Goal: Task Accomplishment & Management: Use online tool/utility

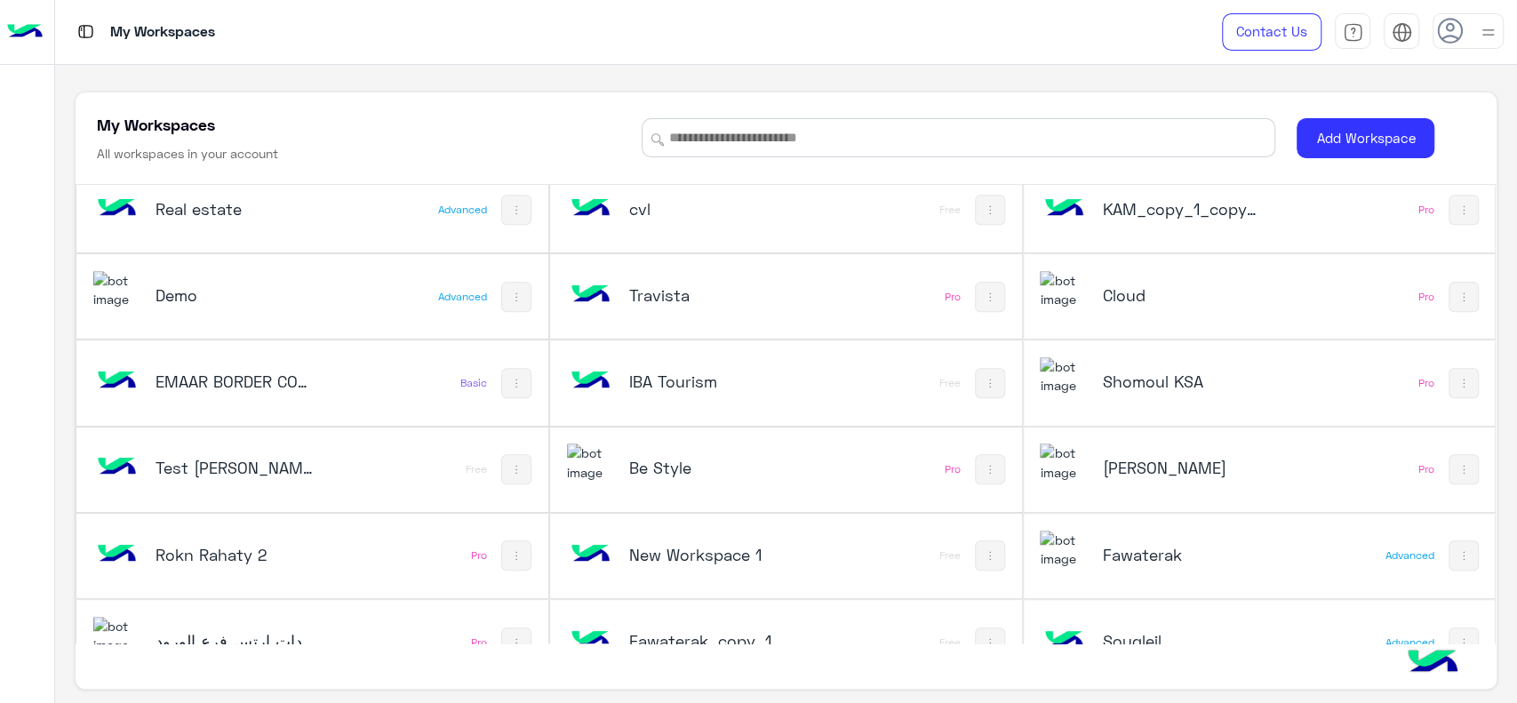
scroll to position [611, 0]
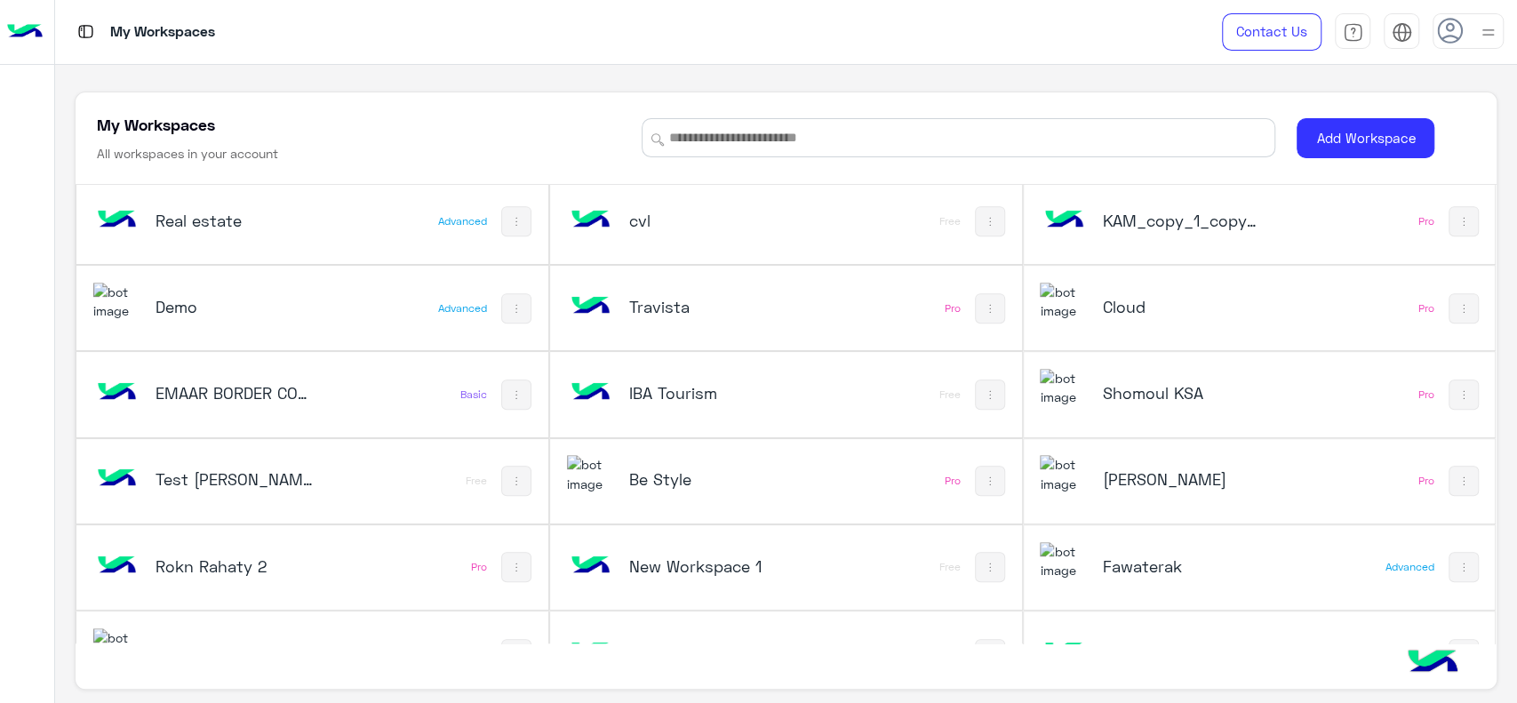
click at [730, 493] on div "Be Style" at bounding box center [698, 481] width 263 height 52
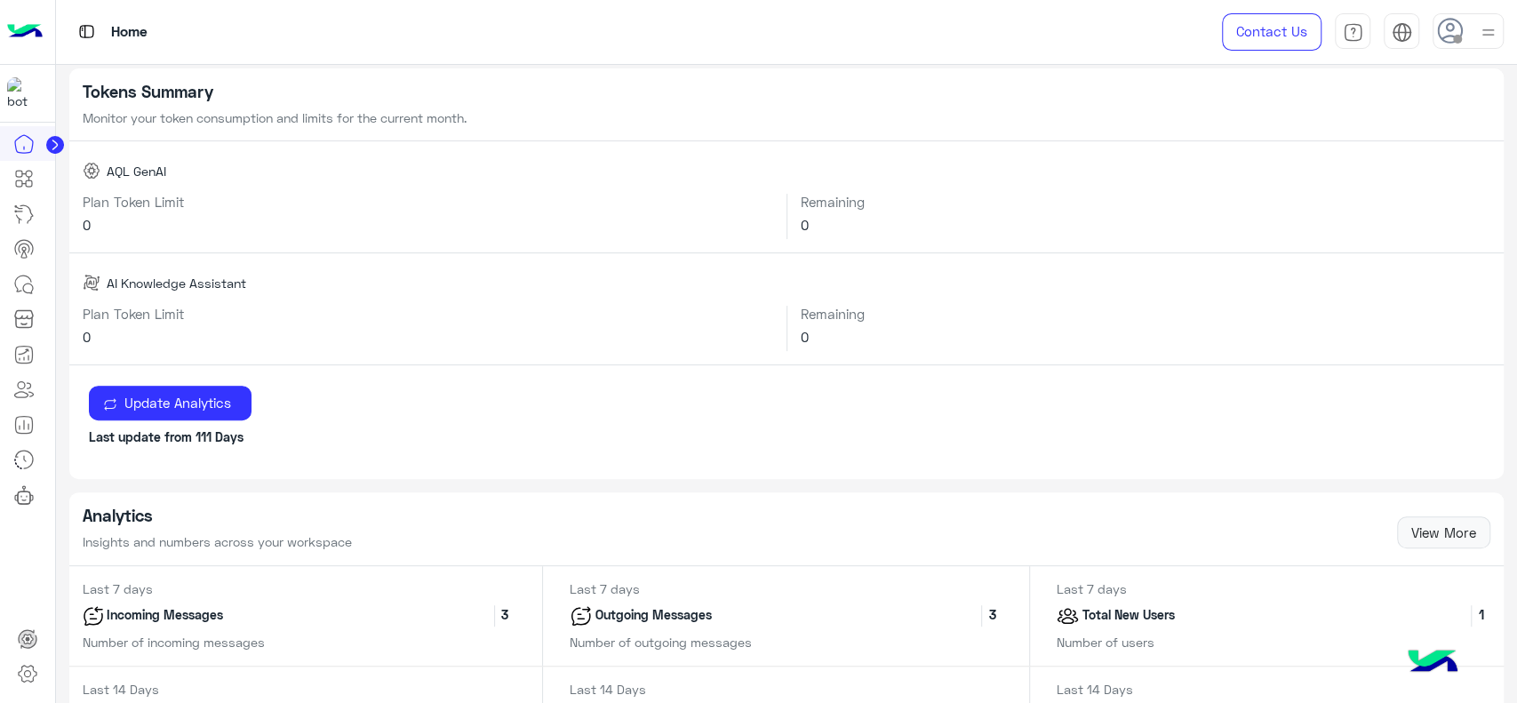
scroll to position [347, 0]
click at [52, 148] on icon at bounding box center [54, 144] width 4 height 9
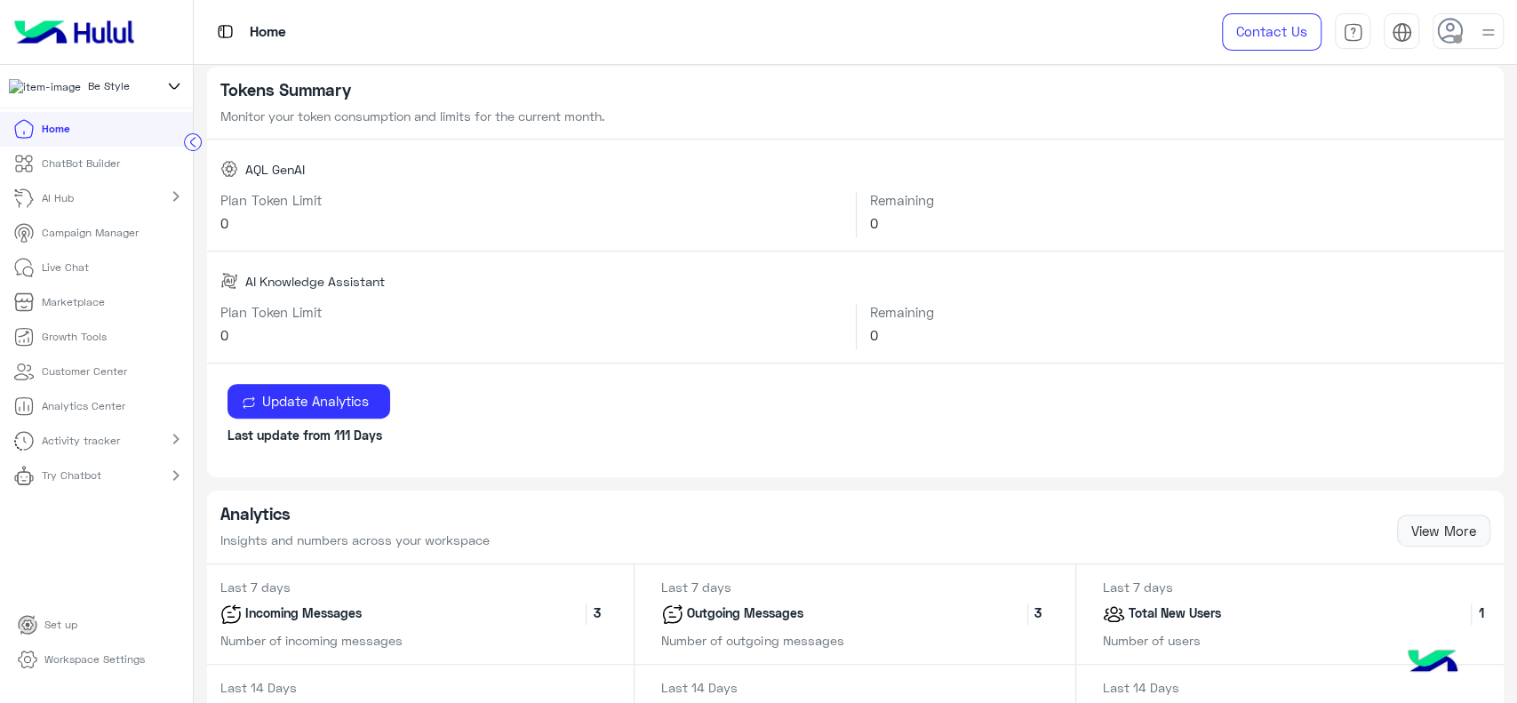
click at [98, 171] on p "ChatBot Builder" at bounding box center [81, 163] width 78 height 16
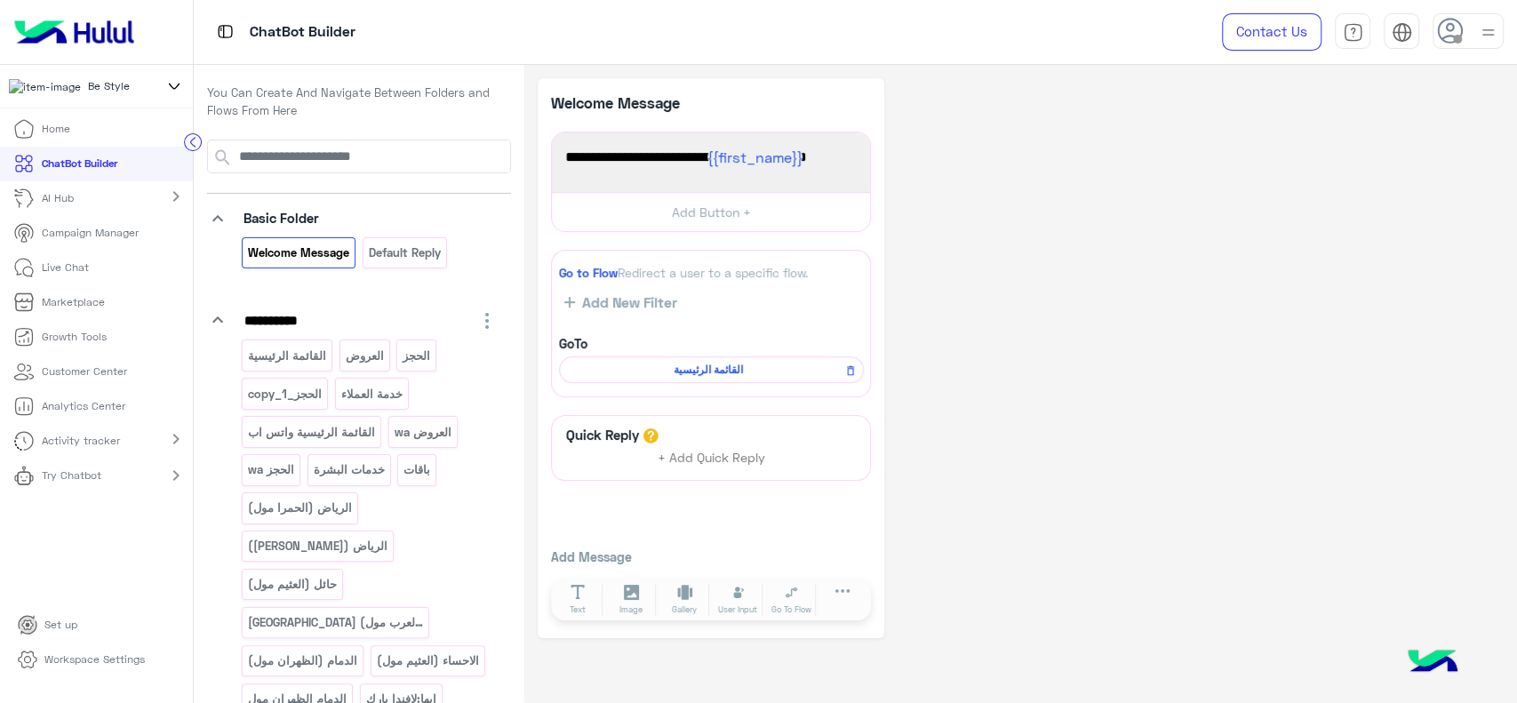
click at [99, 237] on p "Campaign Manager" at bounding box center [90, 233] width 97 height 16
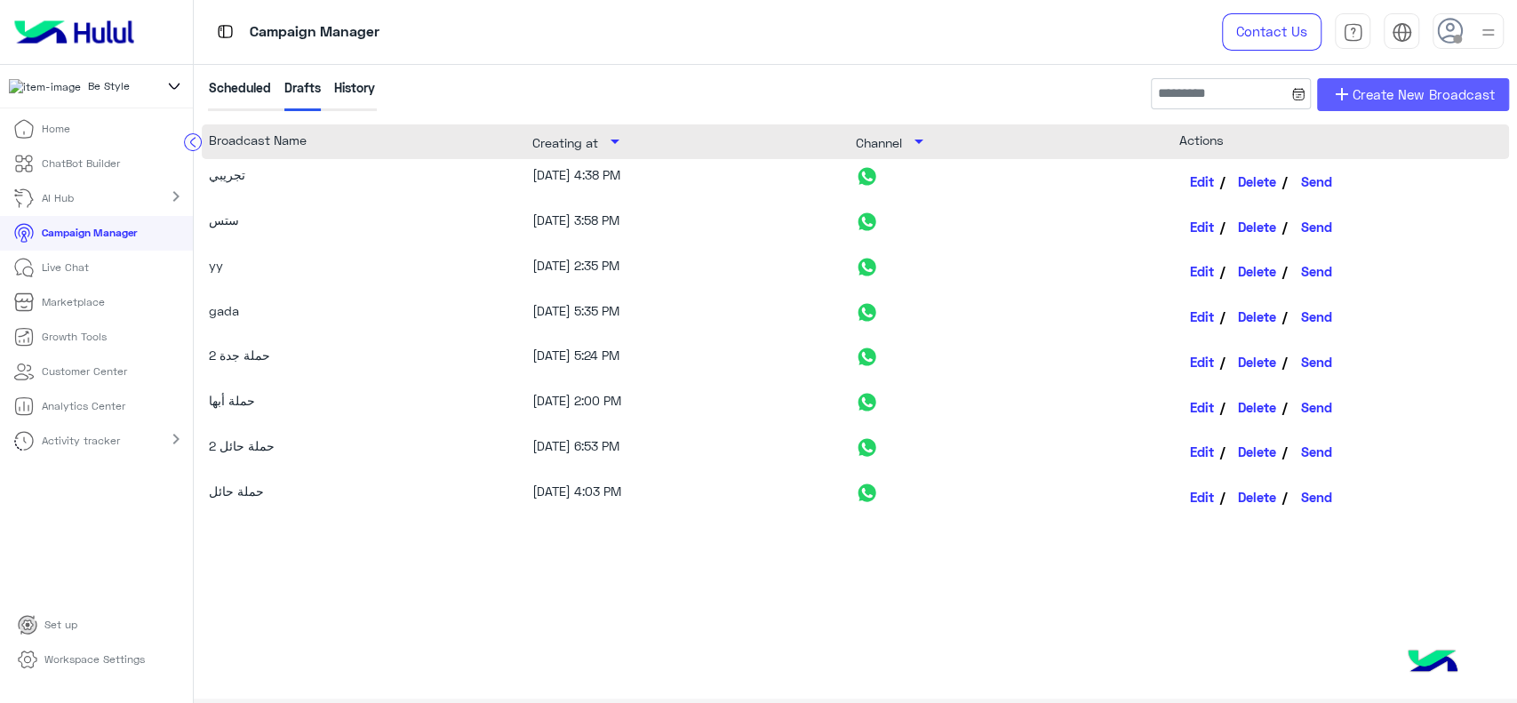
click at [1390, 106] on link "add Create New Broadcast" at bounding box center [1413, 94] width 192 height 33
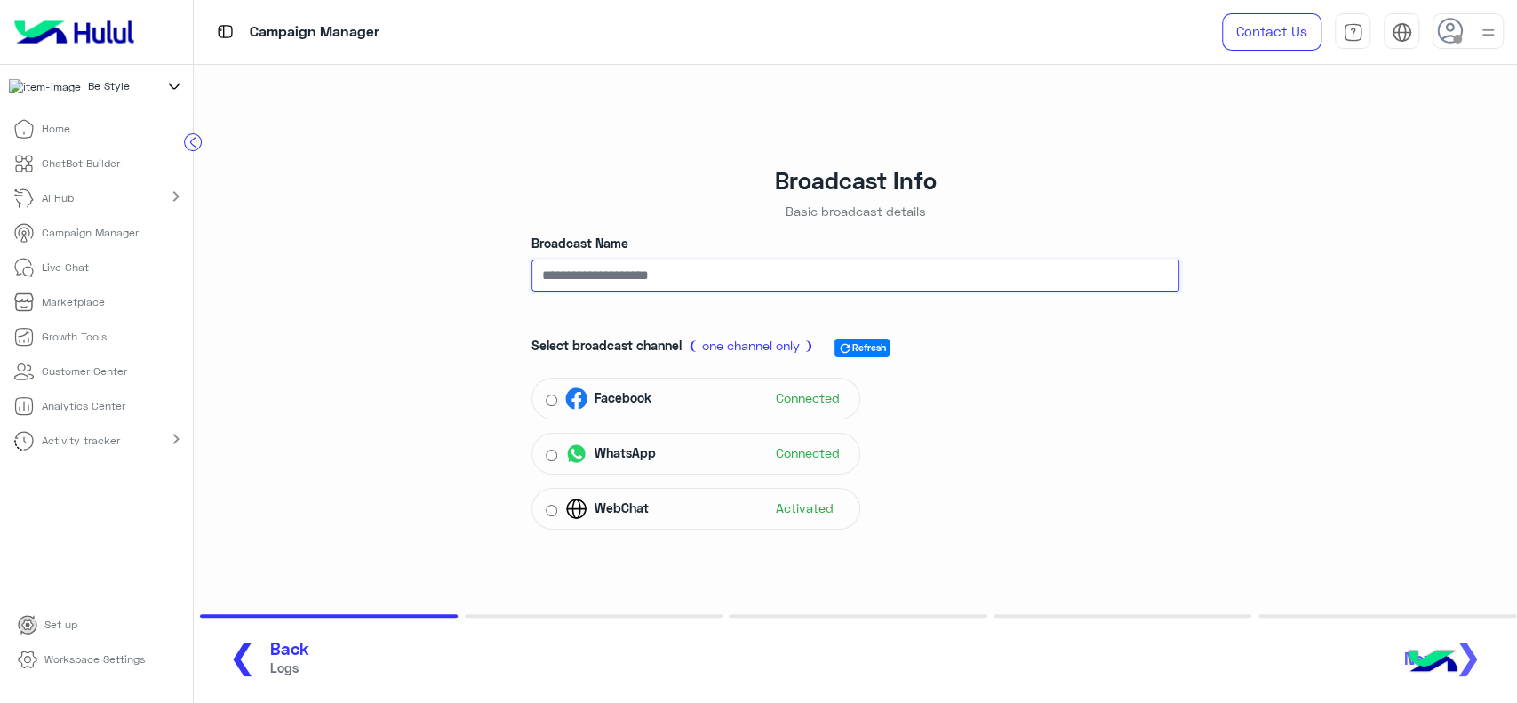
click at [689, 281] on input "Broadcast Name" at bounding box center [855, 275] width 648 height 32
type input "*"
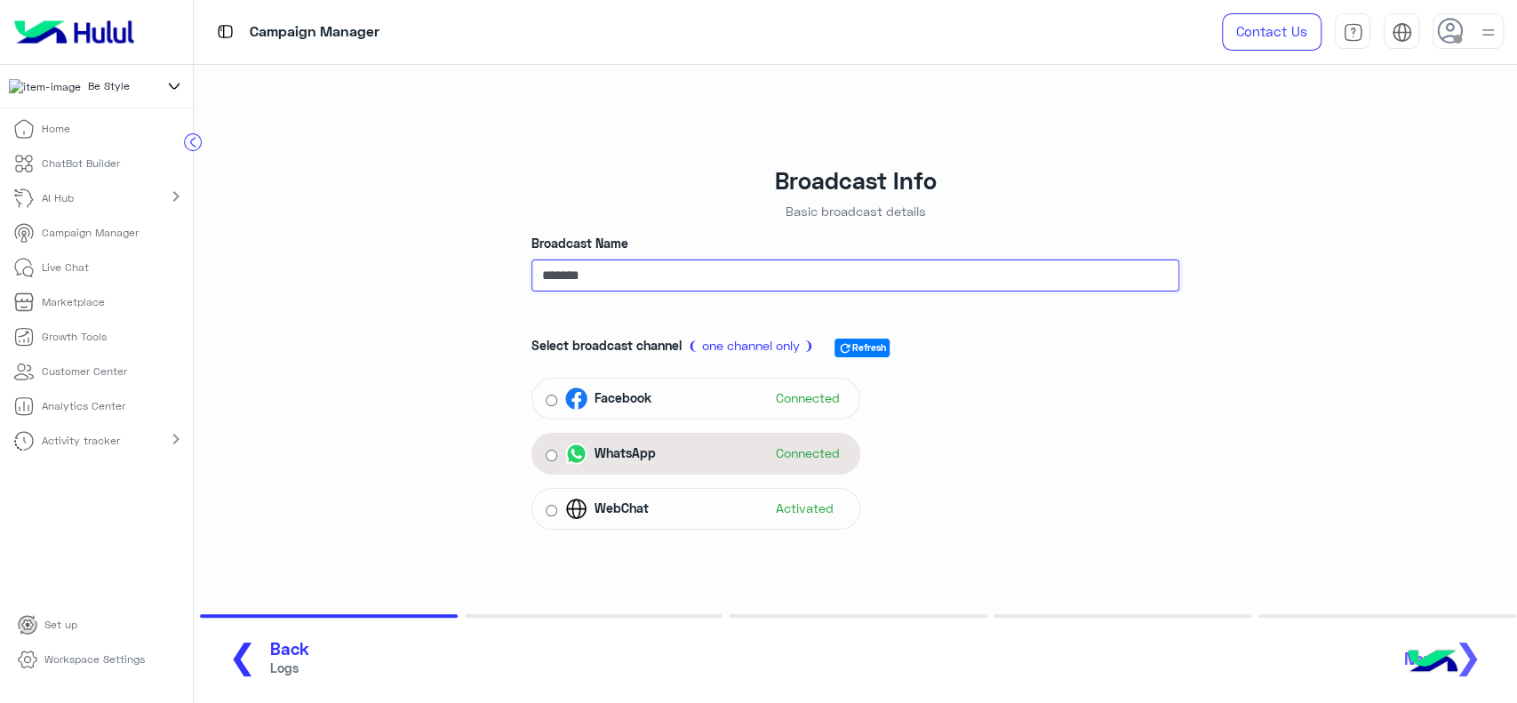
type input "*******"
click at [683, 451] on div "WhatsApp Connected" at bounding box center [705, 453] width 281 height 27
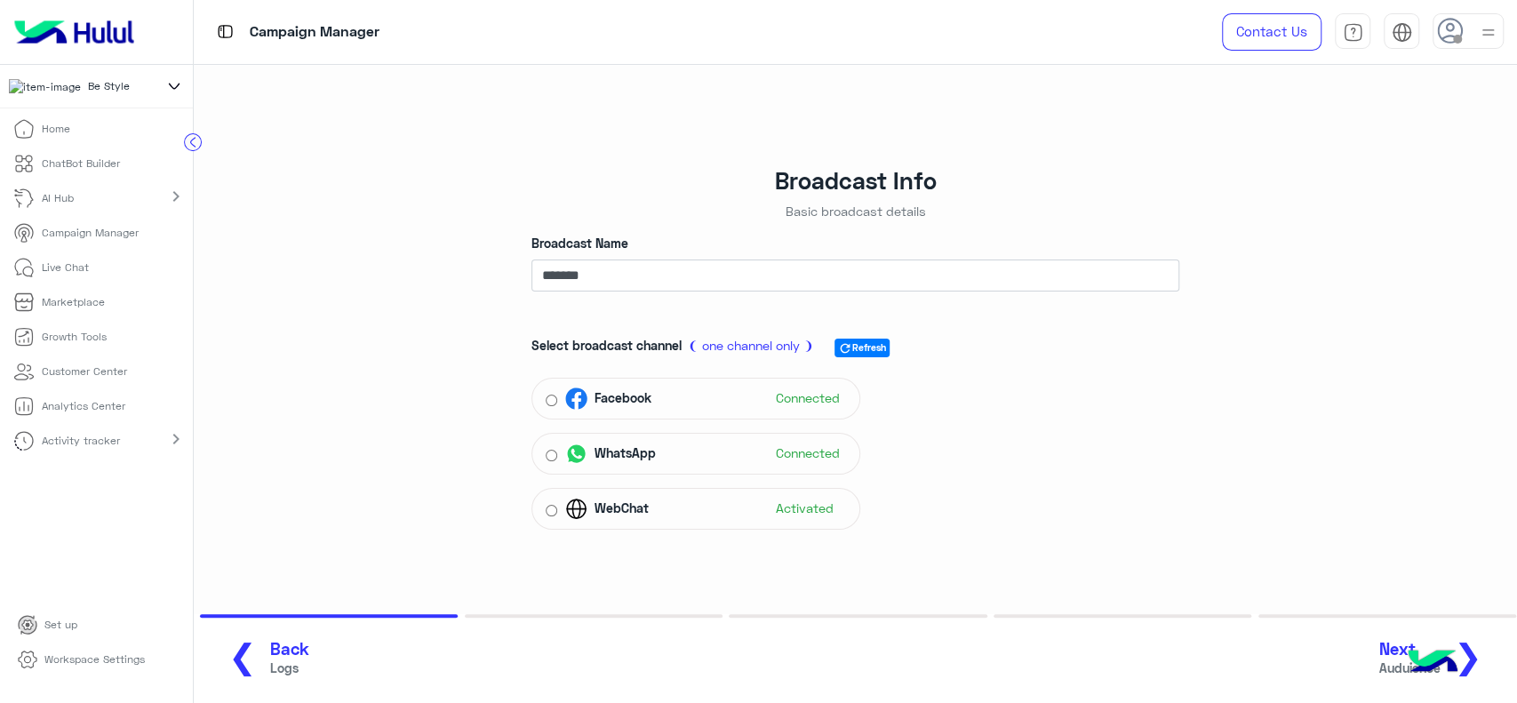
click at [1479, 649] on span "❯" at bounding box center [1468, 655] width 28 height 40
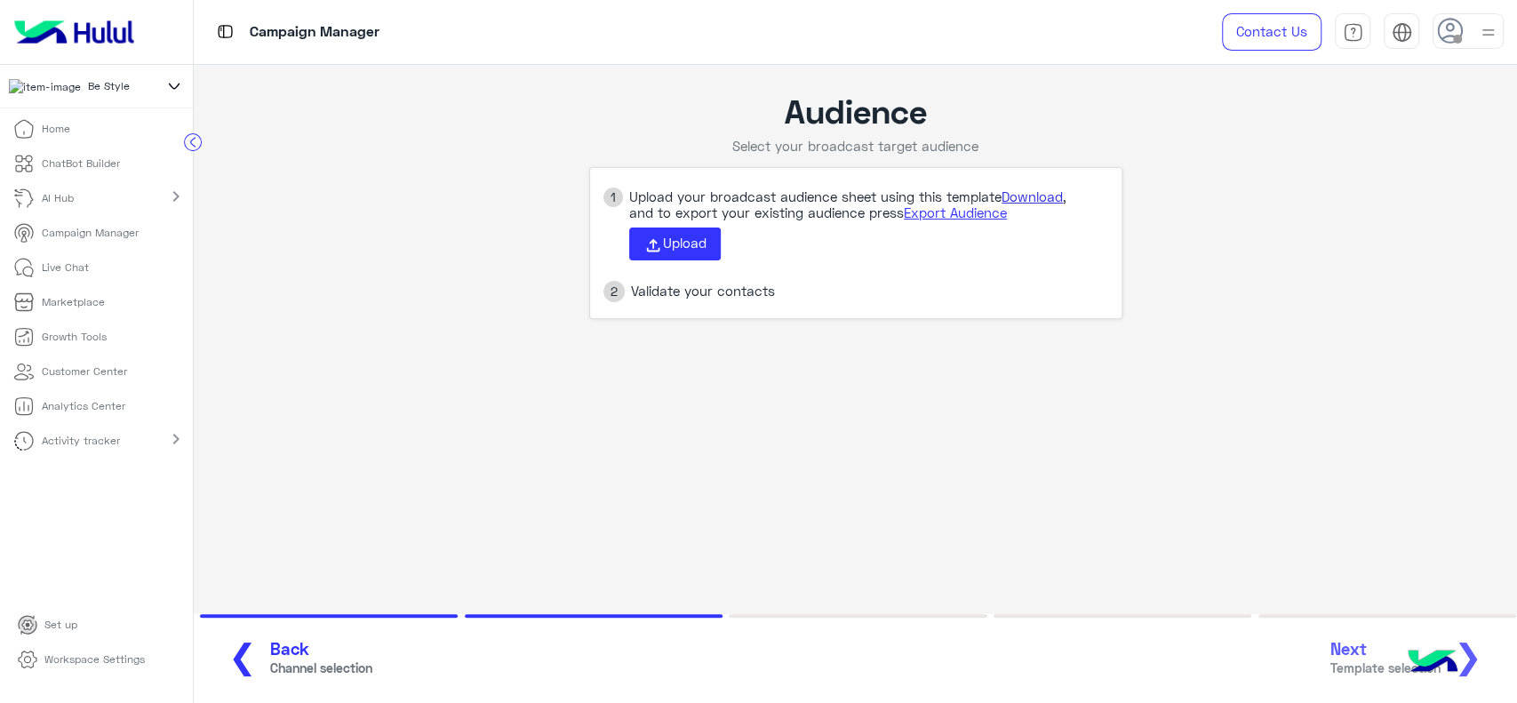
click at [1041, 200] on link "Download" at bounding box center [1031, 196] width 61 height 16
click at [702, 240] on span "Upload" at bounding box center [685, 243] width 44 height 16
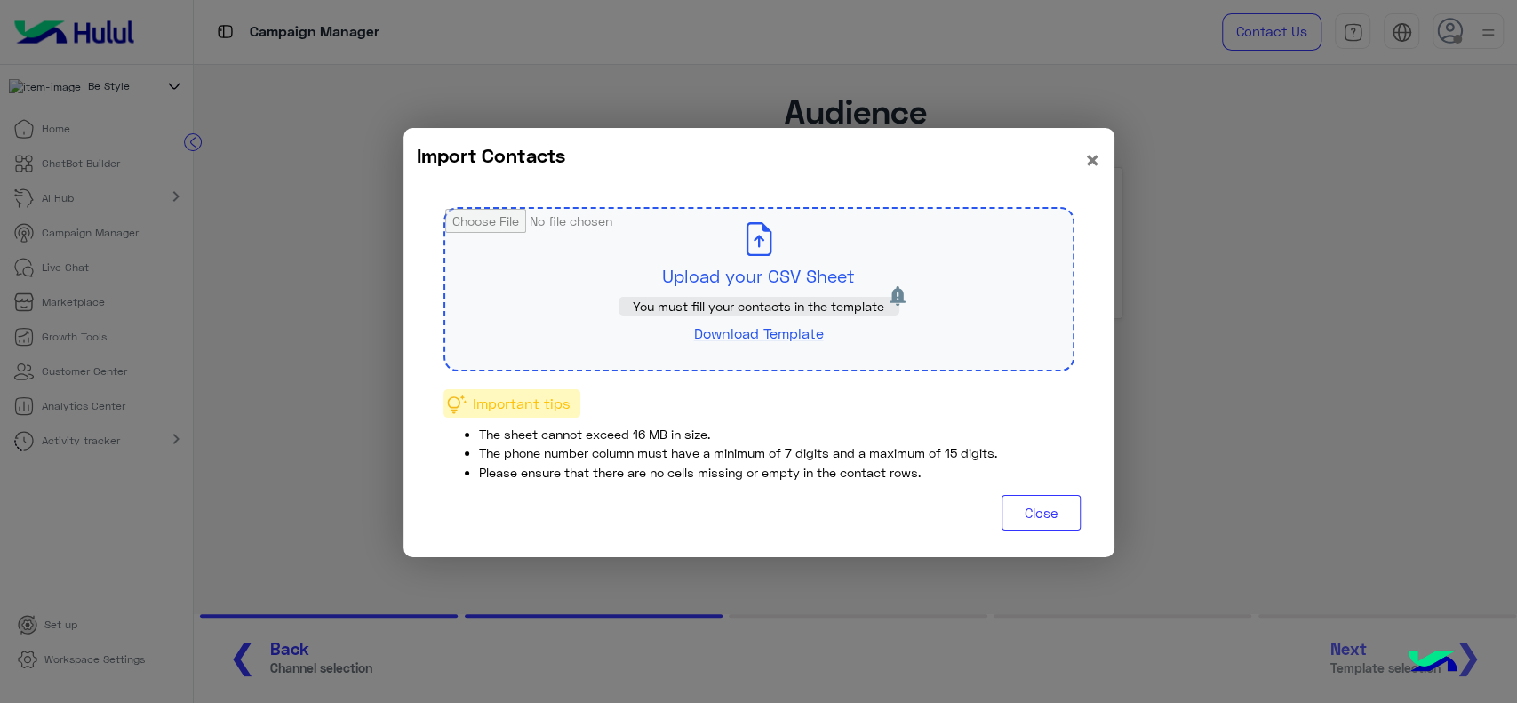
click at [813, 302] on span "You must fill your contacts in the template" at bounding box center [758, 306] width 251 height 15
click at [785, 273] on input "file" at bounding box center [758, 289] width 627 height 161
type input "**********"
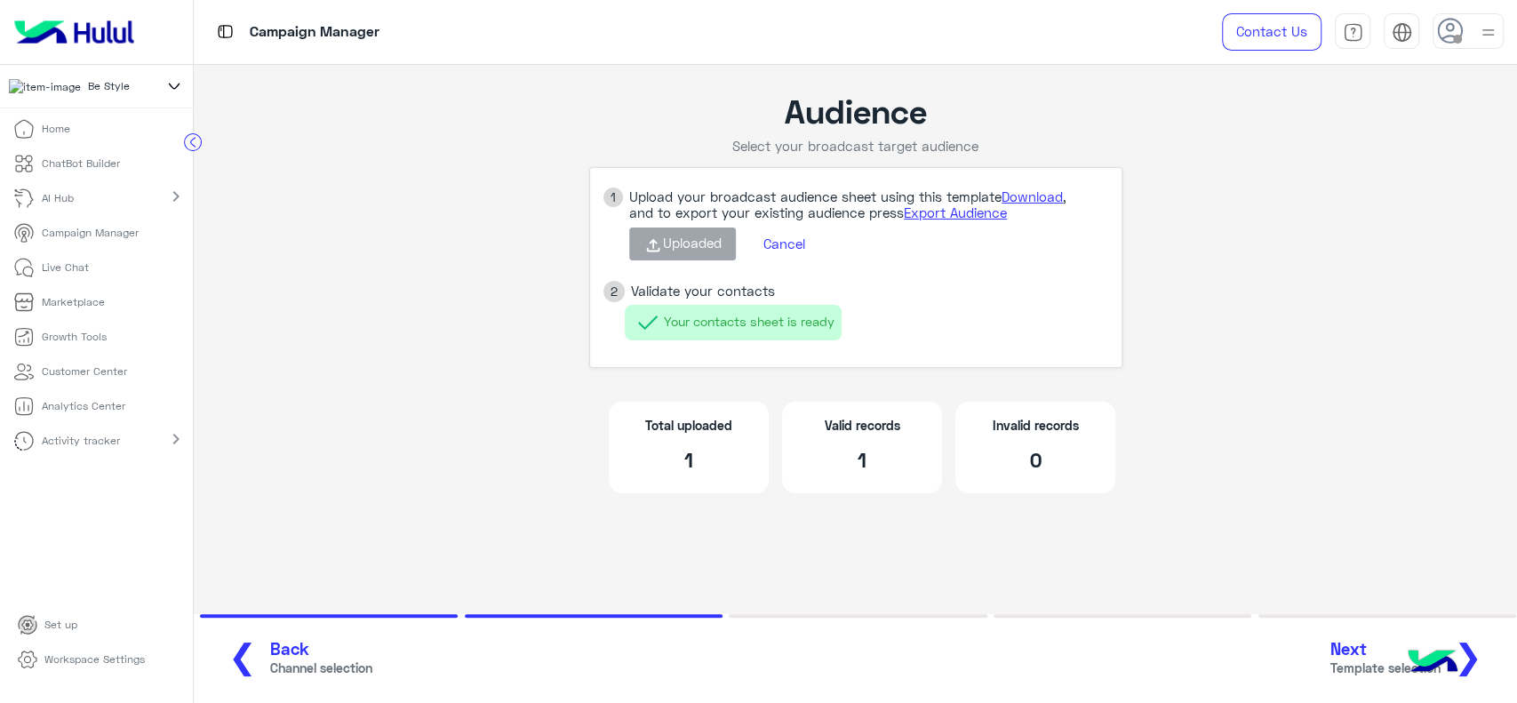
click at [1478, 650] on span "❯" at bounding box center [1468, 655] width 28 height 40
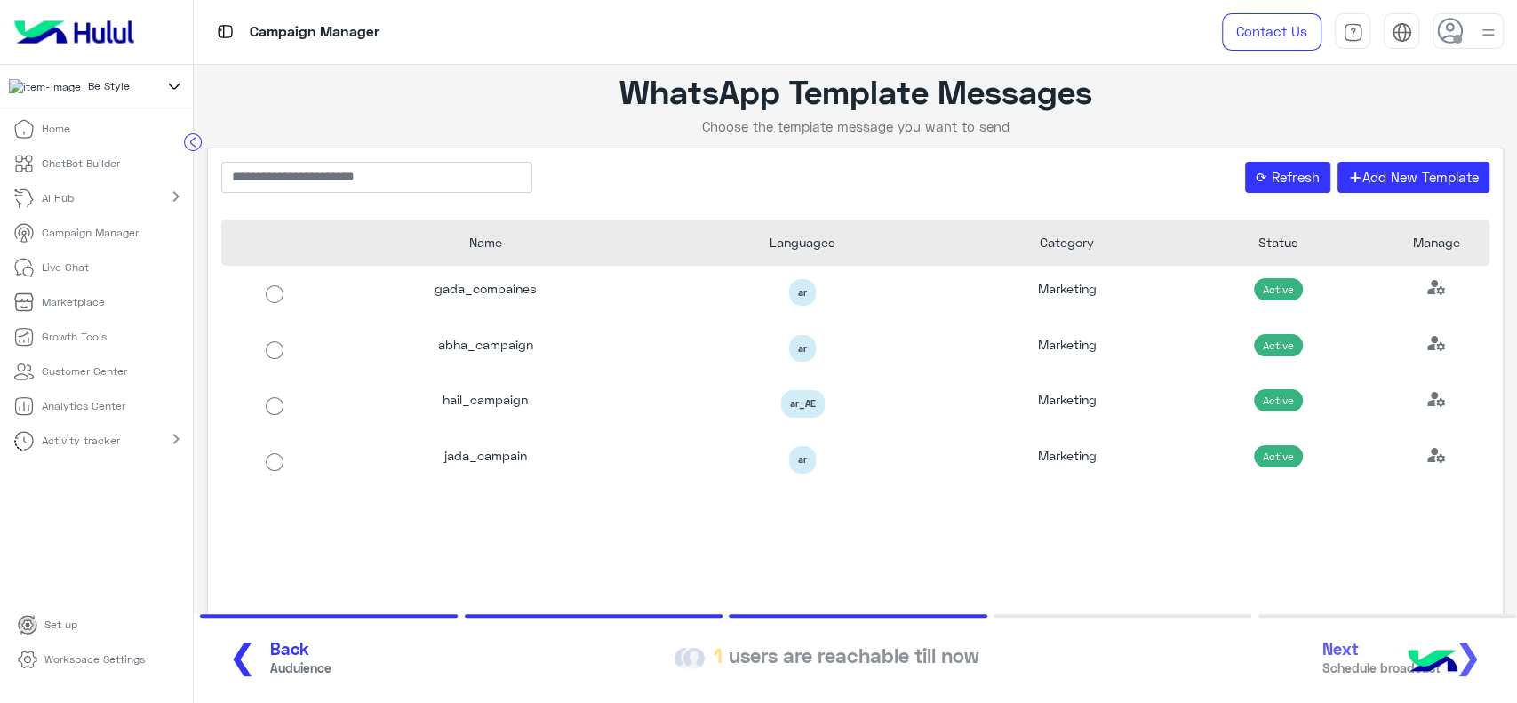
scroll to position [45, 0]
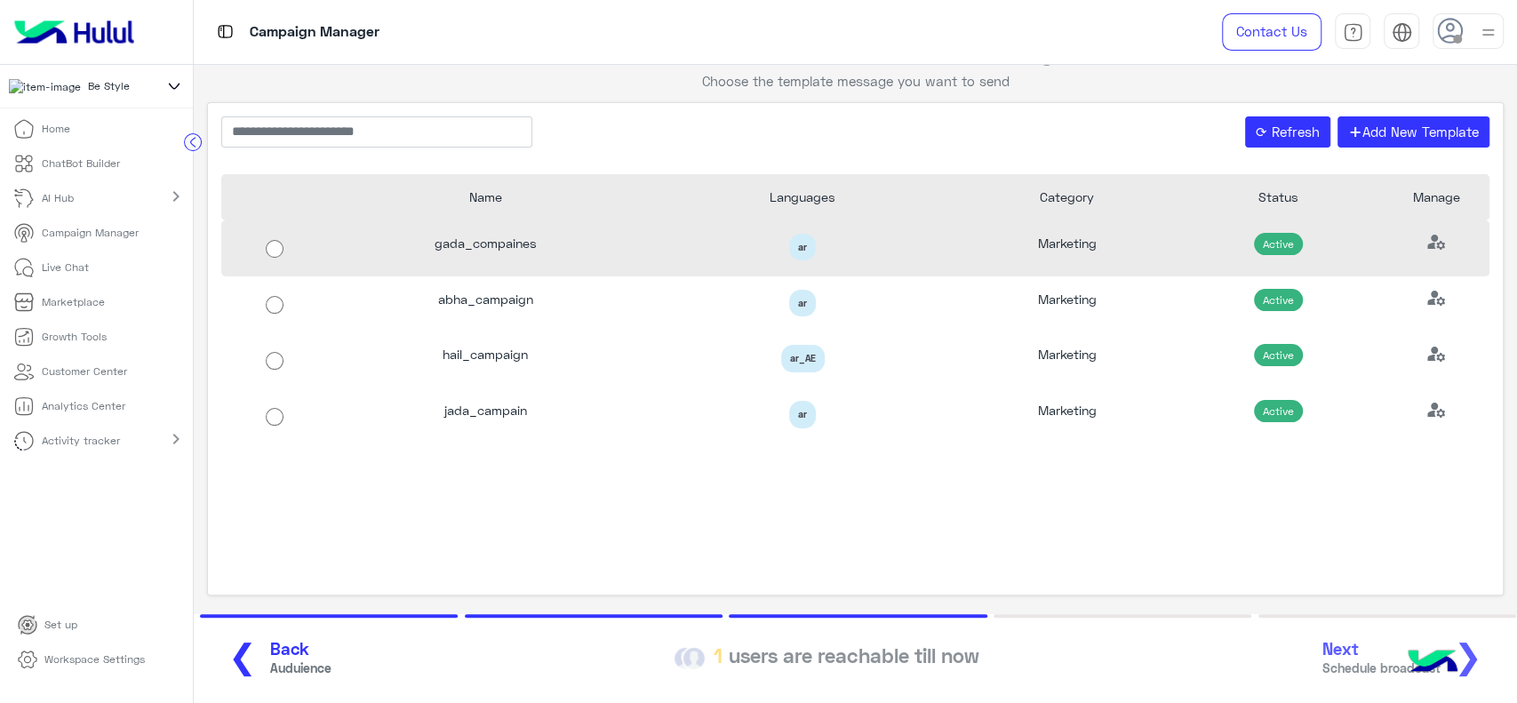
click at [789, 261] on div "ar" at bounding box center [802, 248] width 317 height 56
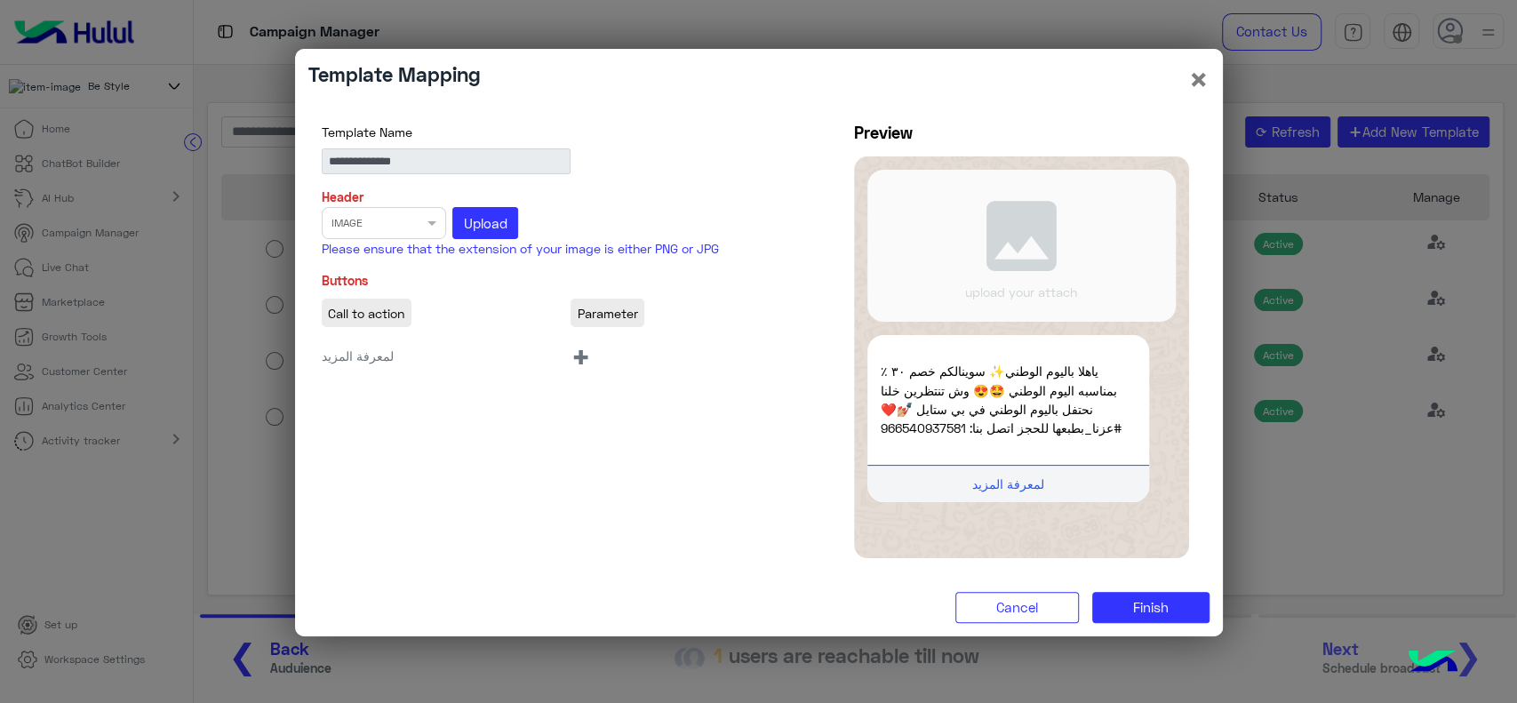
click at [583, 354] on span "+" at bounding box center [580, 356] width 20 height 40
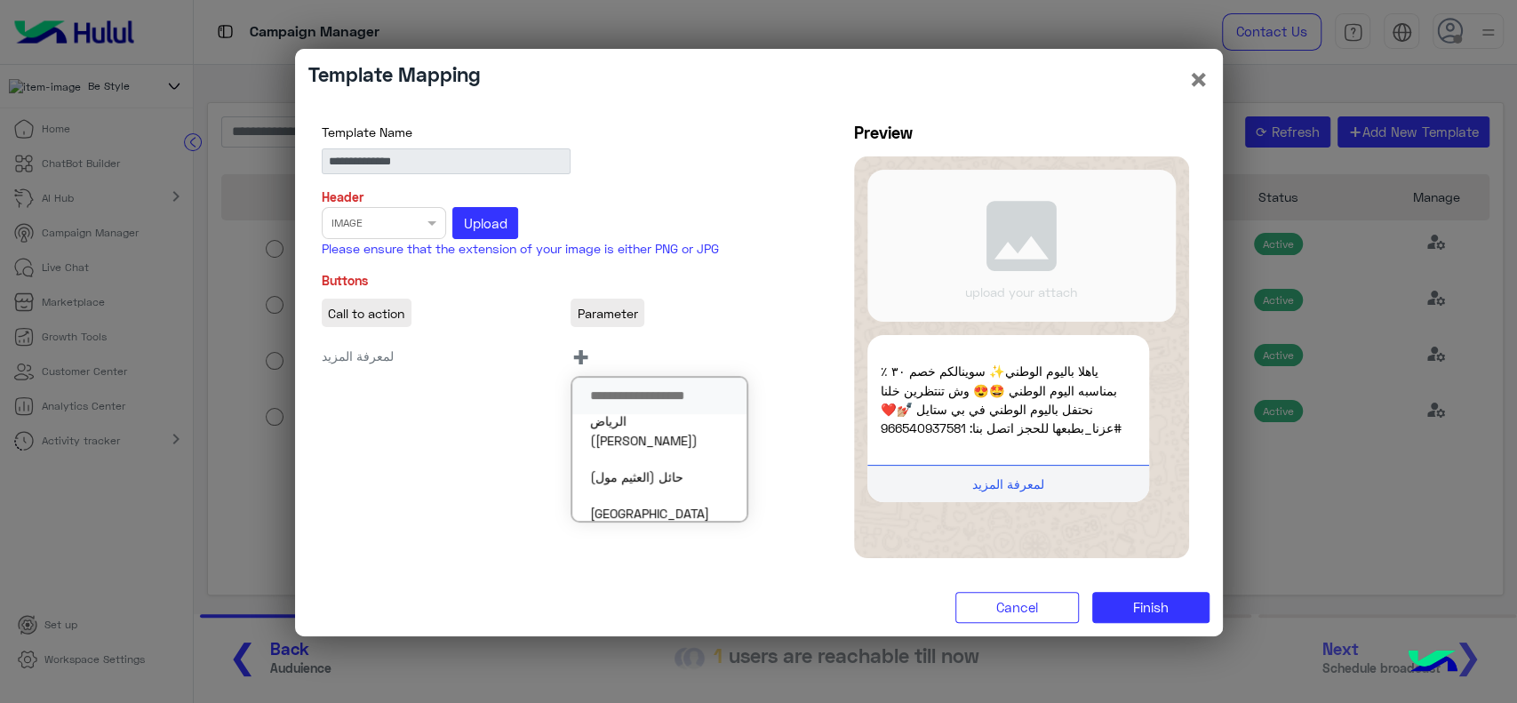
scroll to position [0, 0]
click at [1200, 94] on button "×" at bounding box center [1198, 79] width 21 height 34
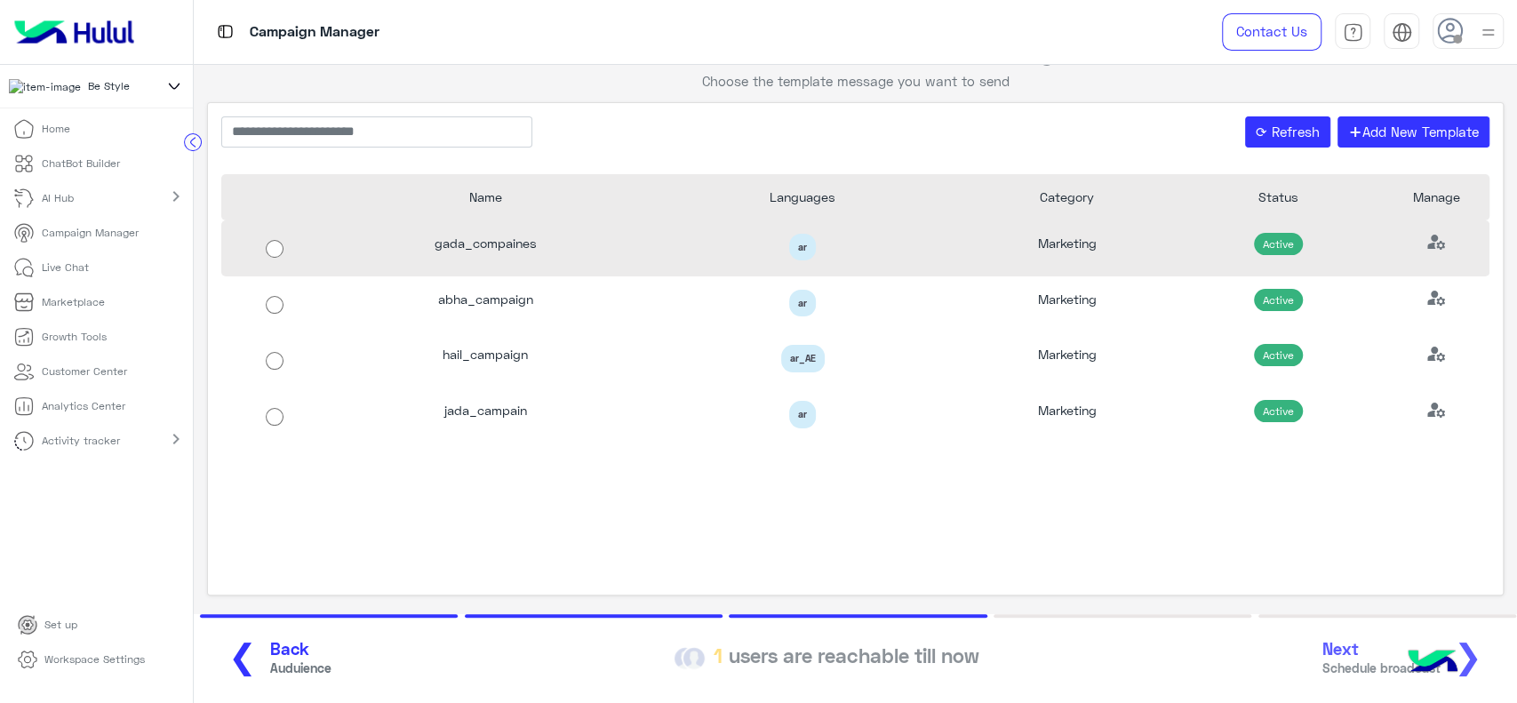
click at [1186, 243] on div "Active" at bounding box center [1277, 248] width 211 height 56
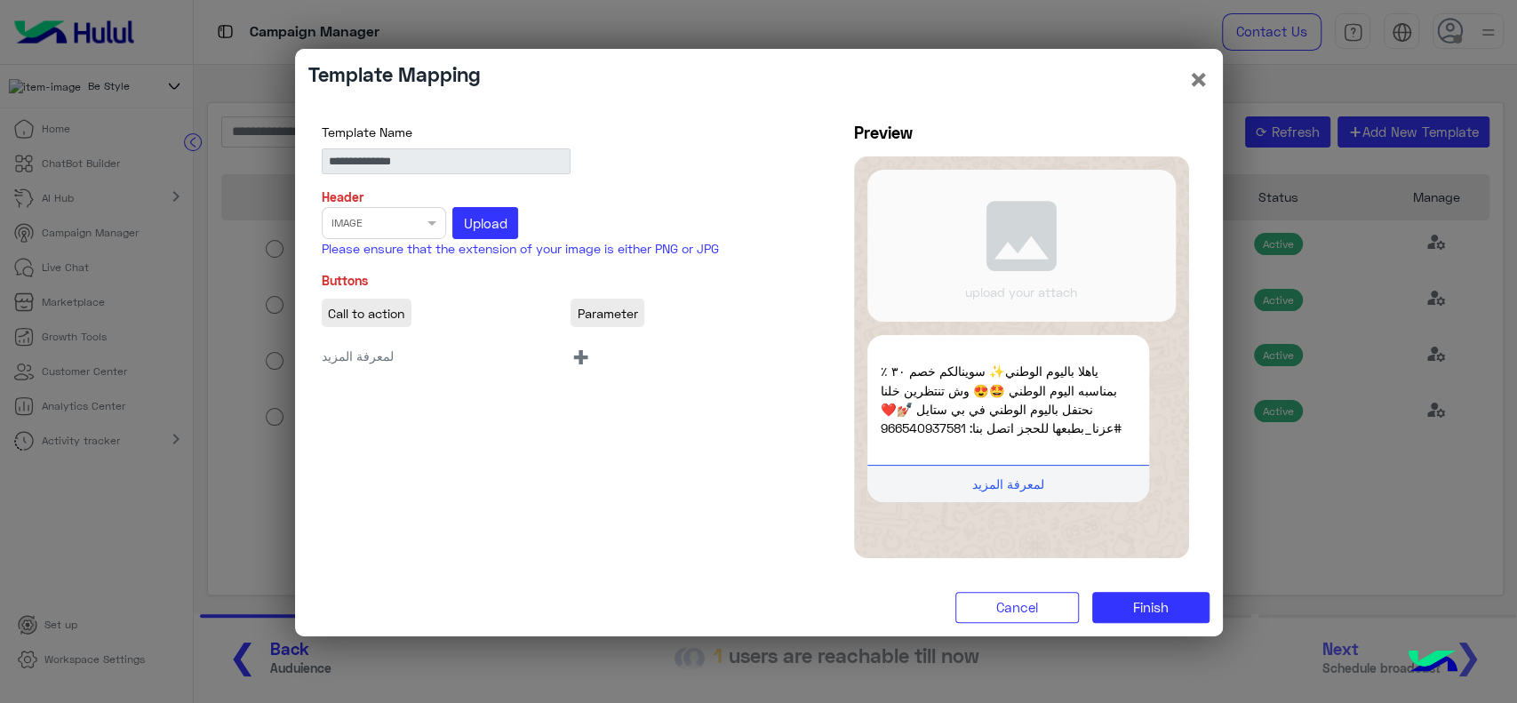
click at [583, 354] on span "+" at bounding box center [580, 356] width 20 height 40
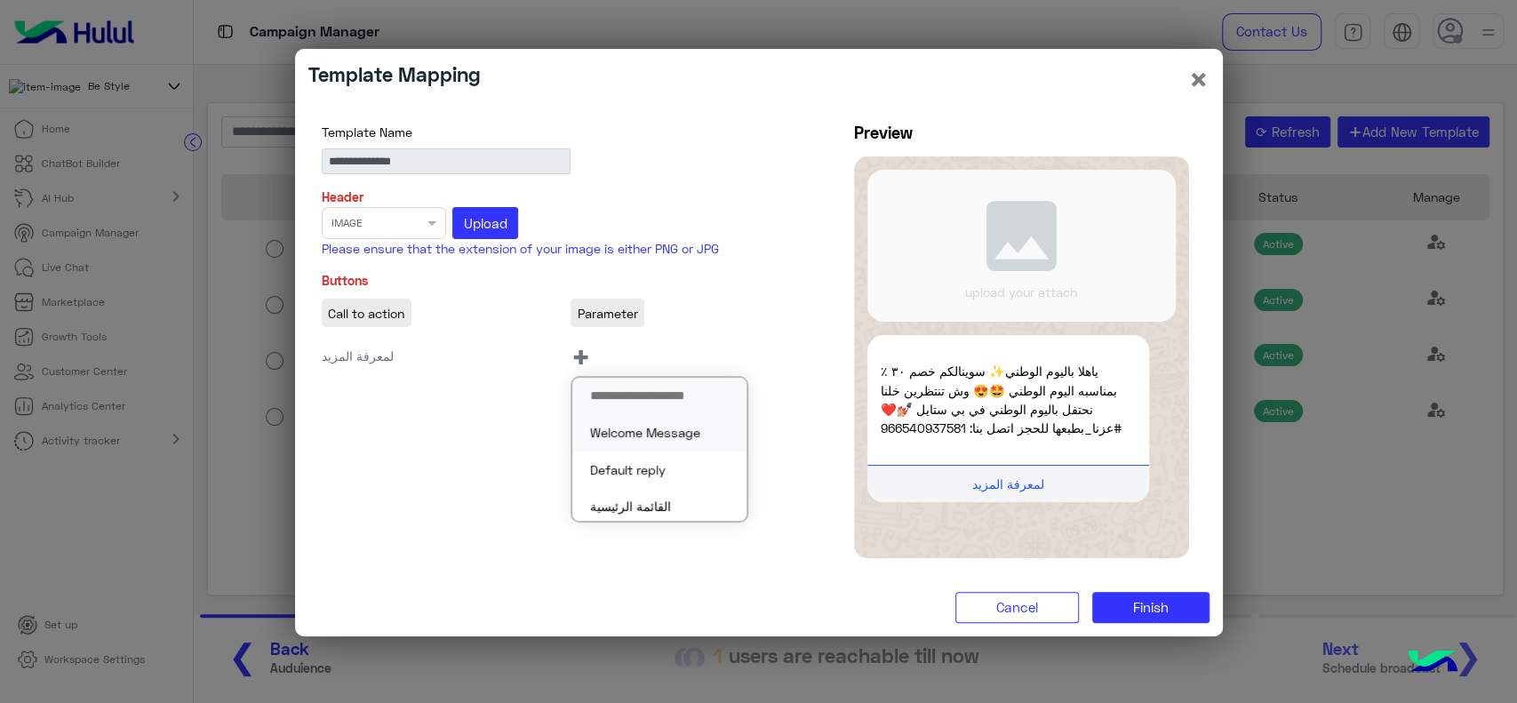
click at [617, 430] on button "Welcome Message" at bounding box center [659, 432] width 174 height 36
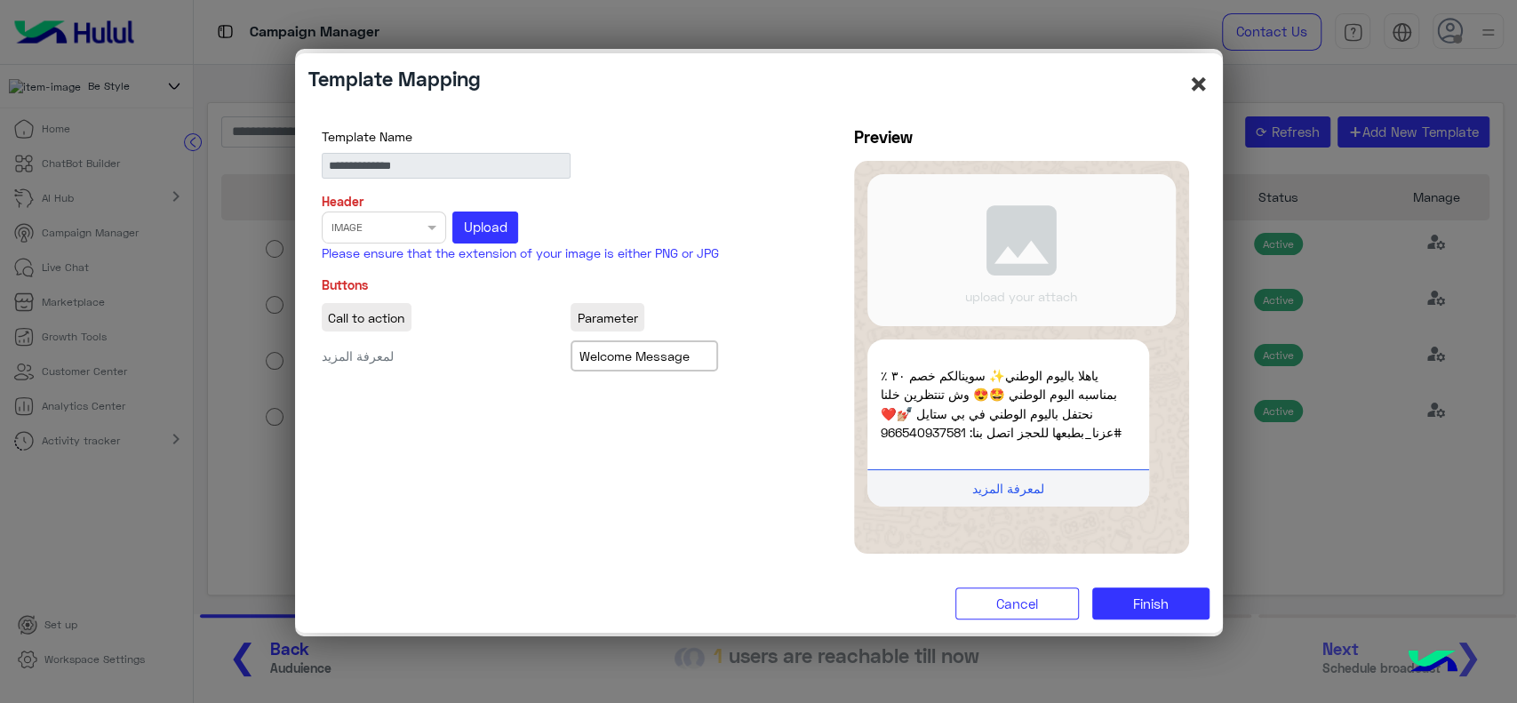
click at [1201, 74] on button "×" at bounding box center [1198, 84] width 21 height 34
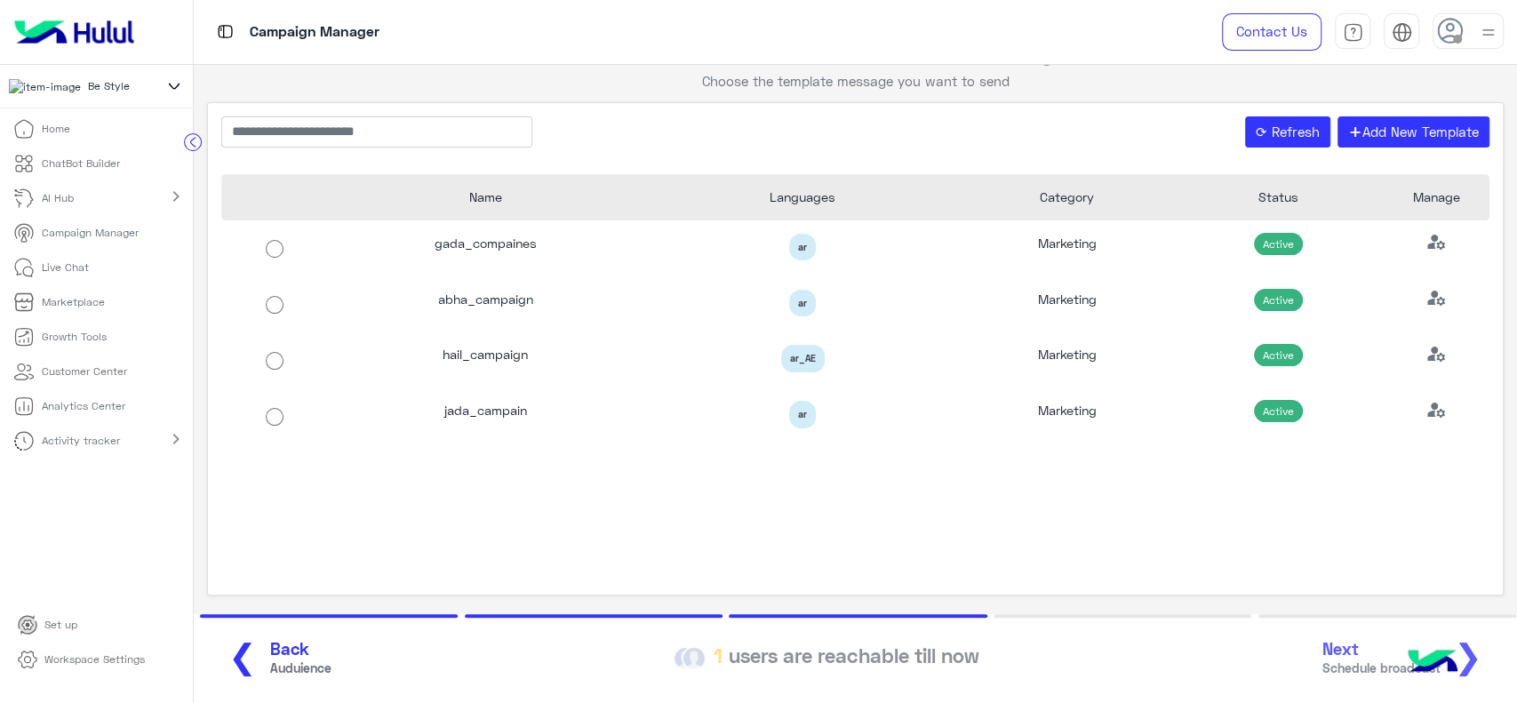
click at [81, 269] on p "Live Chat" at bounding box center [65, 267] width 47 height 16
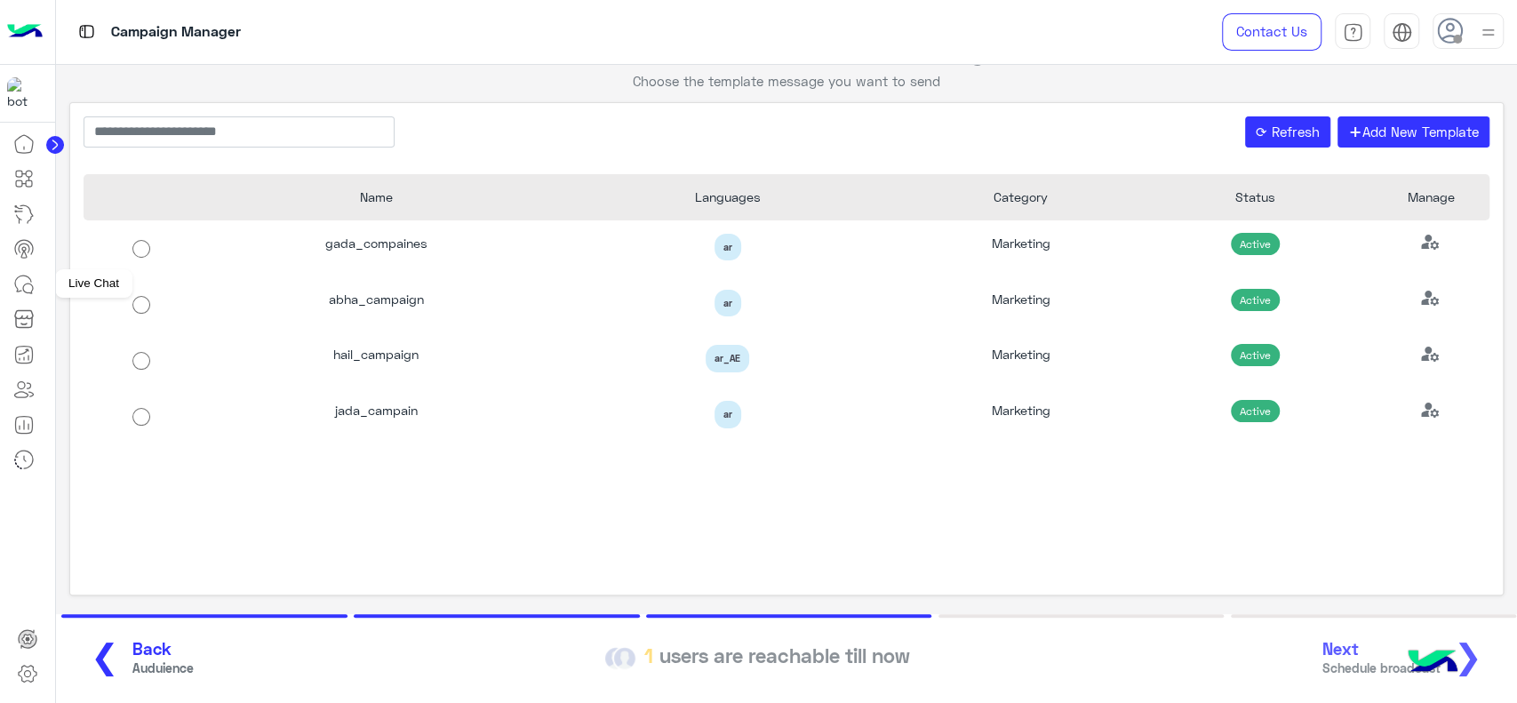
click at [41, 285] on link at bounding box center [24, 285] width 48 height 36
click at [23, 287] on icon at bounding box center [28, 288] width 10 height 10
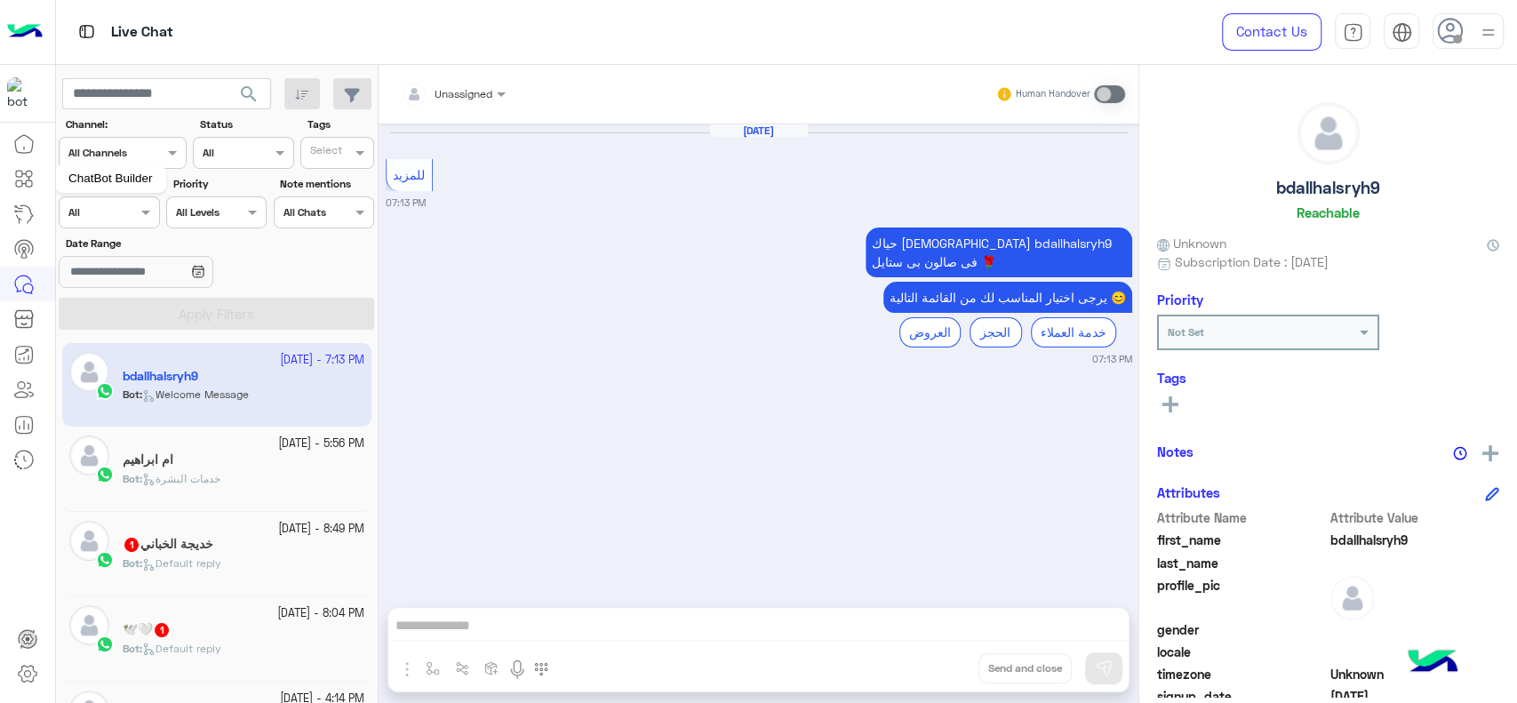
click at [26, 181] on icon at bounding box center [29, 183] width 6 height 6
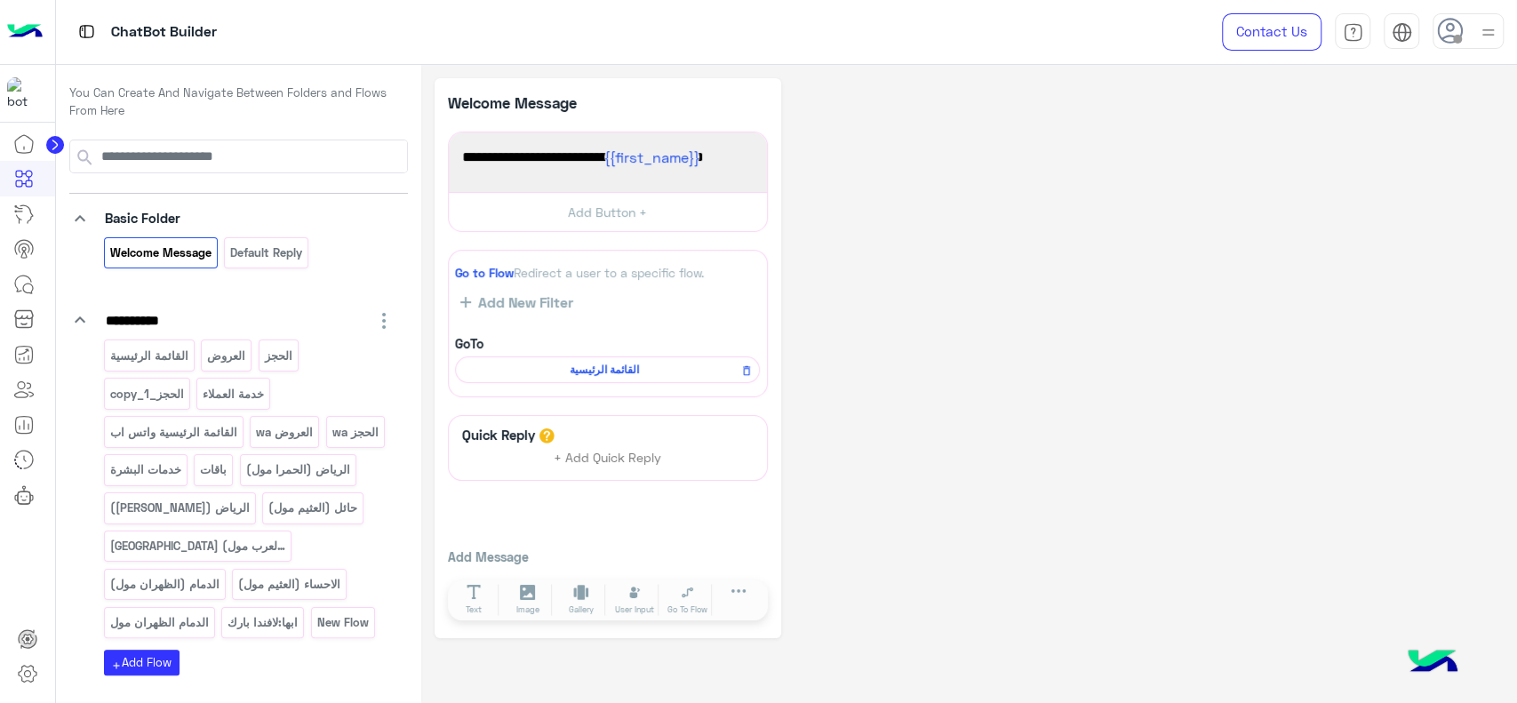
scroll to position [107, 0]
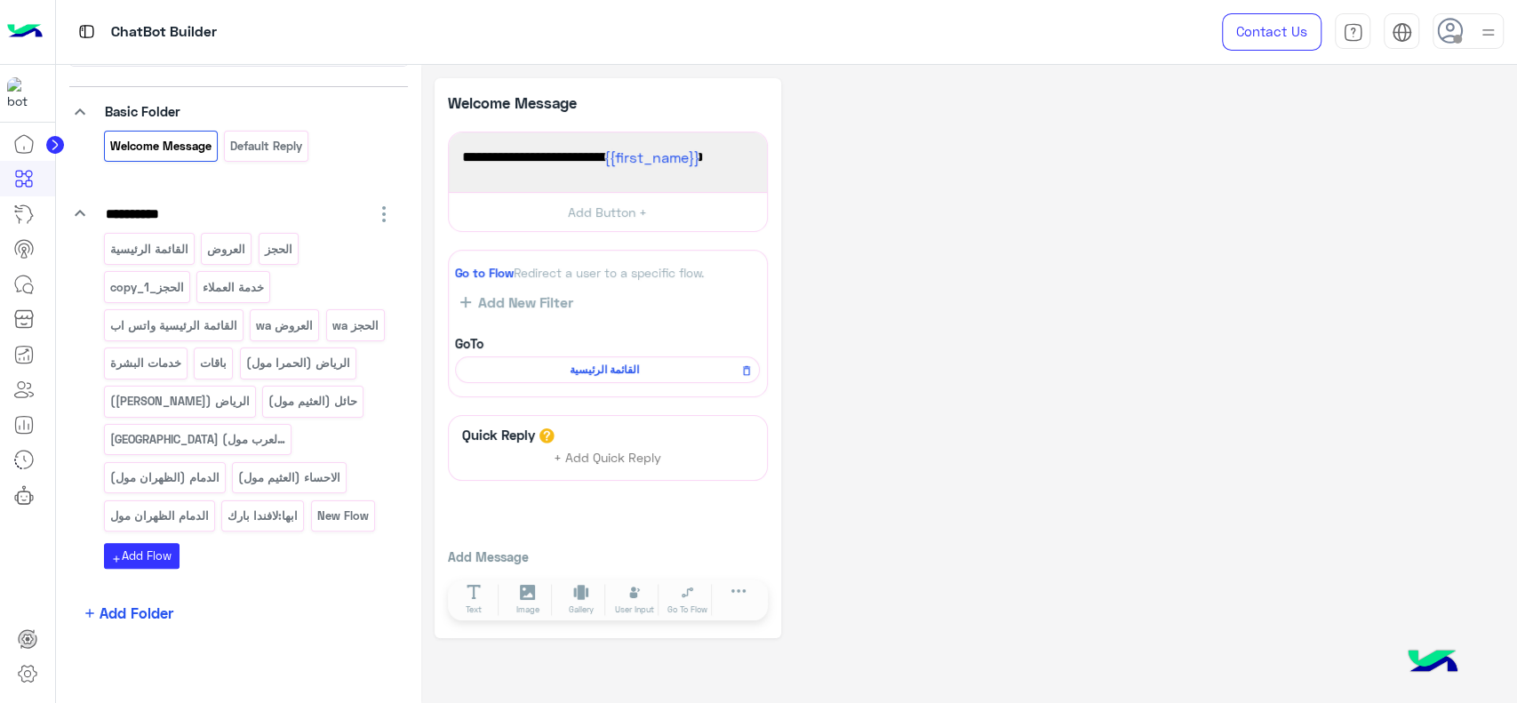
click at [142, 606] on span "Add Folder" at bounding box center [137, 612] width 74 height 22
click at [163, 552] on button "add Add Flow" at bounding box center [142, 556] width 76 height 26
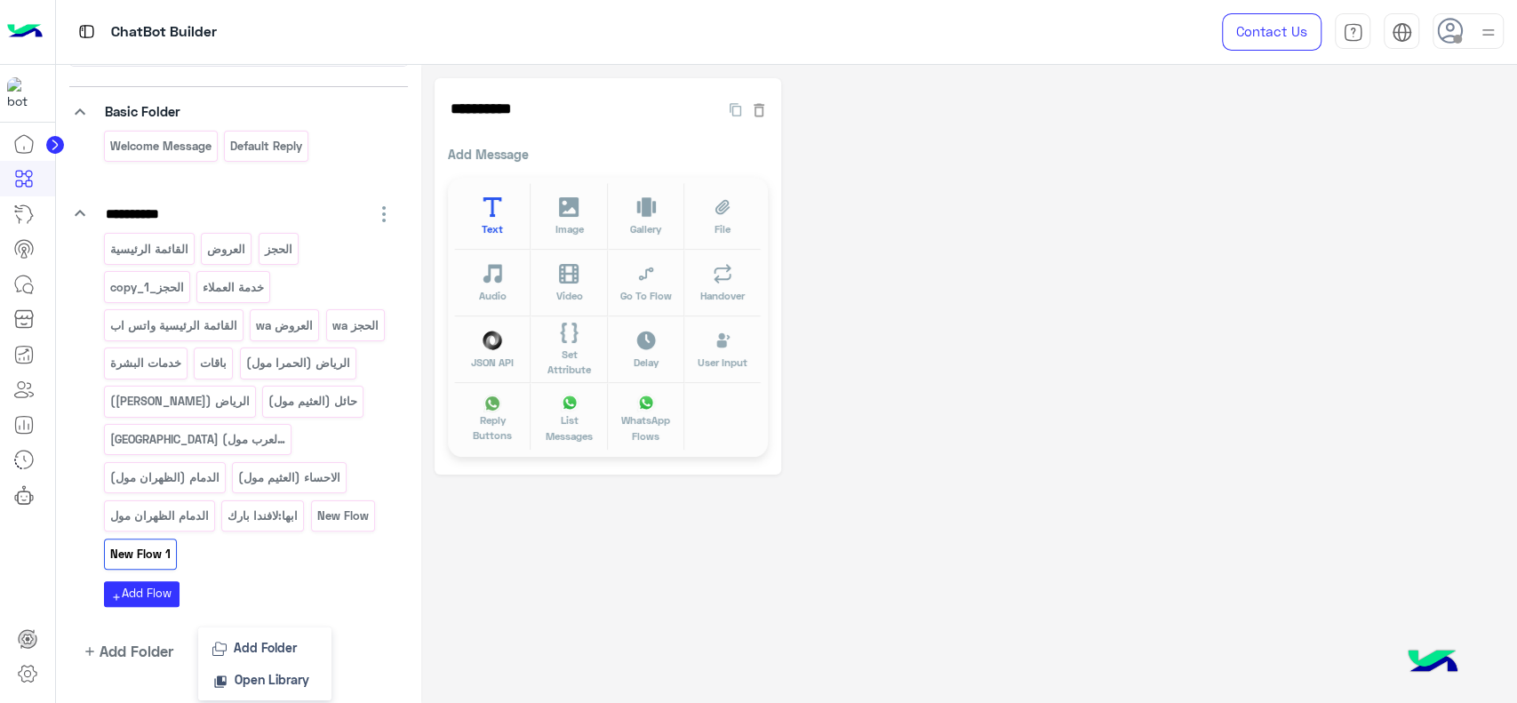
click at [482, 232] on span "Text" at bounding box center [492, 228] width 21 height 15
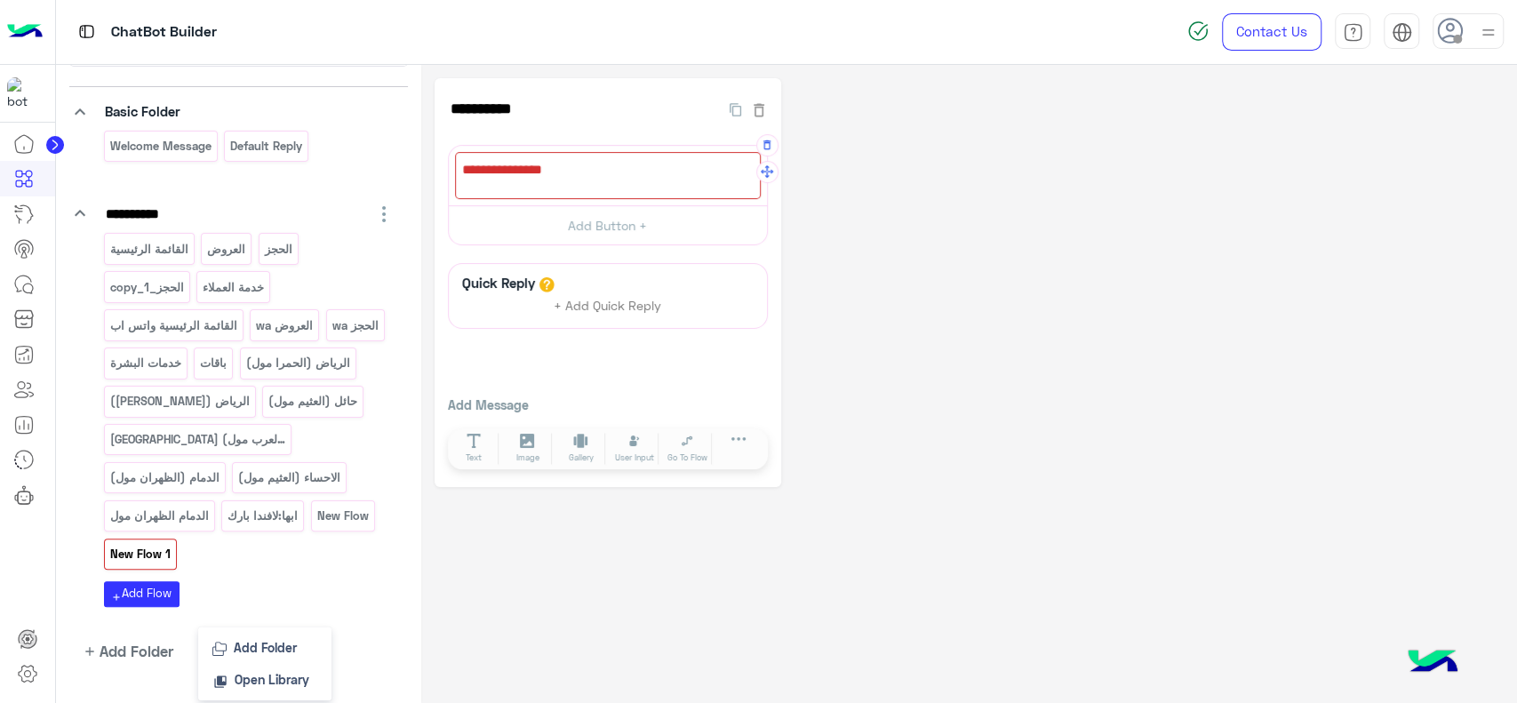
click at [559, 174] on div at bounding box center [608, 175] width 306 height 47
type textarea "**********"
click at [637, 430] on div "User Input" at bounding box center [634, 448] width 53 height 41
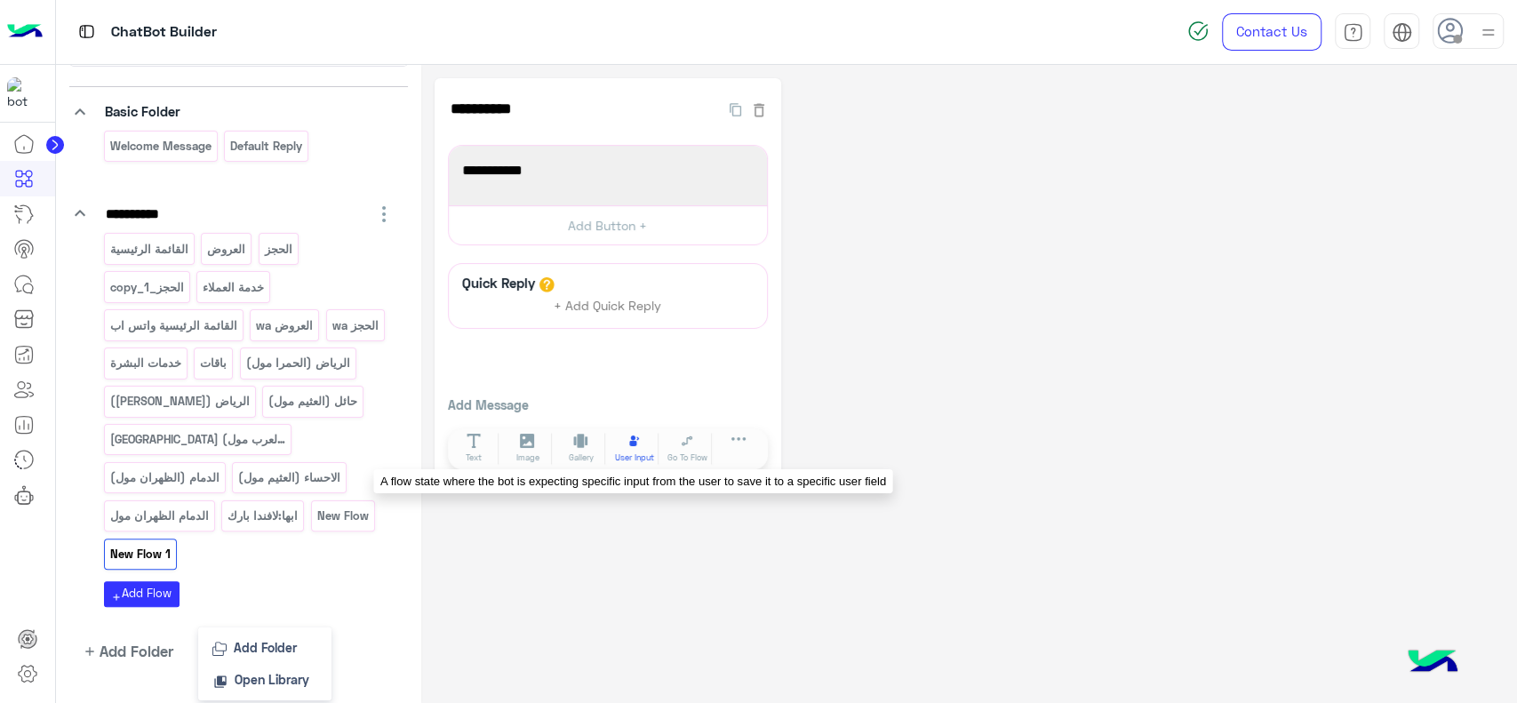
click at [638, 451] on span "User Input" at bounding box center [634, 457] width 39 height 12
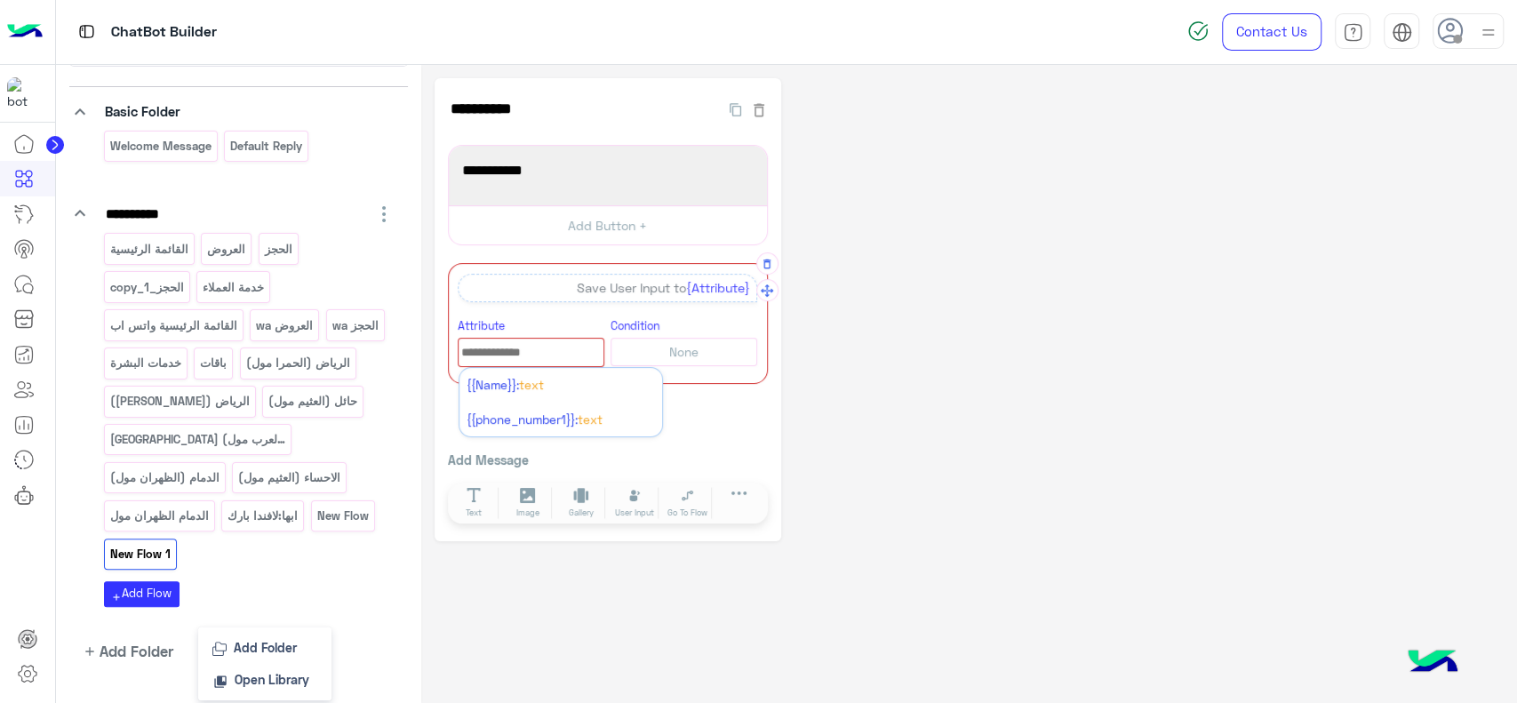
click at [495, 357] on input "text" at bounding box center [530, 353] width 145 height 20
click at [496, 387] on span "{{Name}}:" at bounding box center [492, 385] width 52 height 14
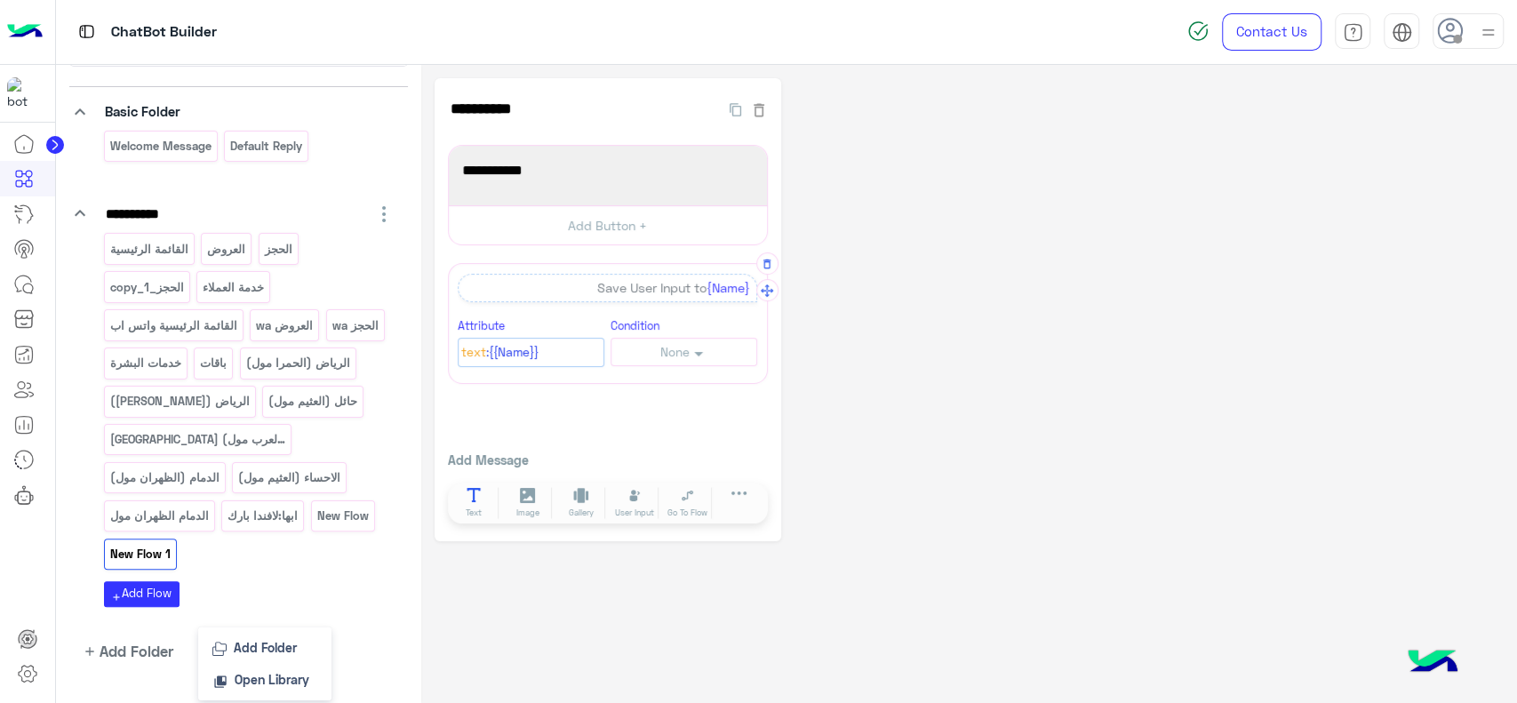
click at [466, 494] on icon at bounding box center [473, 495] width 15 height 15
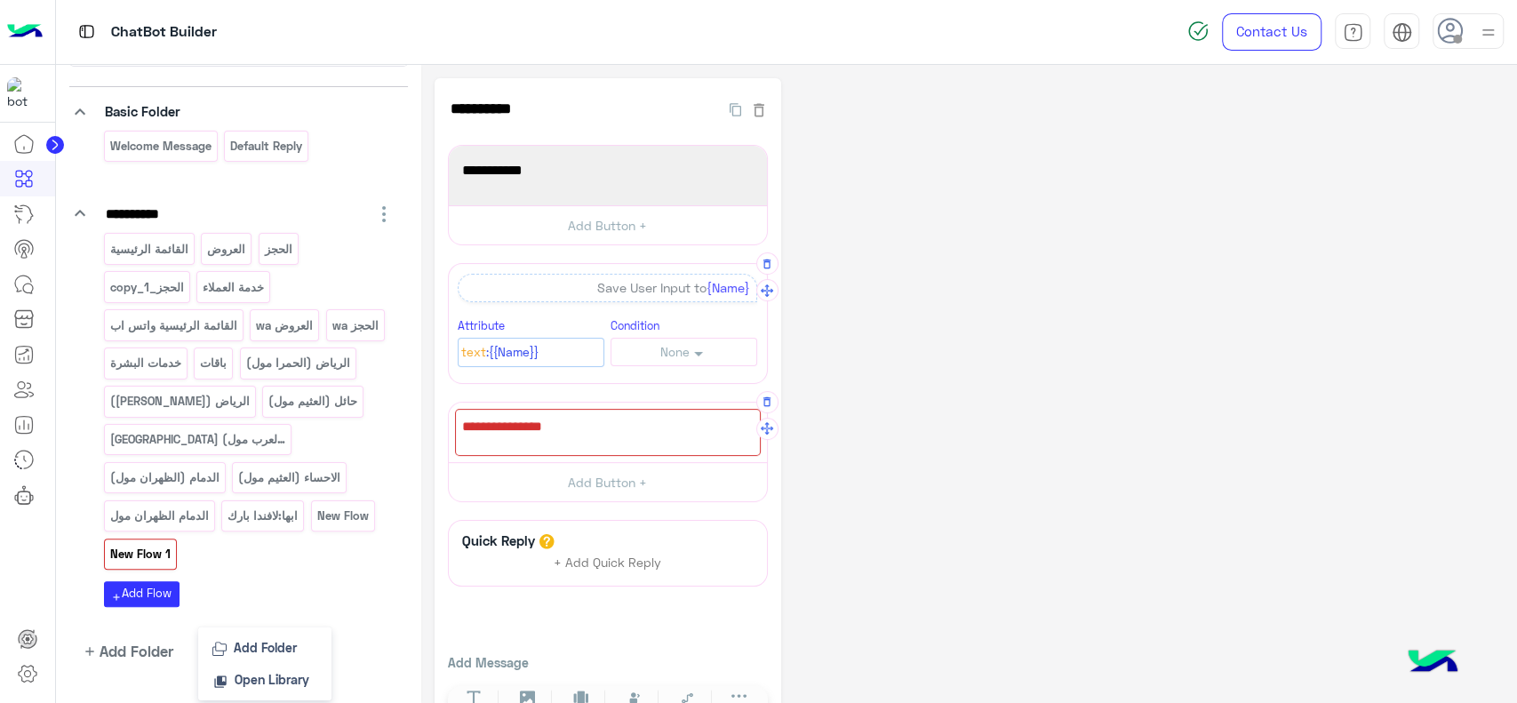
click at [524, 422] on div at bounding box center [608, 432] width 306 height 47
type textarea "**********"
click at [860, 500] on div "**********" at bounding box center [968, 411] width 1069 height 666
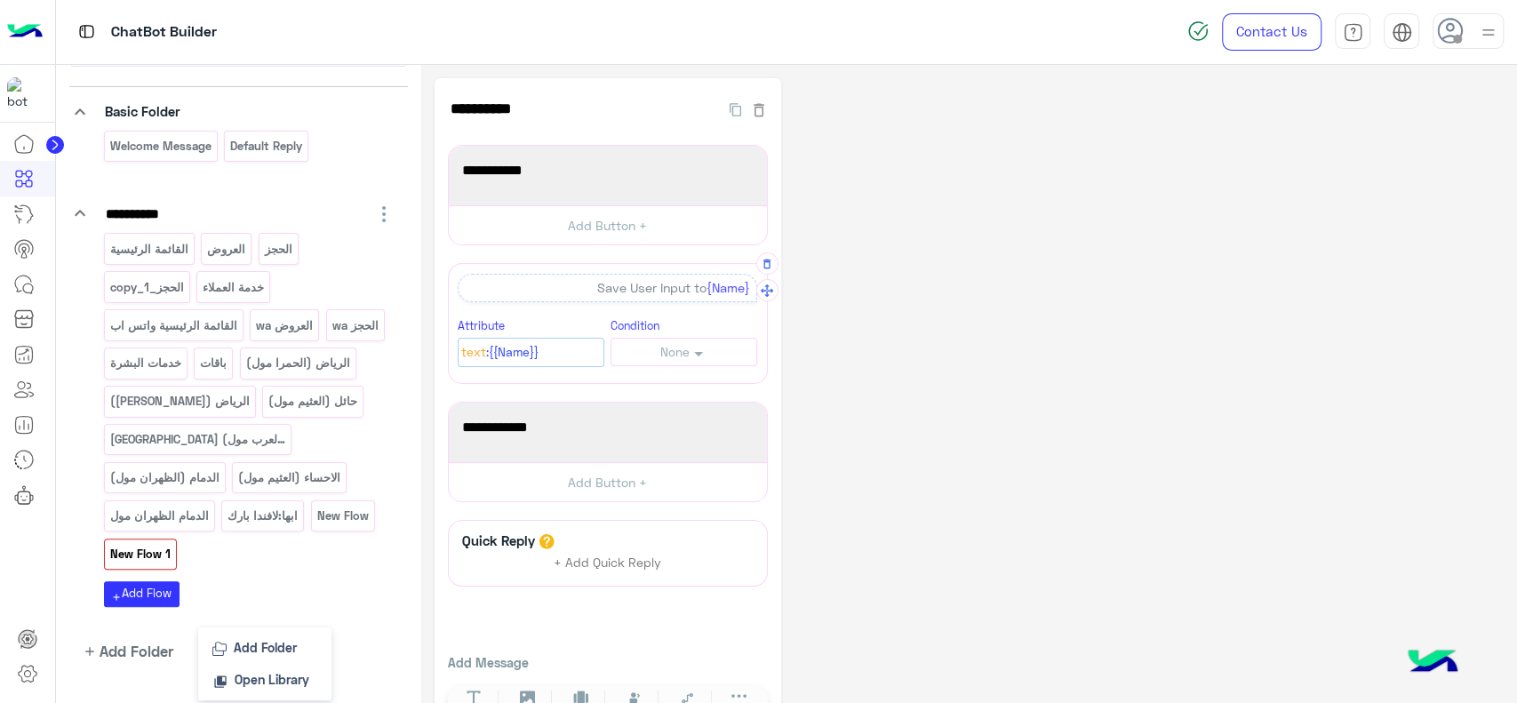
scroll to position [54, 0]
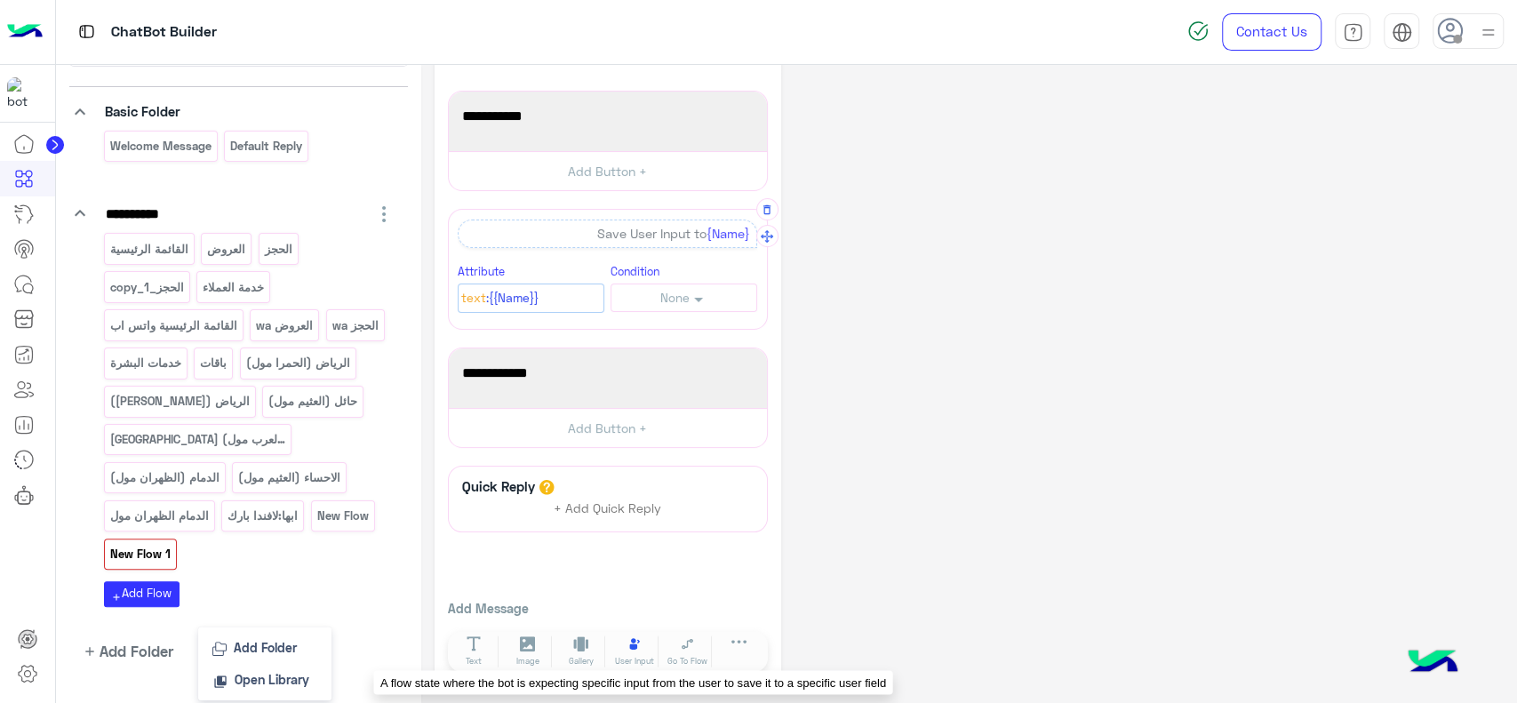
click at [626, 645] on icon at bounding box center [633, 643] width 15 height 15
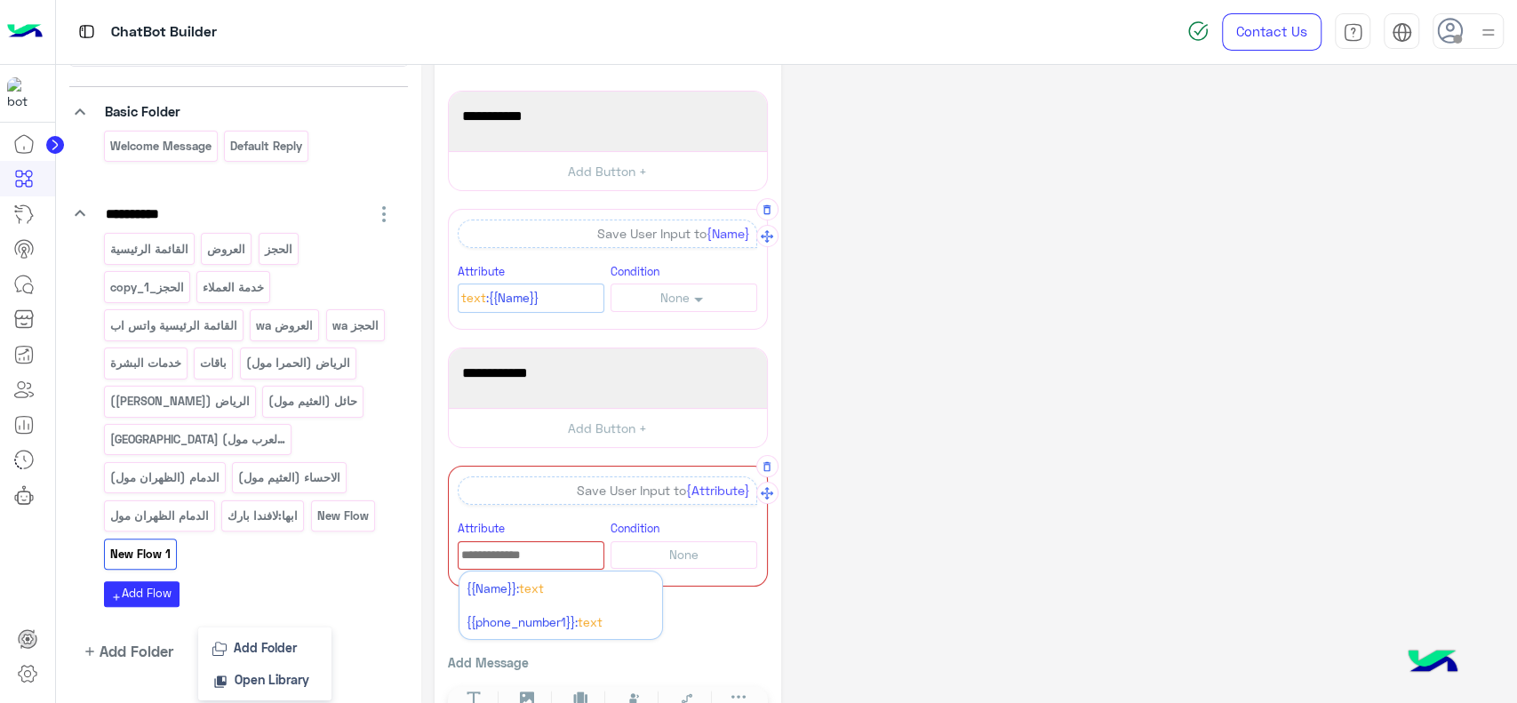
click at [503, 554] on input "text" at bounding box center [530, 556] width 145 height 20
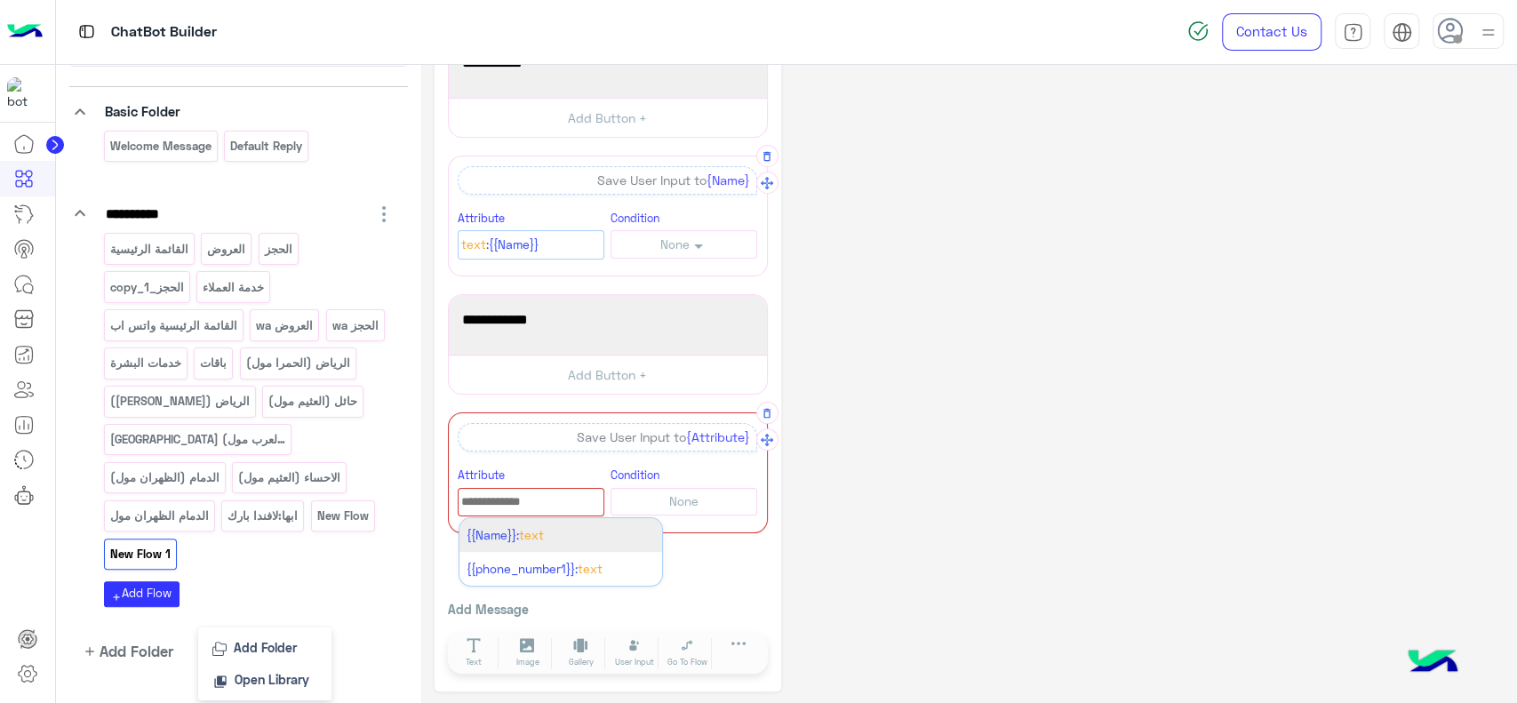
click at [538, 537] on span "Text" at bounding box center [531, 535] width 25 height 14
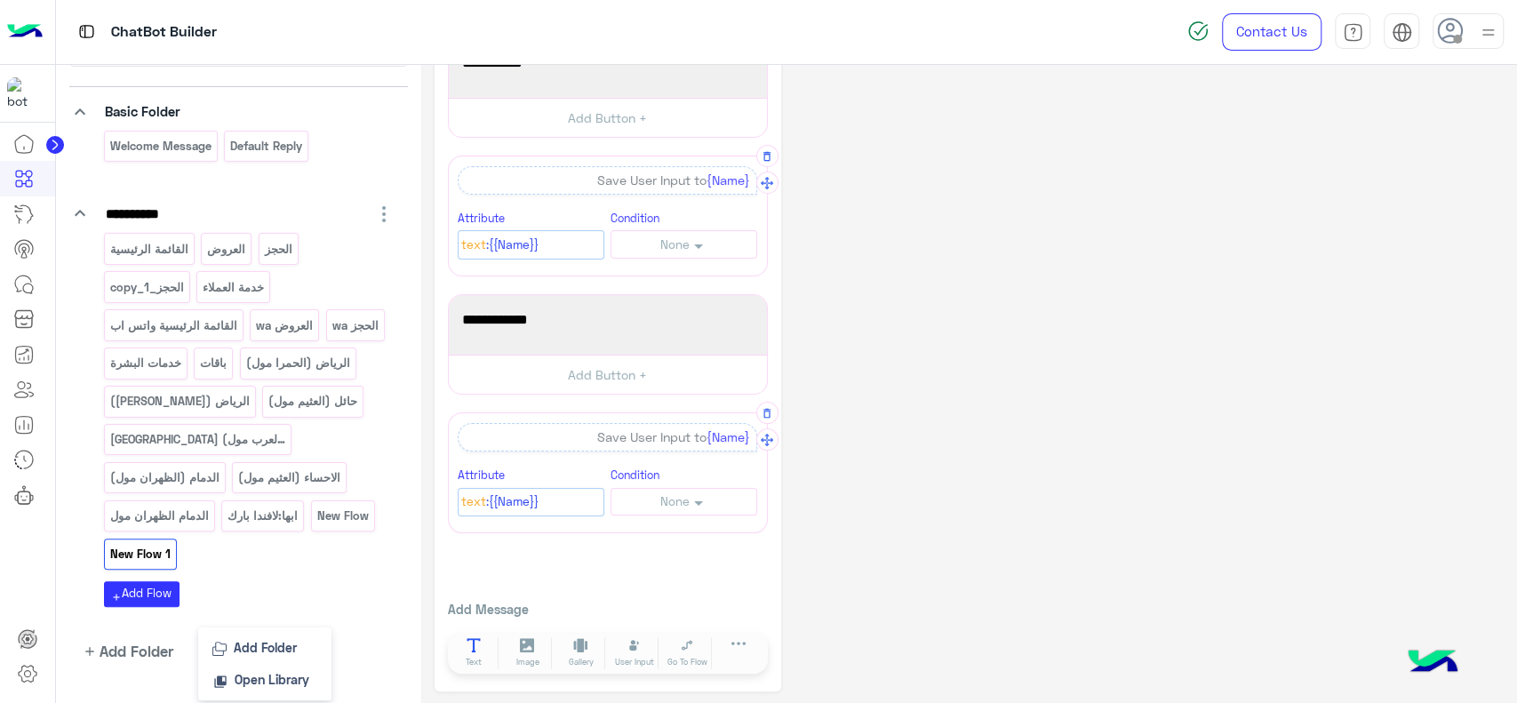
click at [478, 647] on icon at bounding box center [473, 645] width 15 height 15
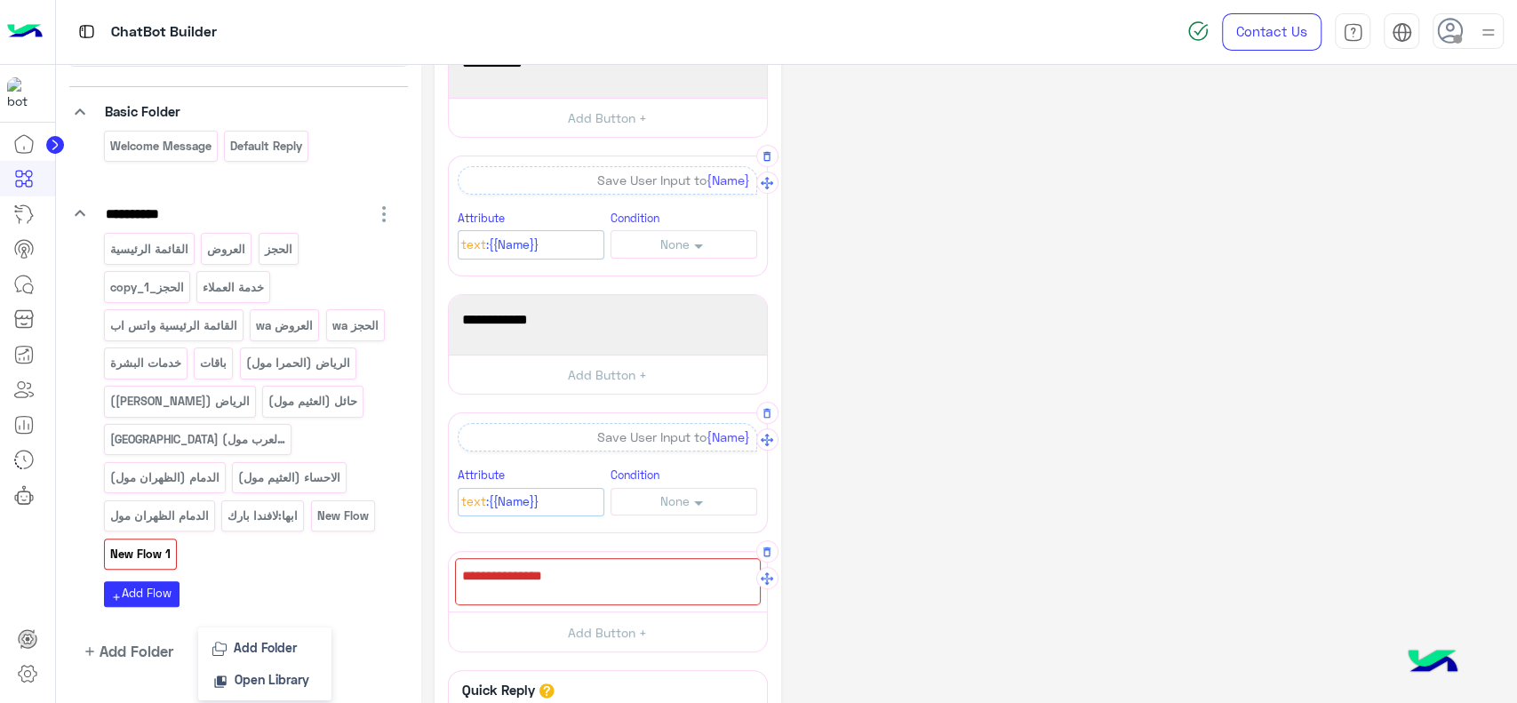
click at [582, 571] on div at bounding box center [608, 581] width 306 height 47
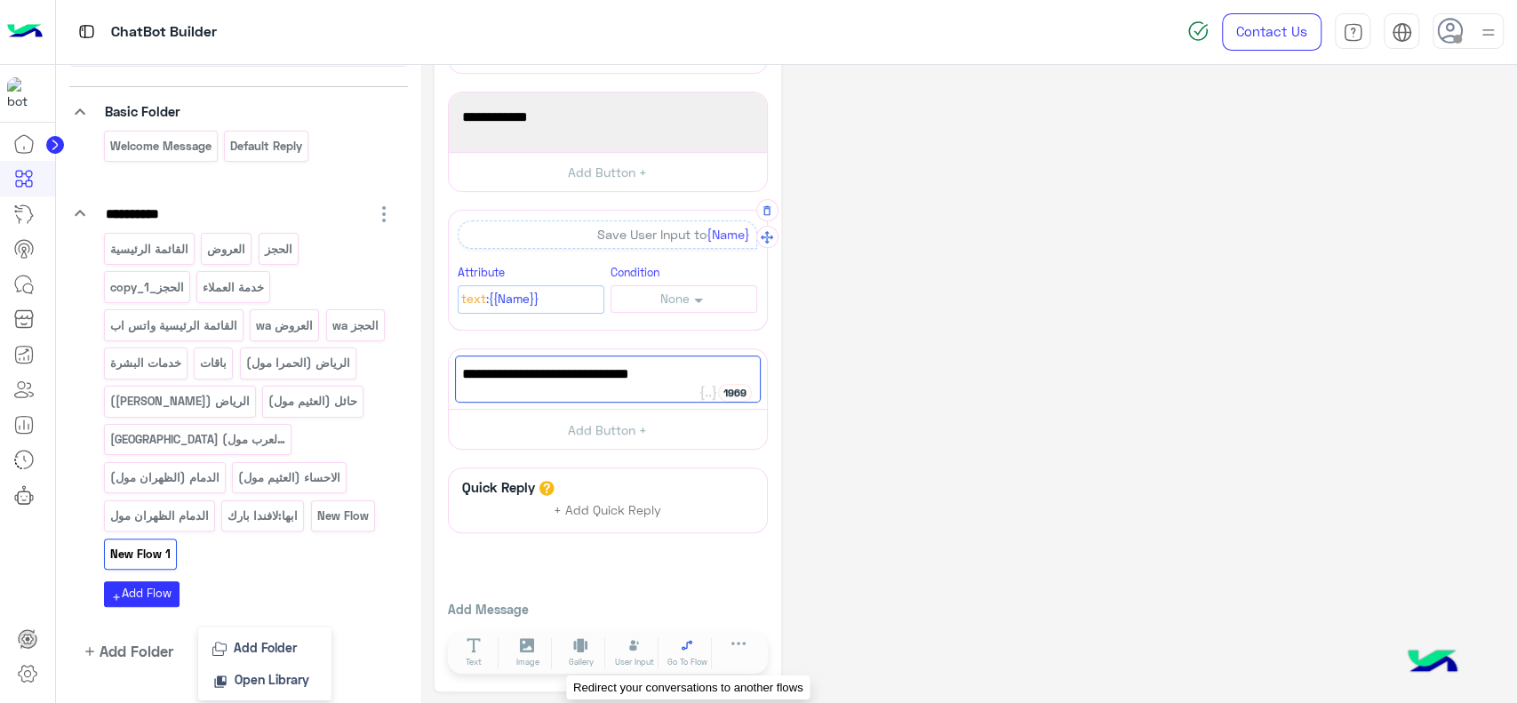
type textarea "**********"
click at [684, 642] on icon at bounding box center [687, 645] width 15 height 15
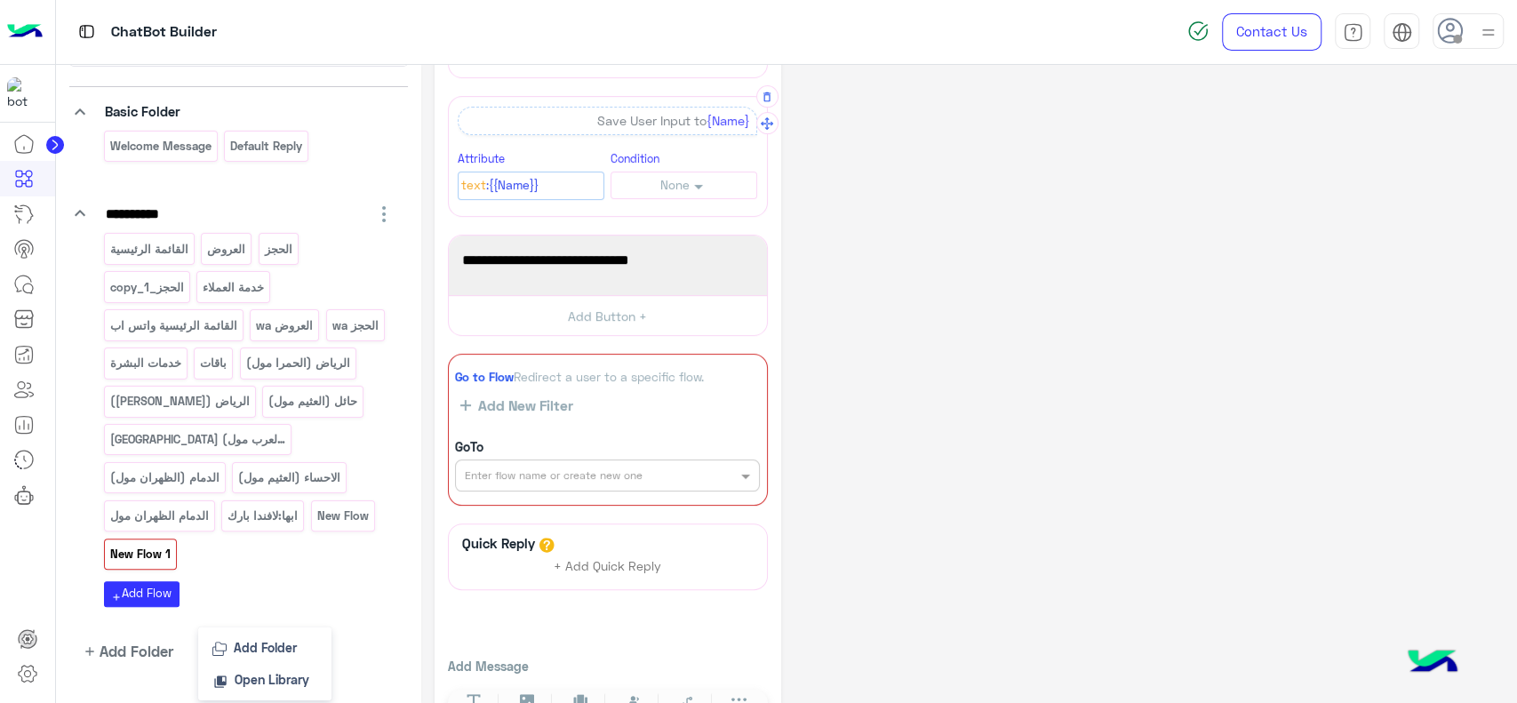
scroll to position [437, 0]
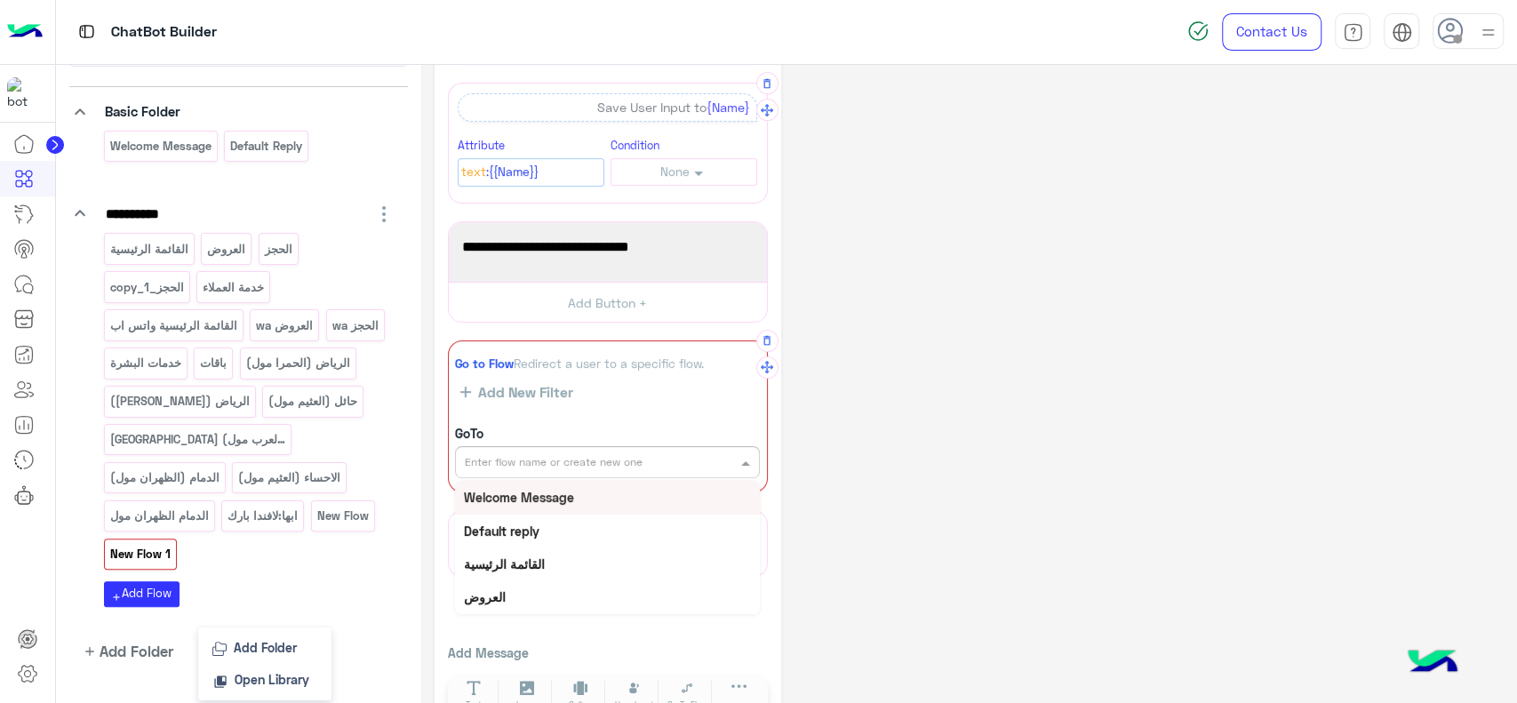
click at [638, 462] on input "text" at bounding box center [577, 460] width 225 height 16
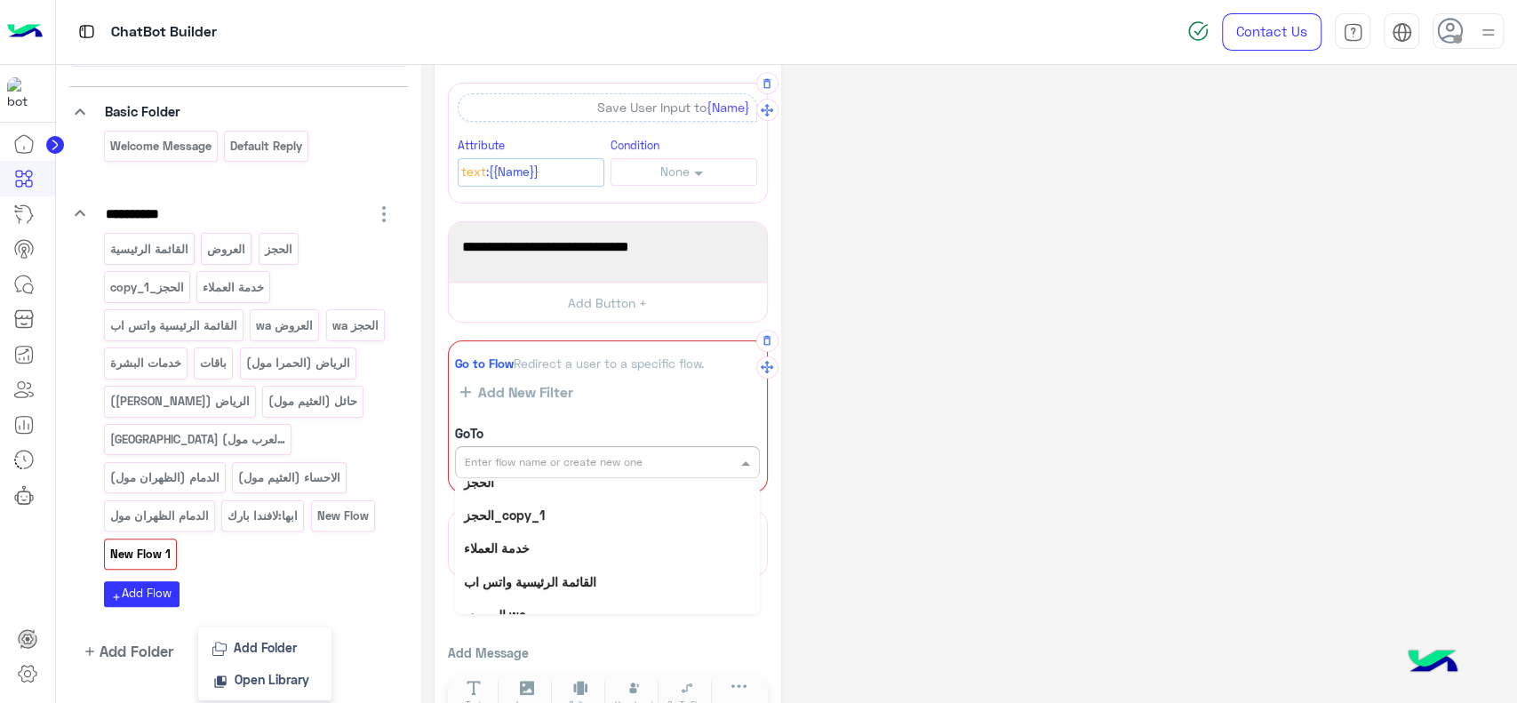
scroll to position [149, 0]
click at [907, 438] on div "**********" at bounding box center [968, 187] width 1069 height 1093
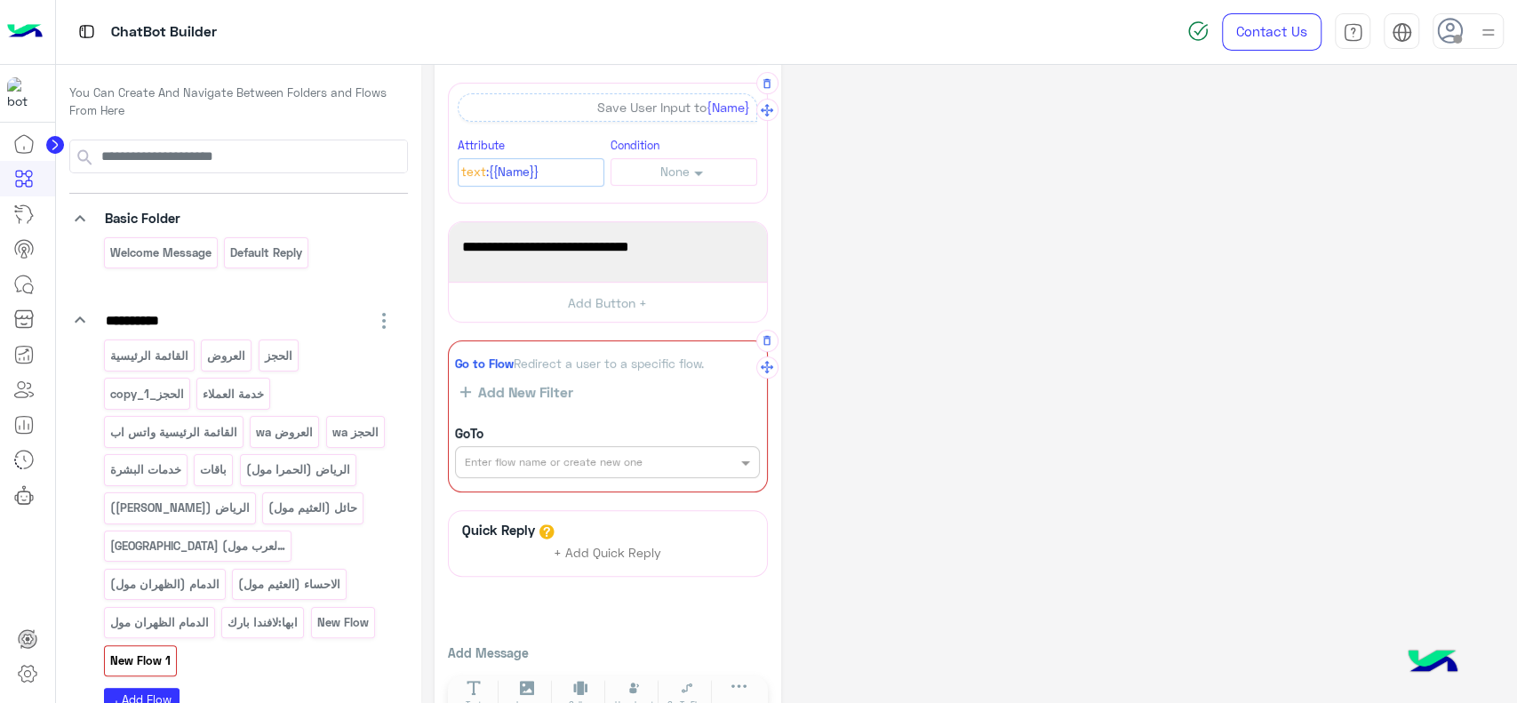
scroll to position [0, 0]
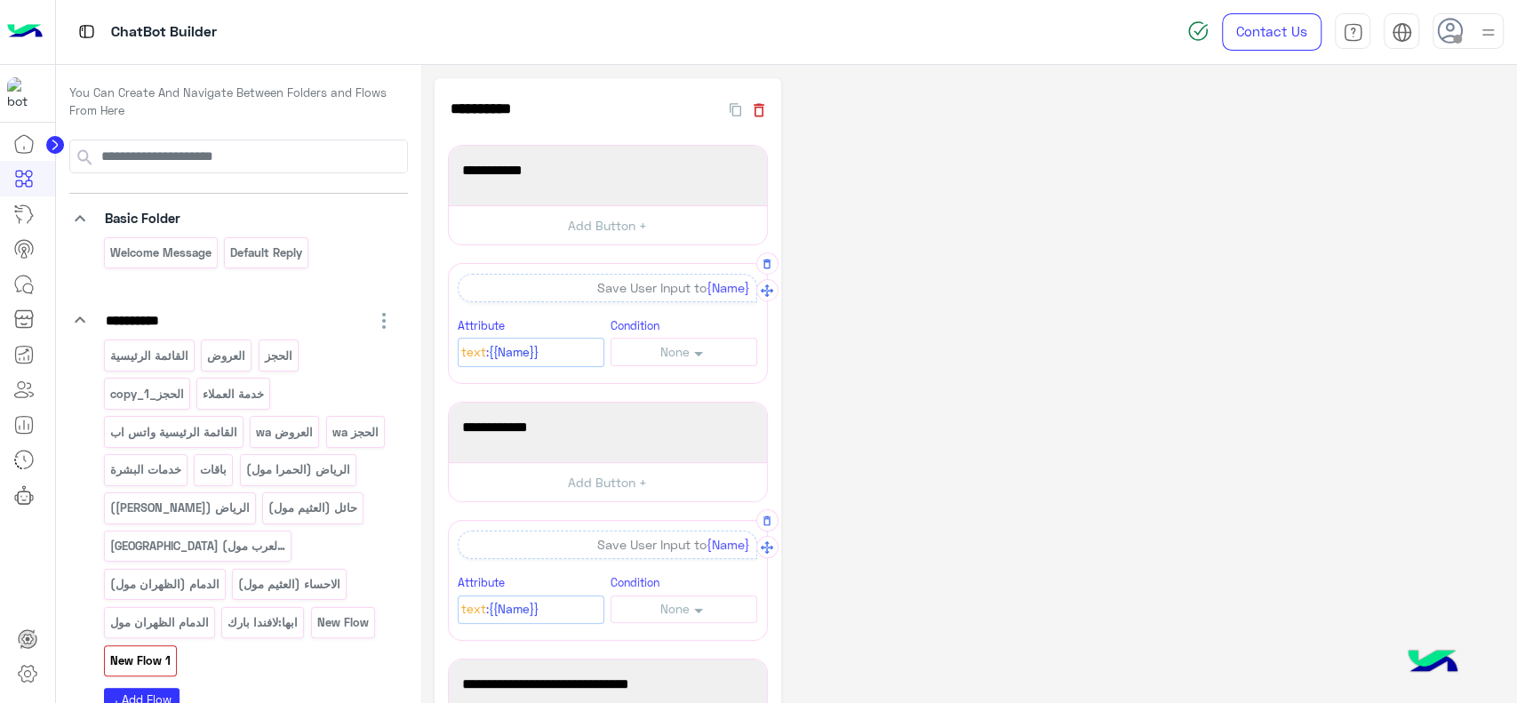
click at [760, 115] on icon "button" at bounding box center [758, 109] width 11 height 13
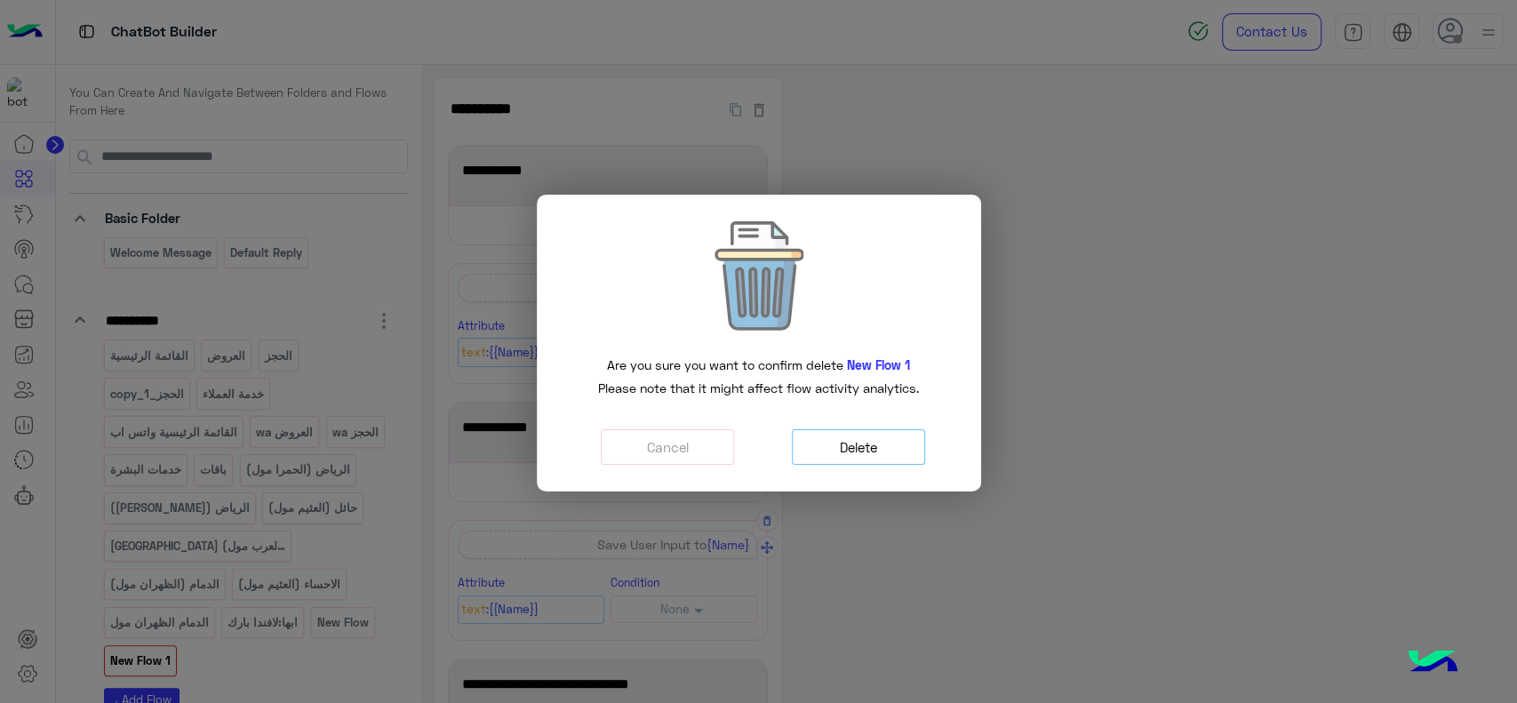
click at [884, 449] on button "Delete" at bounding box center [858, 447] width 133 height 36
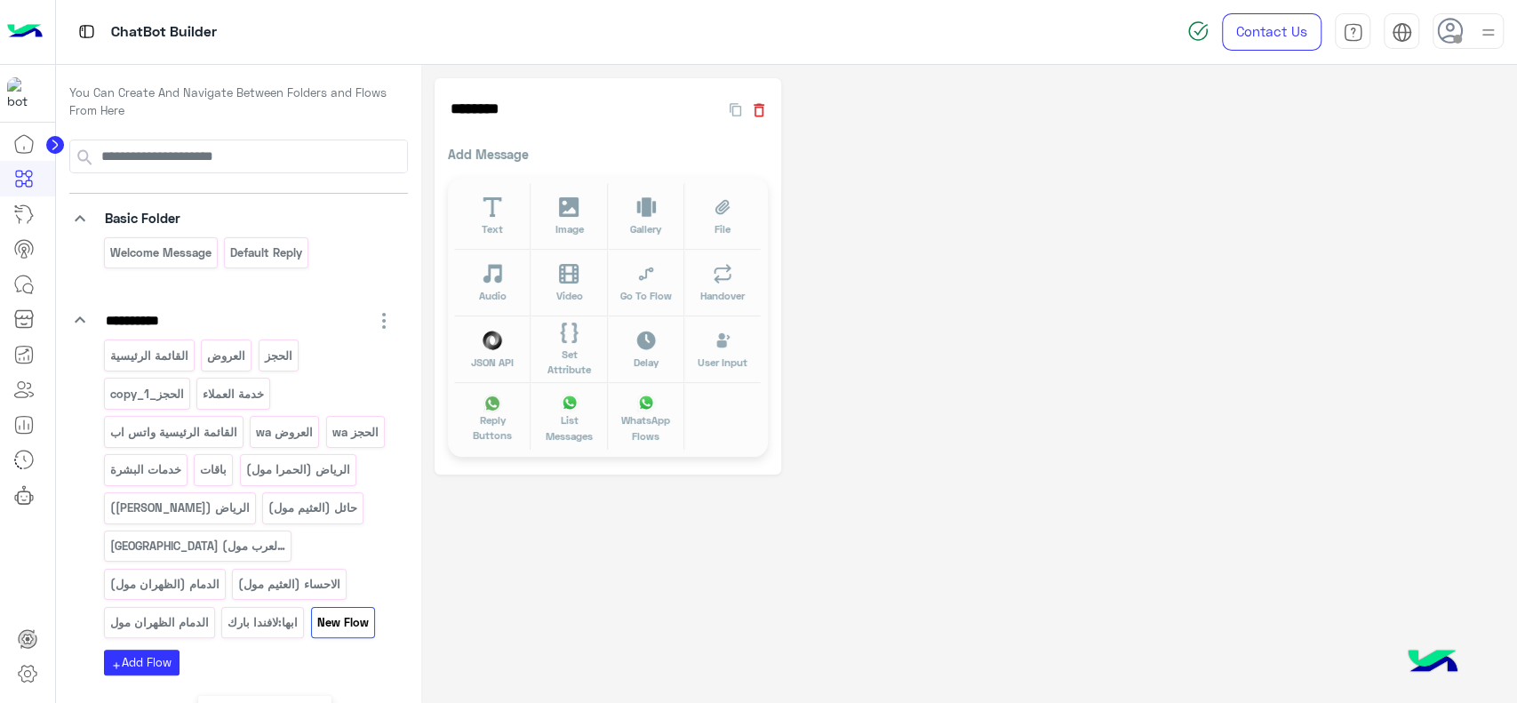
click at [758, 117] on icon "button" at bounding box center [759, 110] width 18 height 18
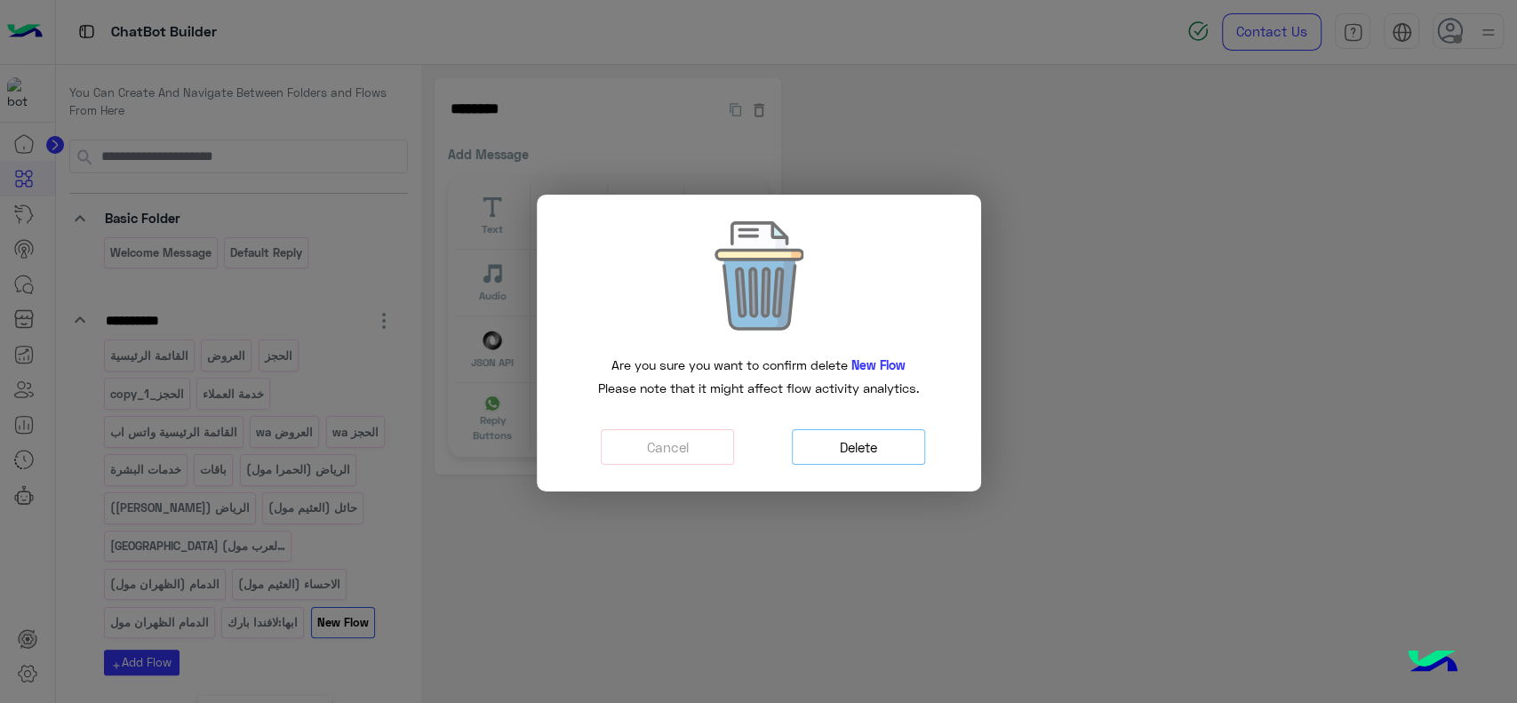
click at [858, 448] on button "Delete" at bounding box center [858, 447] width 133 height 36
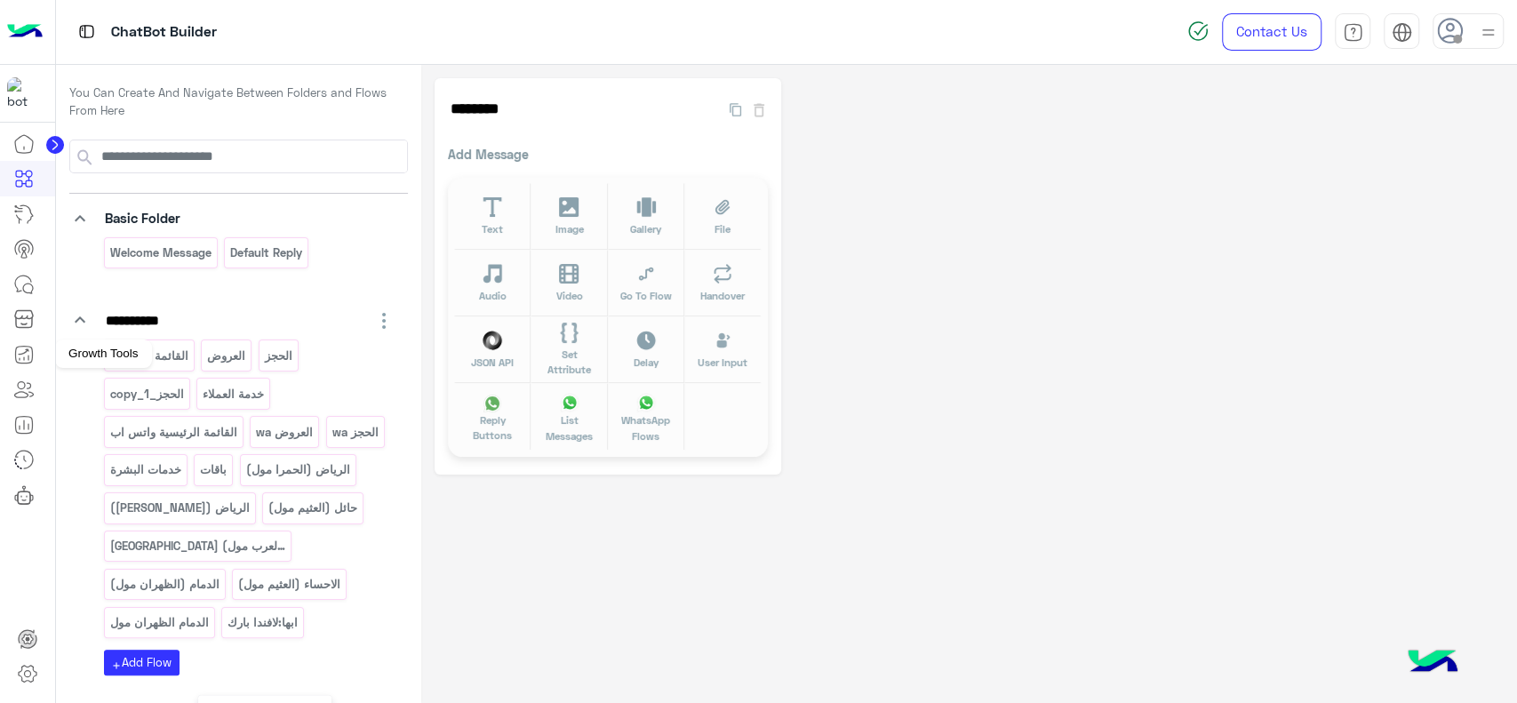
click at [20, 366] on link at bounding box center [24, 355] width 48 height 36
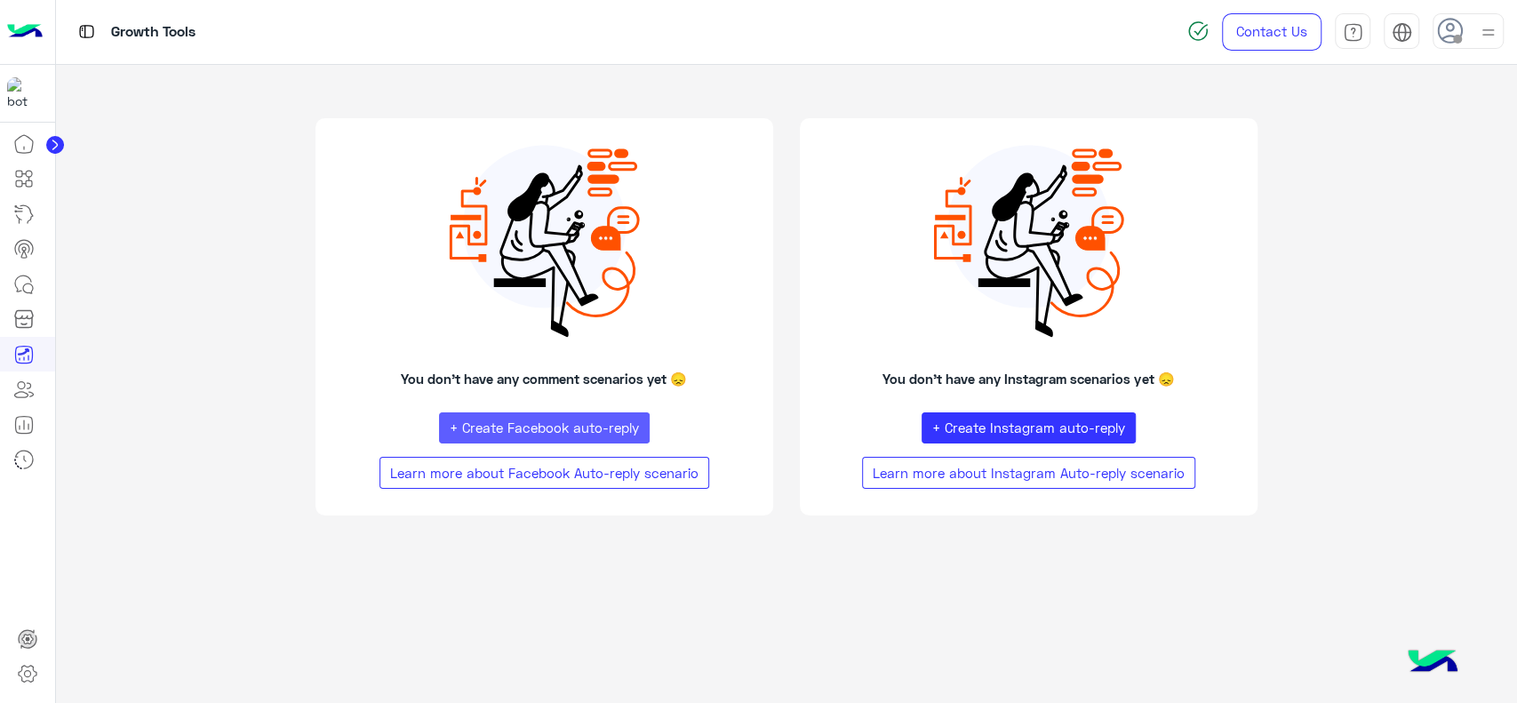
click at [517, 435] on button "+ Create Facebook auto-reply" at bounding box center [544, 428] width 211 height 32
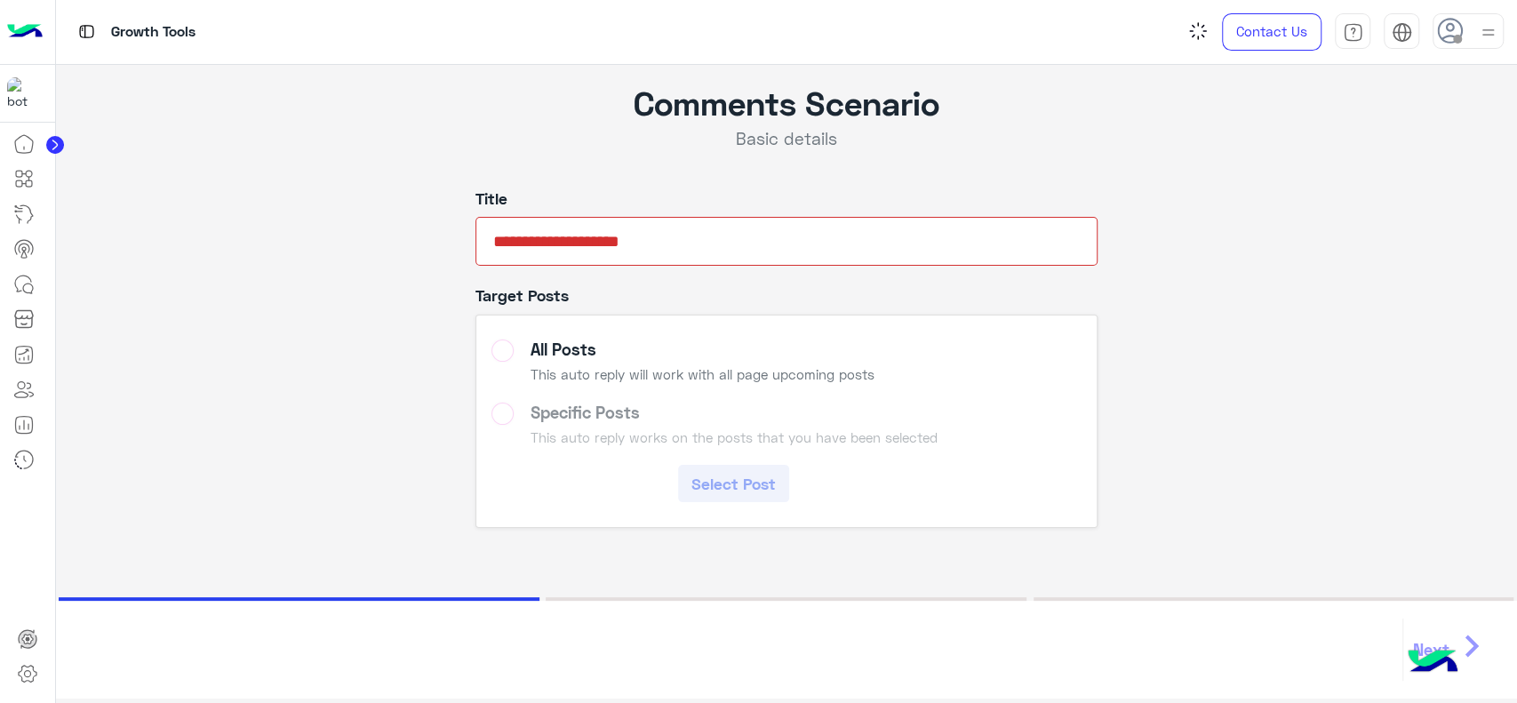
click at [615, 243] on input "text" at bounding box center [786, 241] width 622 height 49
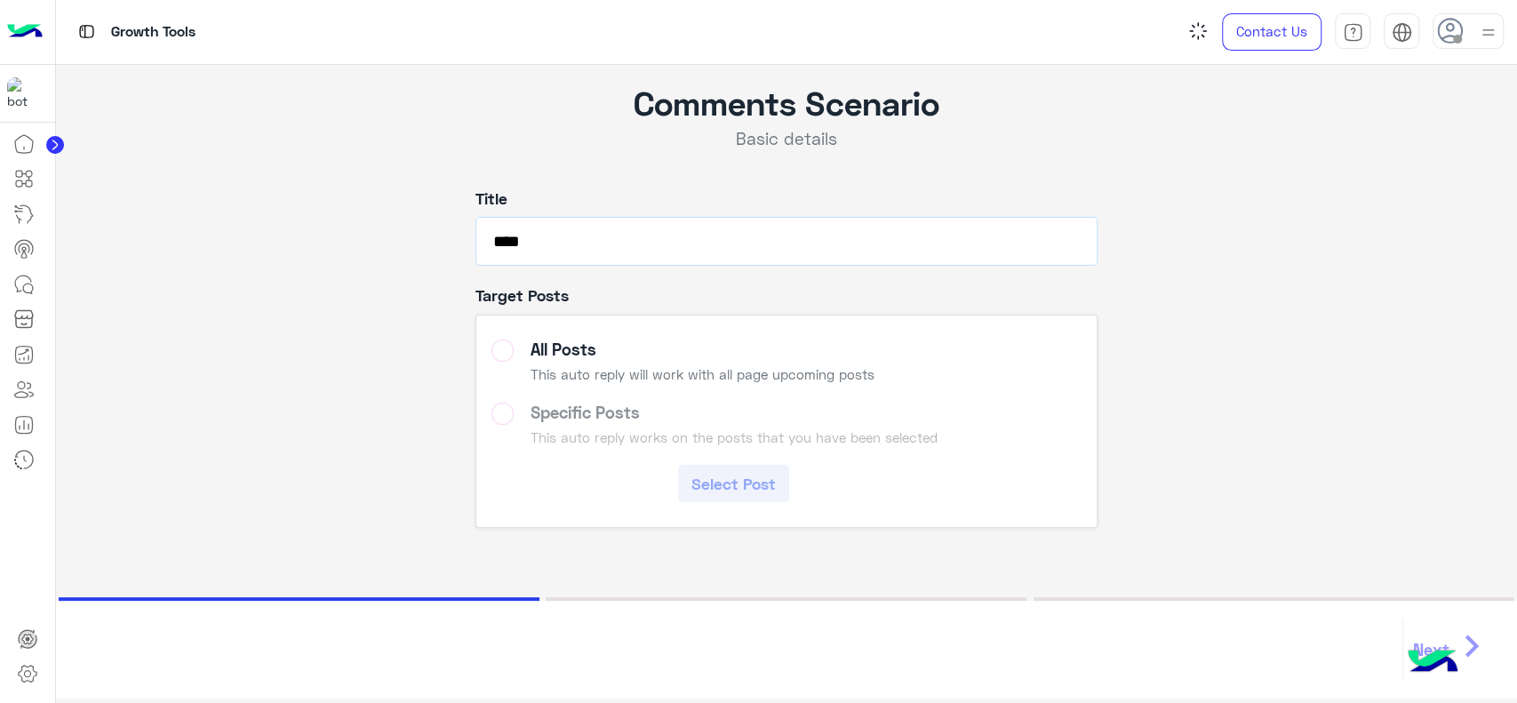
type input "****"
click at [607, 429] on label "Specific Posts This auto reply works on the posts that you have been selected S…" at bounding box center [785, 452] width 589 height 100
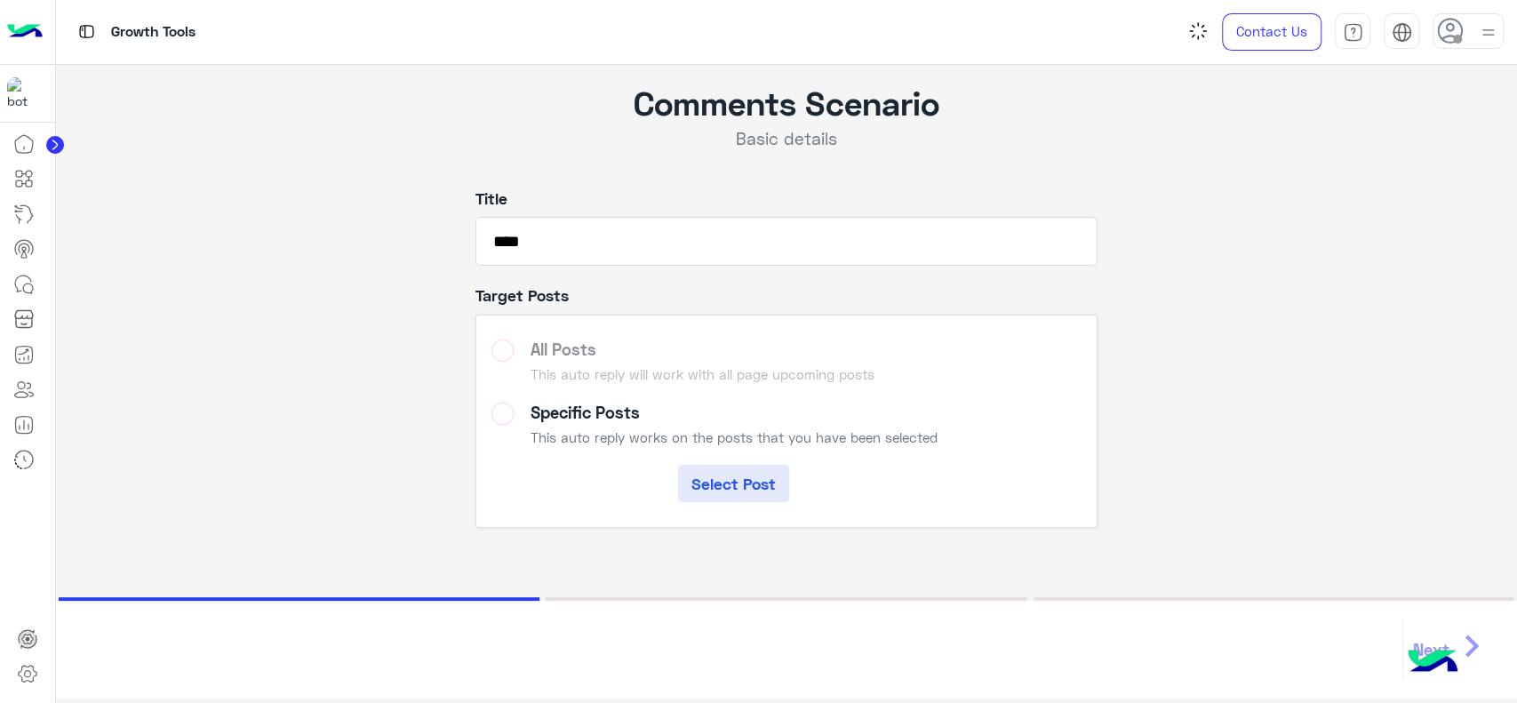
click at [766, 493] on button "Select Post" at bounding box center [733, 483] width 111 height 37
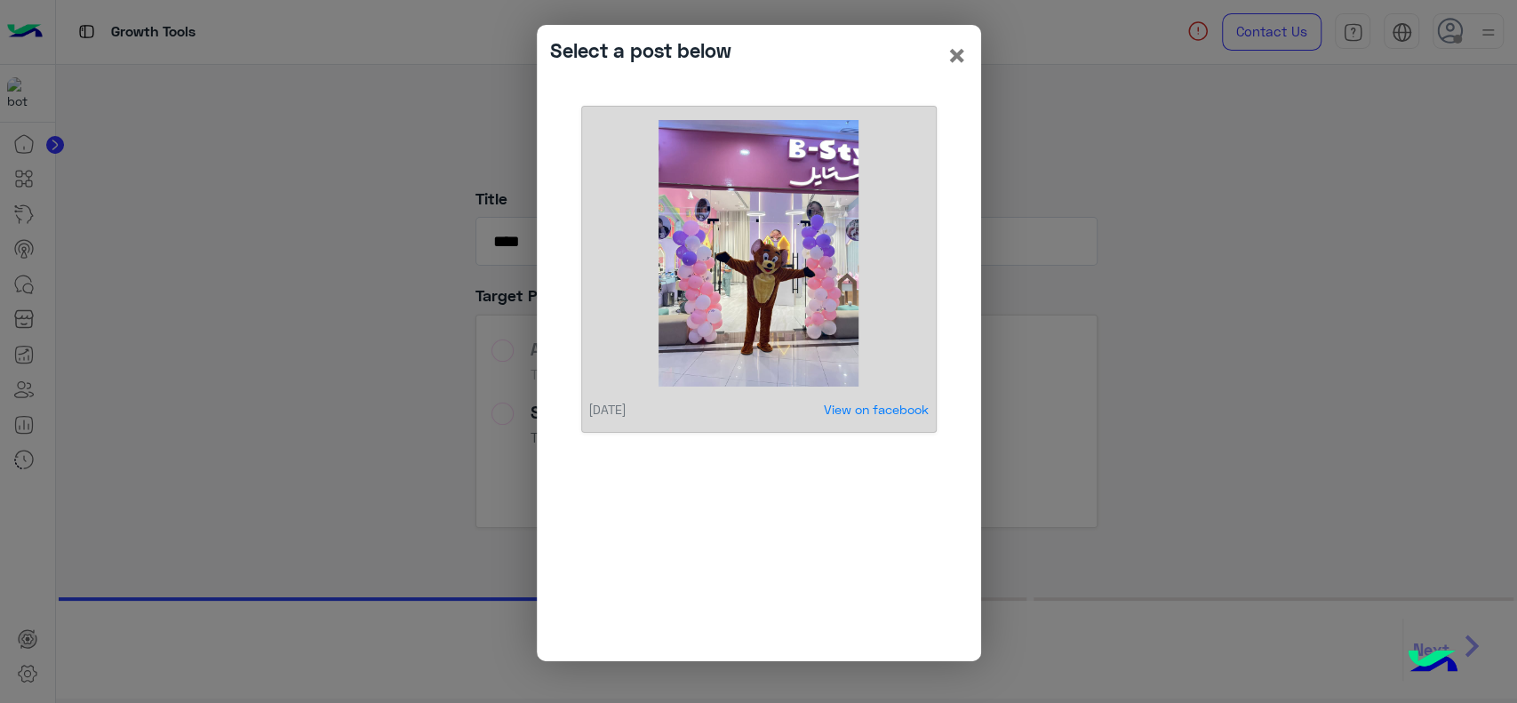
click at [677, 291] on img at bounding box center [758, 253] width 318 height 267
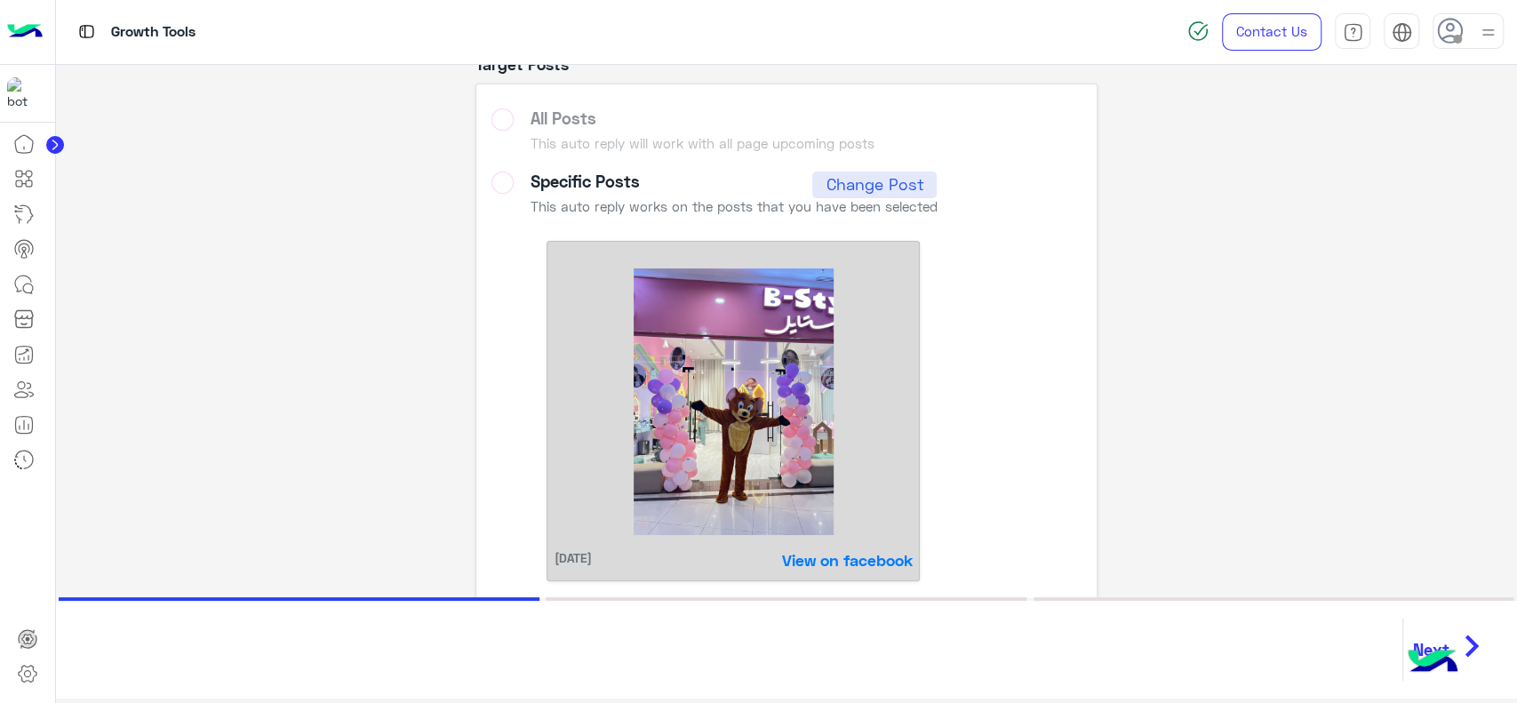
scroll to position [259, 0]
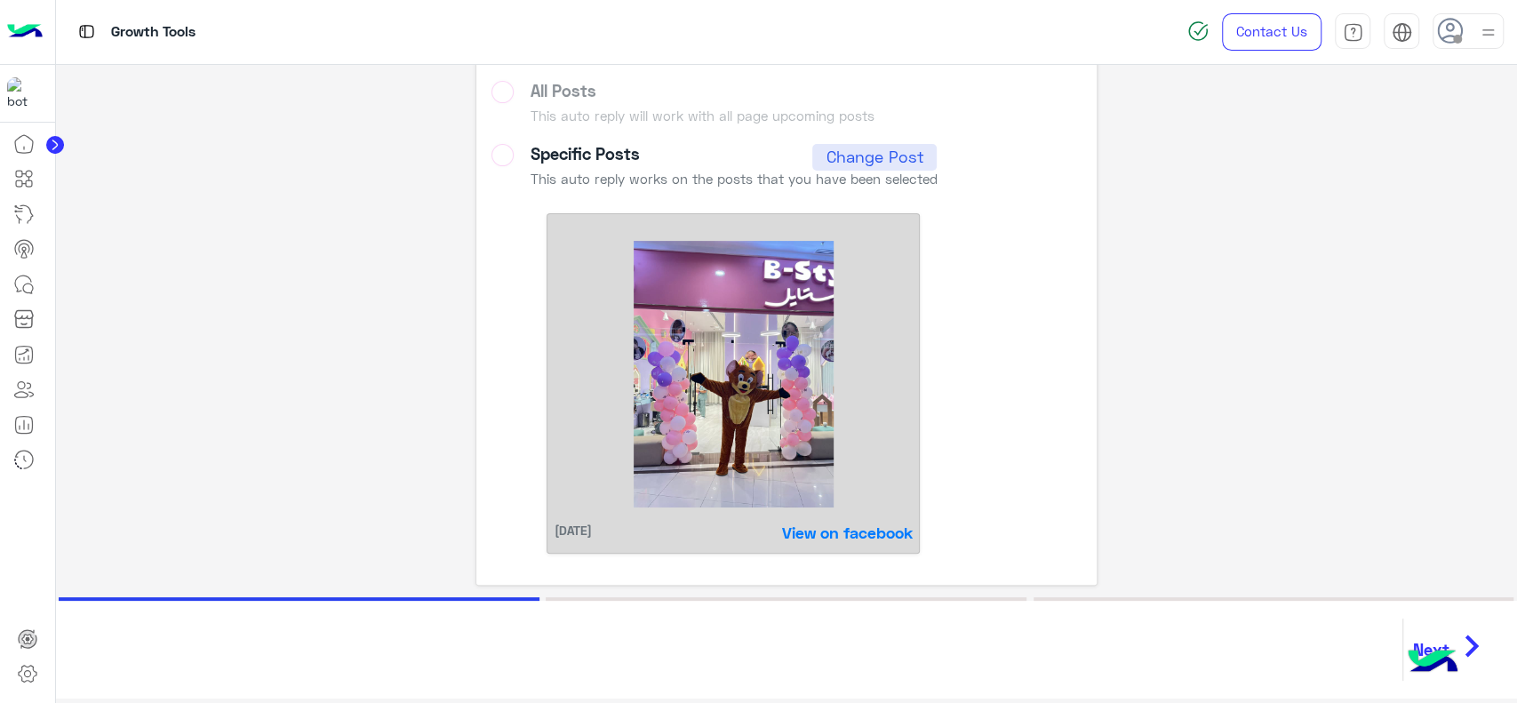
click at [1485, 648] on icon "chevron_right" at bounding box center [1471, 645] width 44 height 53
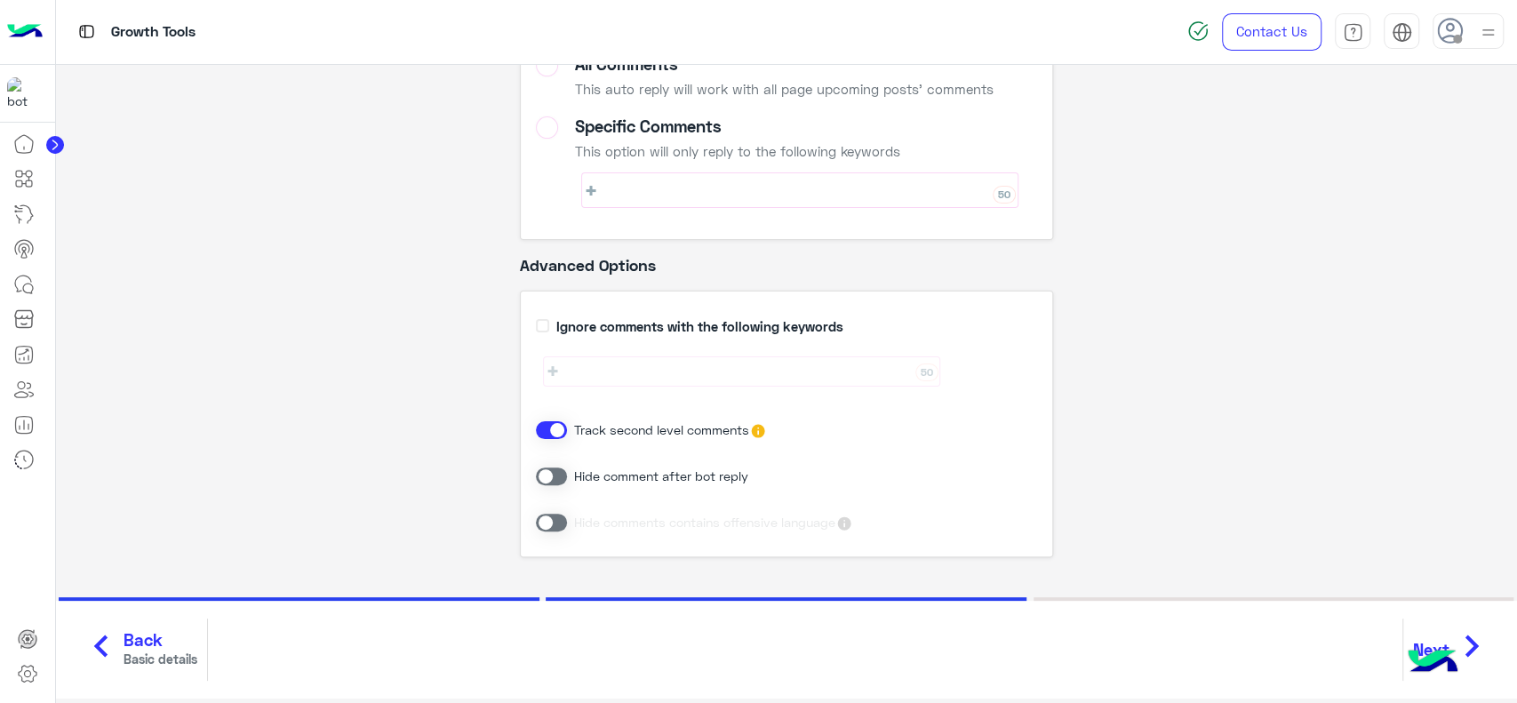
scroll to position [1, 0]
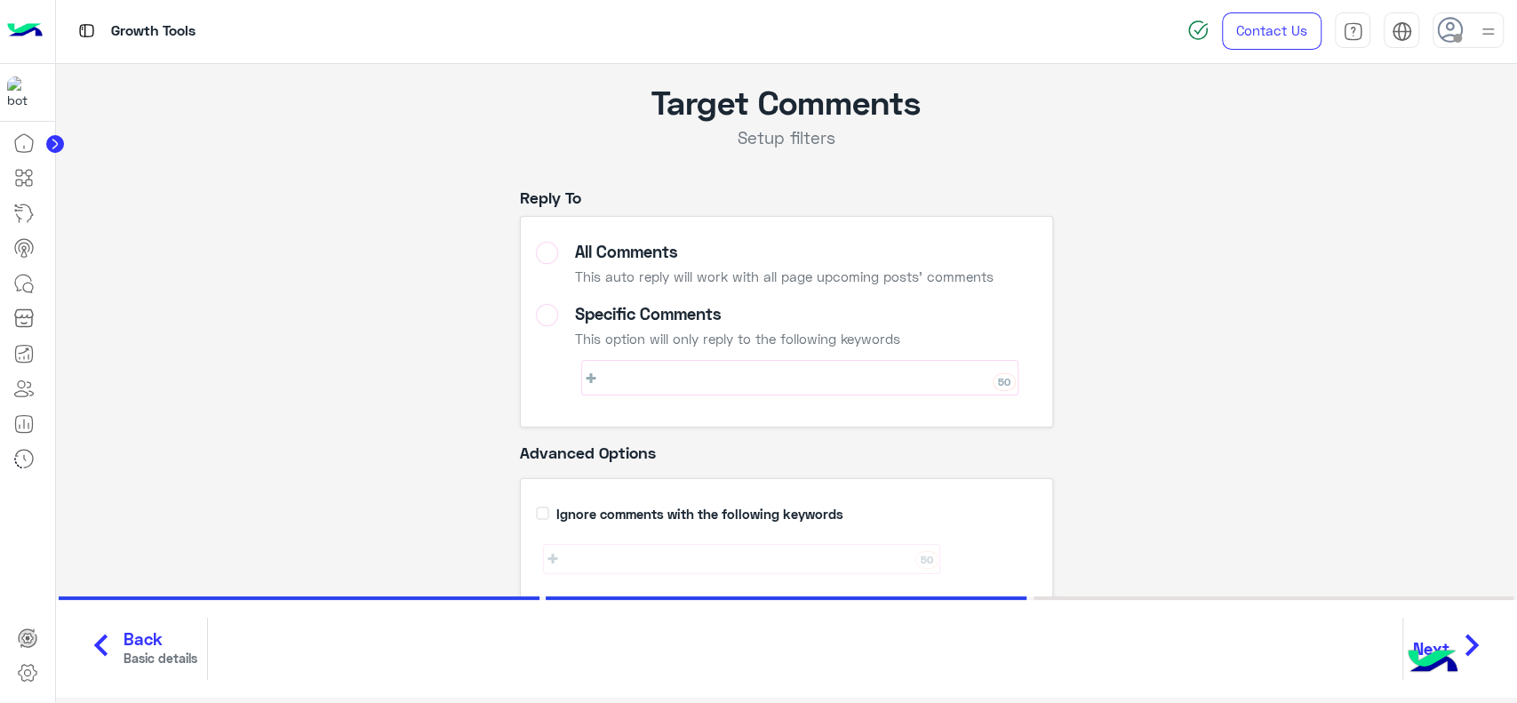
click at [626, 331] on div "This option will only reply to the following keywords" at bounding box center [799, 339] width 450 height 16
click at [648, 385] on div "50" at bounding box center [799, 378] width 437 height 36
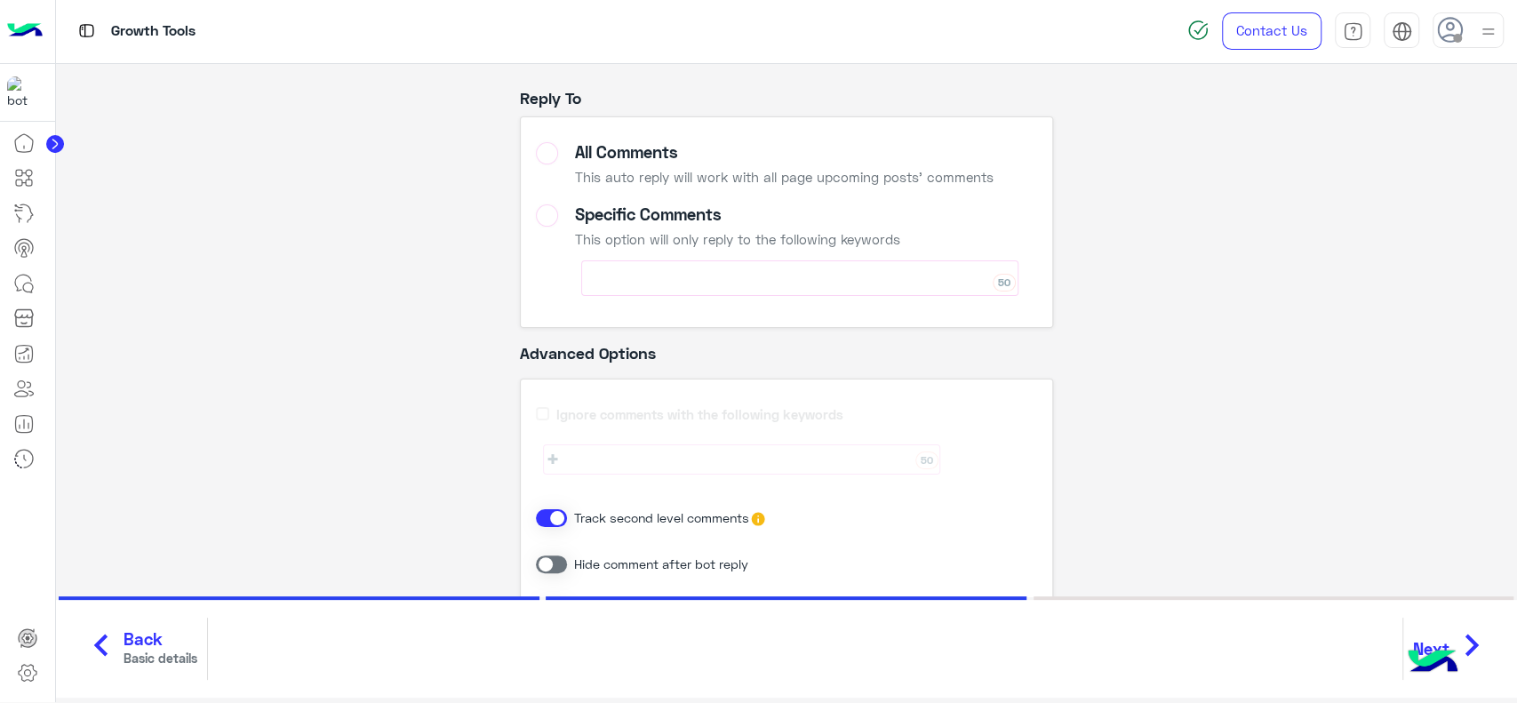
scroll to position [101, 0]
click at [609, 154] on div "All Comments" at bounding box center [783, 150] width 418 height 20
click at [1234, 312] on div "Target Comments Setup filters Reply To All Comments This auto reply will work w…" at bounding box center [786, 323] width 1435 height 721
click at [1475, 652] on icon "chevron_right" at bounding box center [1471, 644] width 44 height 53
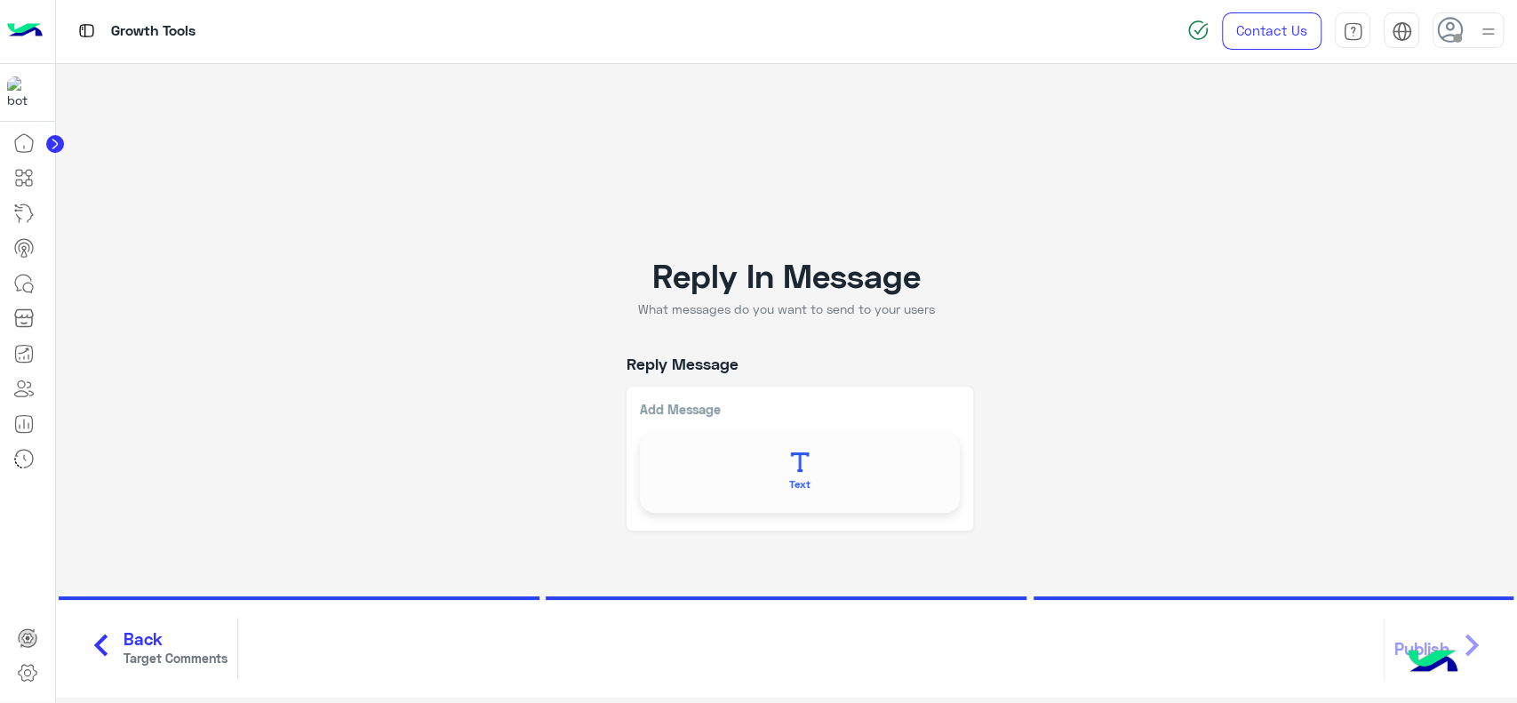
click at [805, 458] on icon at bounding box center [800, 462] width 20 height 20
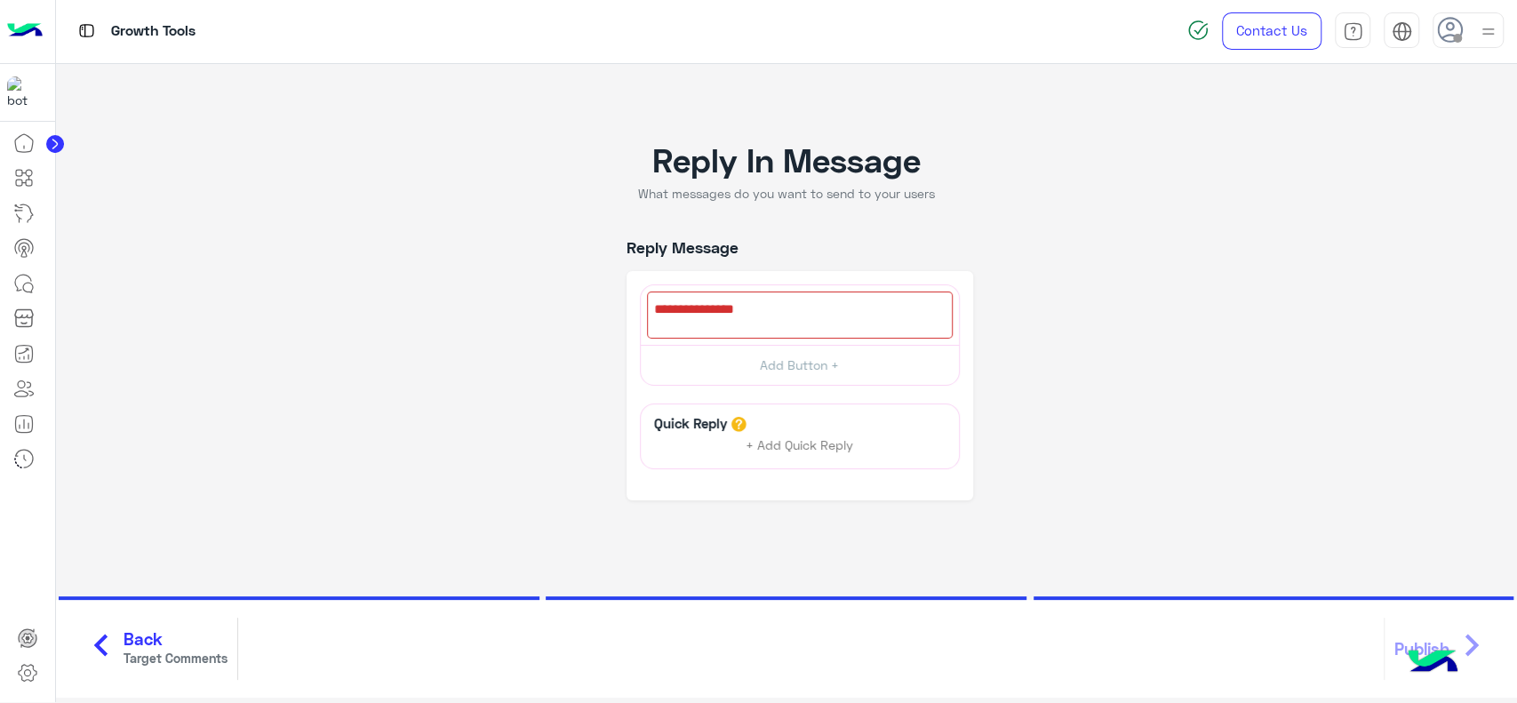
scroll to position [76, 0]
click at [782, 314] on div at bounding box center [800, 312] width 306 height 47
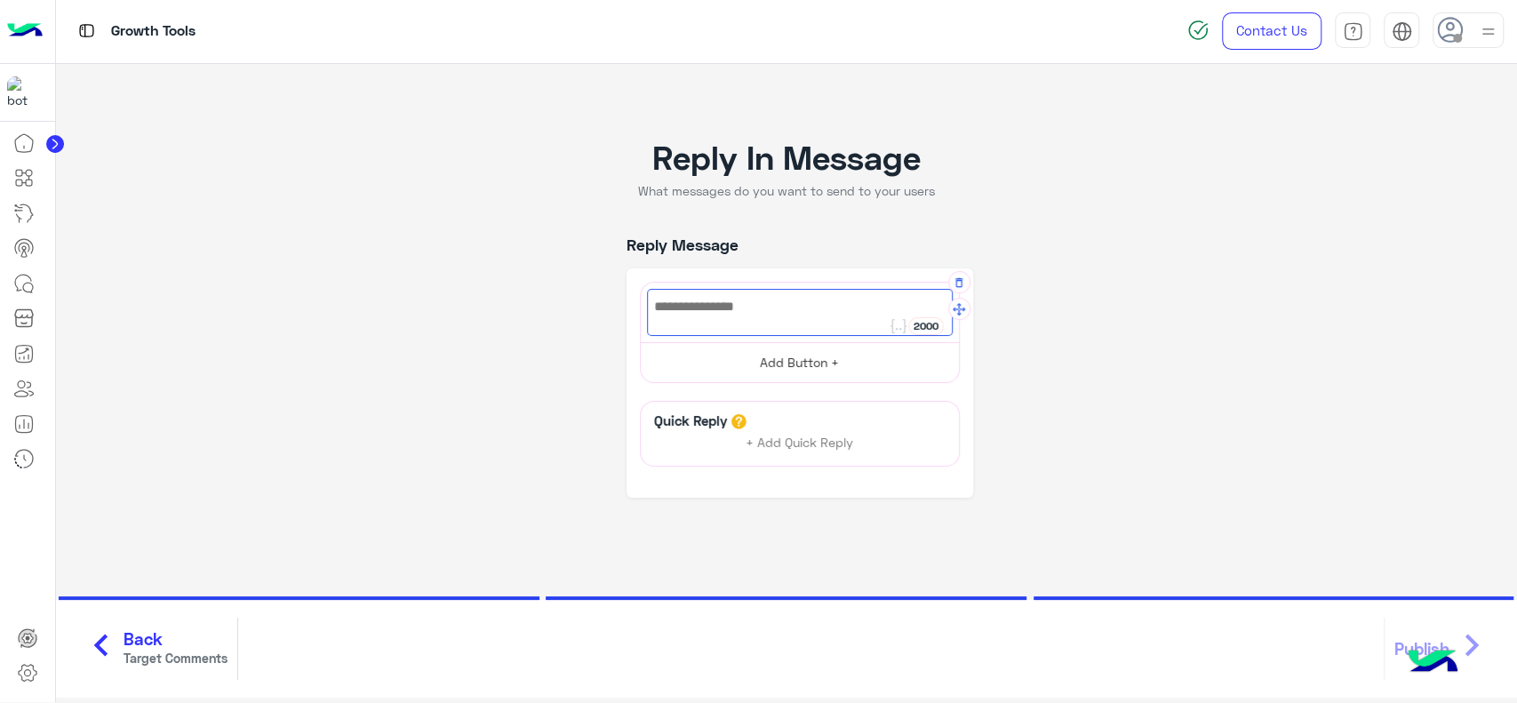
click at [769, 375] on button "Add Button +" at bounding box center [800, 362] width 318 height 40
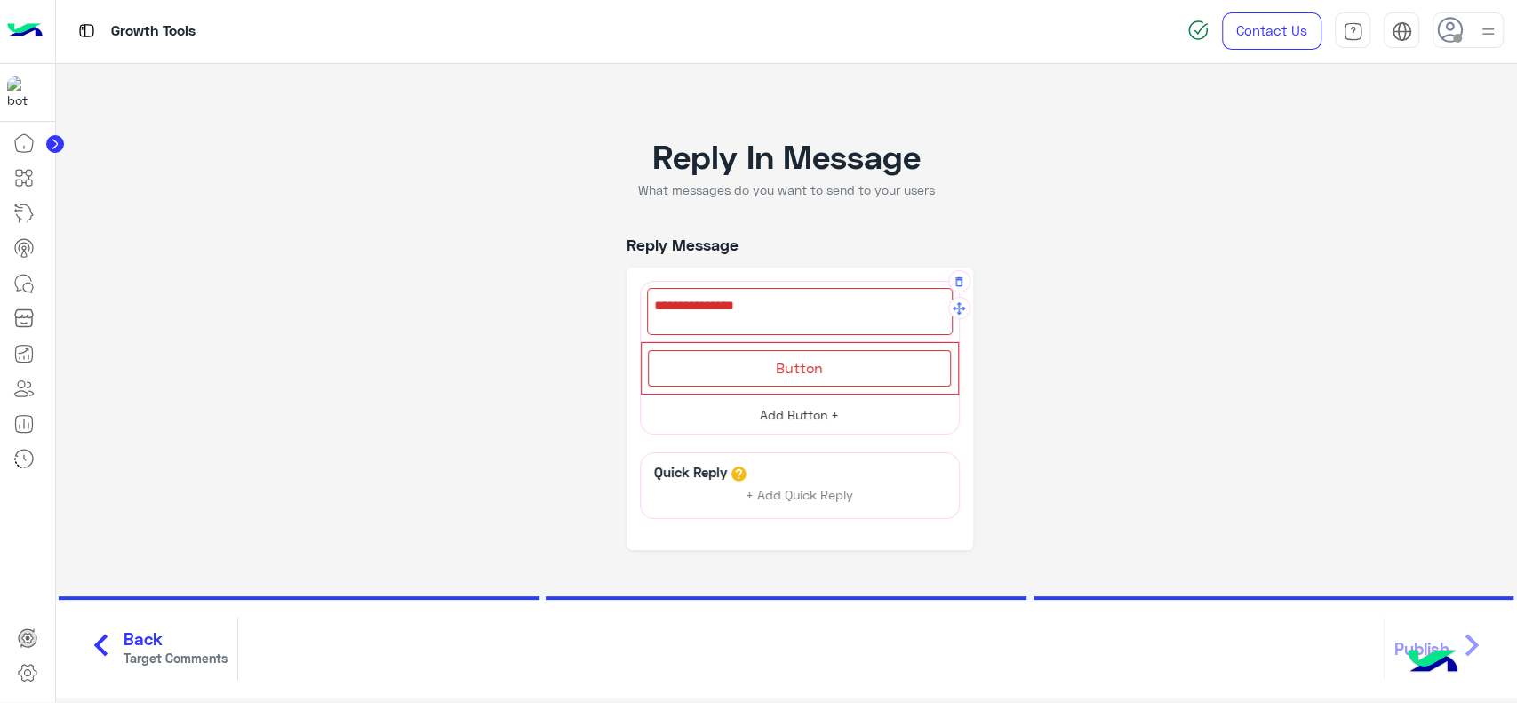
scroll to position [121, 0]
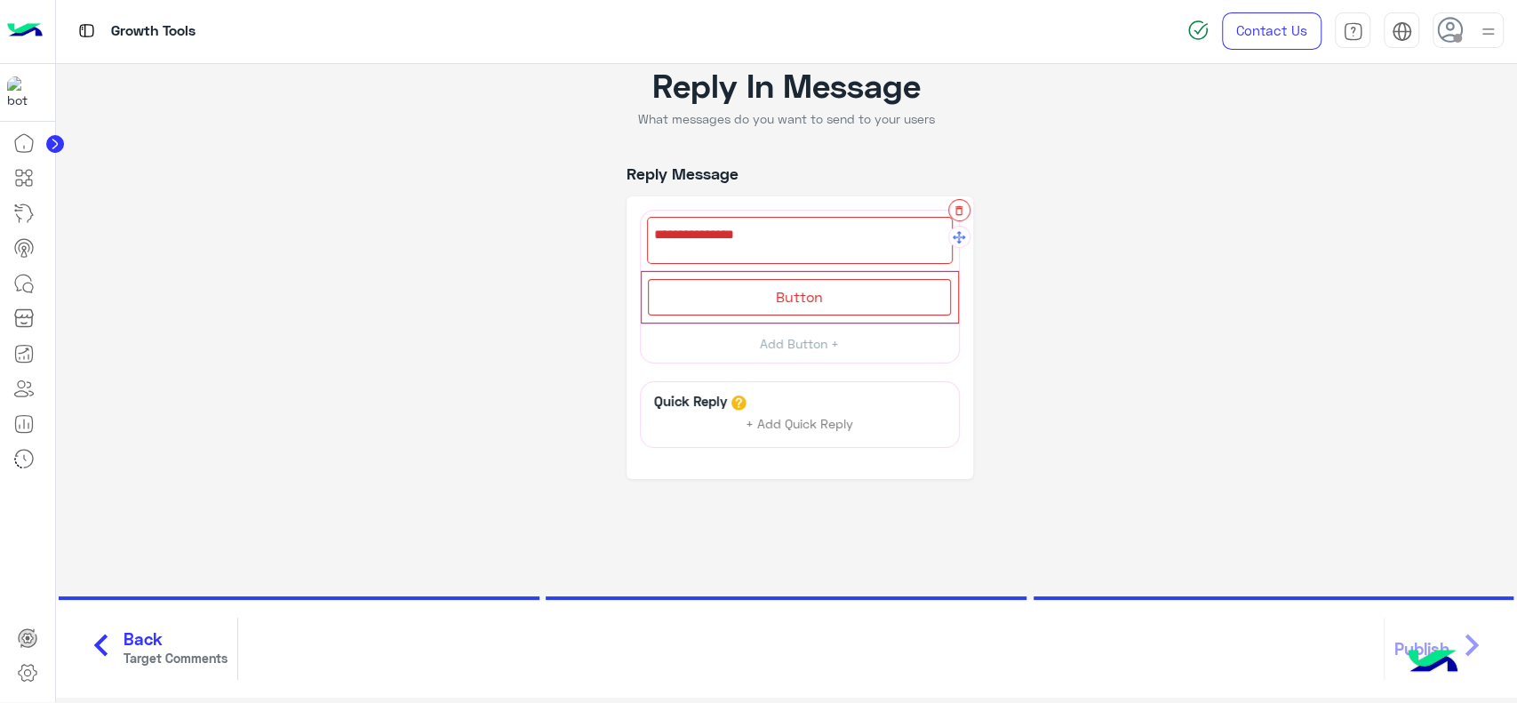
click at [953, 217] on button "button" at bounding box center [959, 210] width 22 height 22
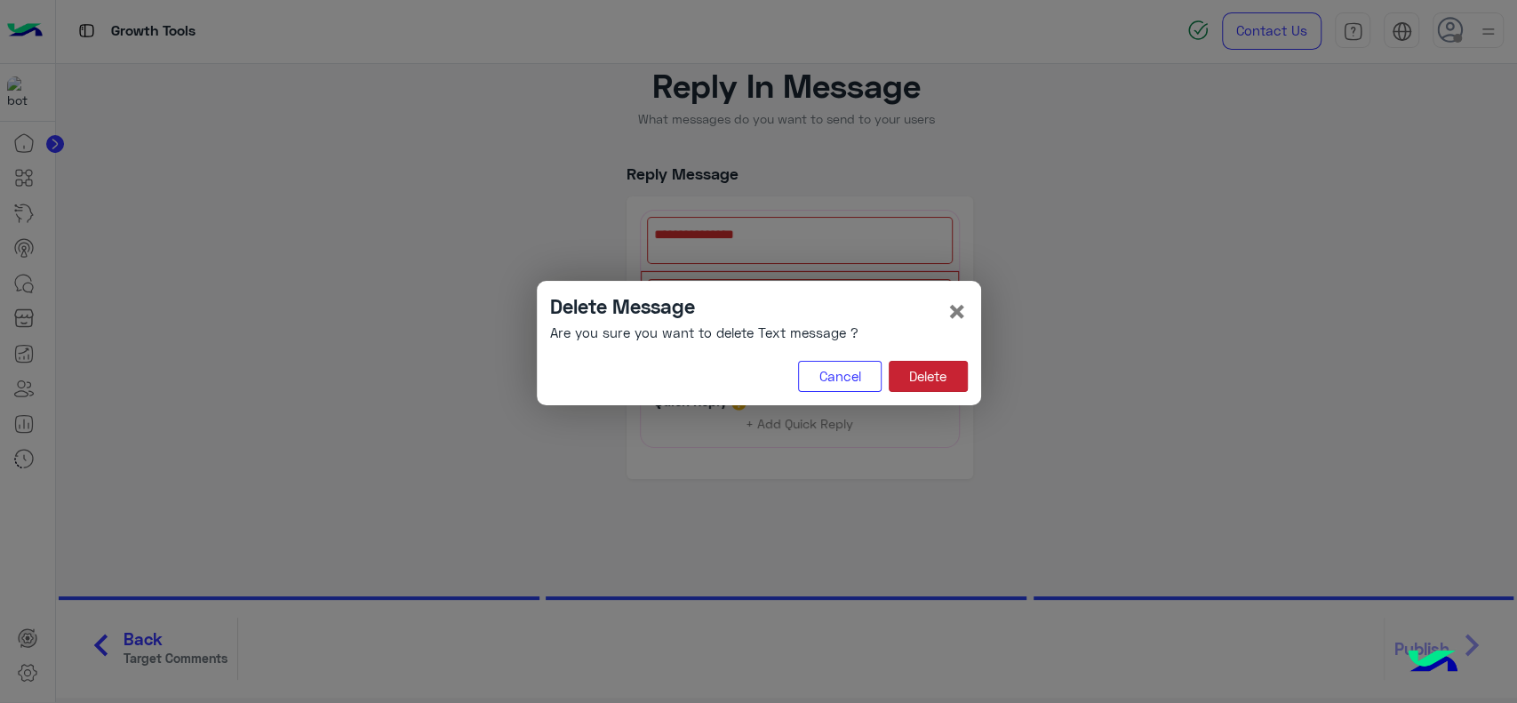
click at [943, 378] on button "Delete" at bounding box center [927, 377] width 79 height 32
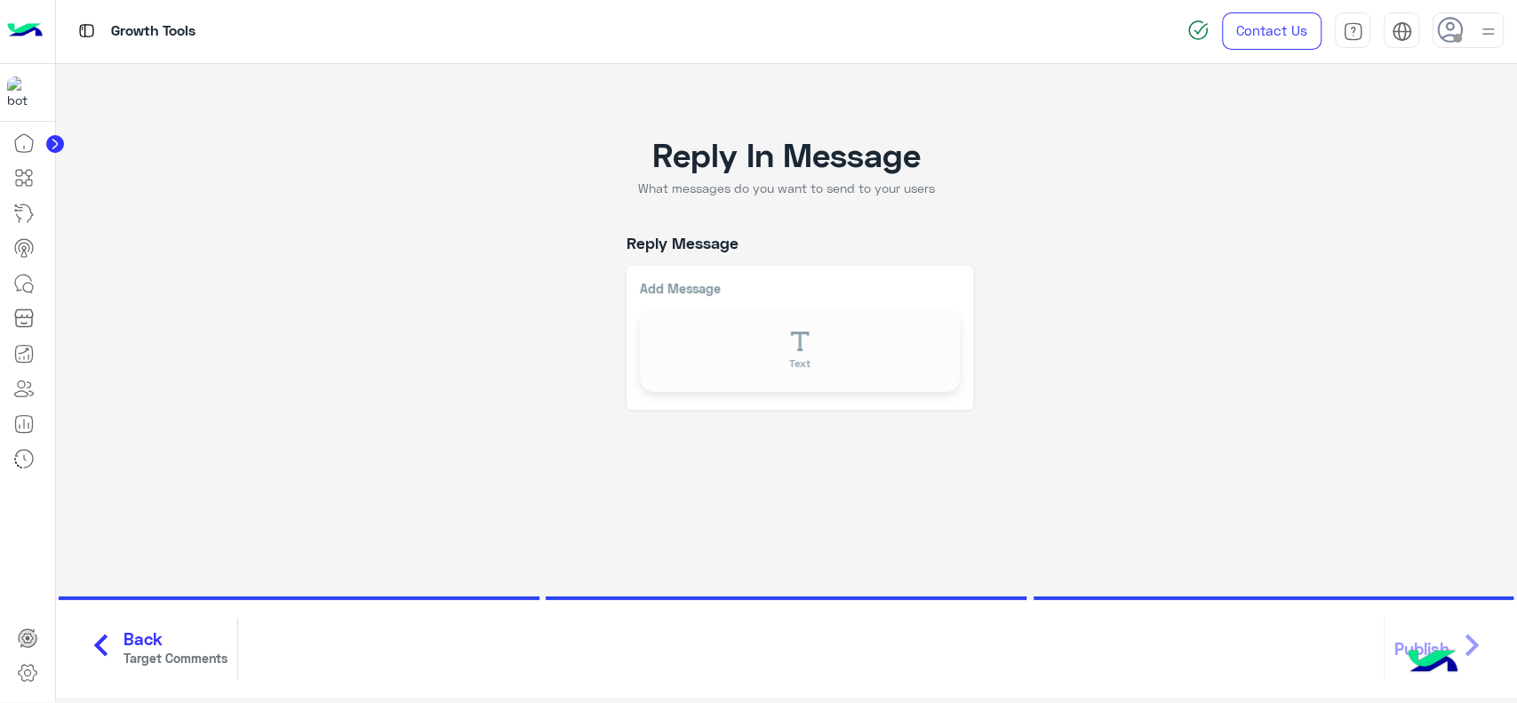
click at [61, 134] on app-side-navbar-link-icons at bounding box center [55, 141] width 18 height 15
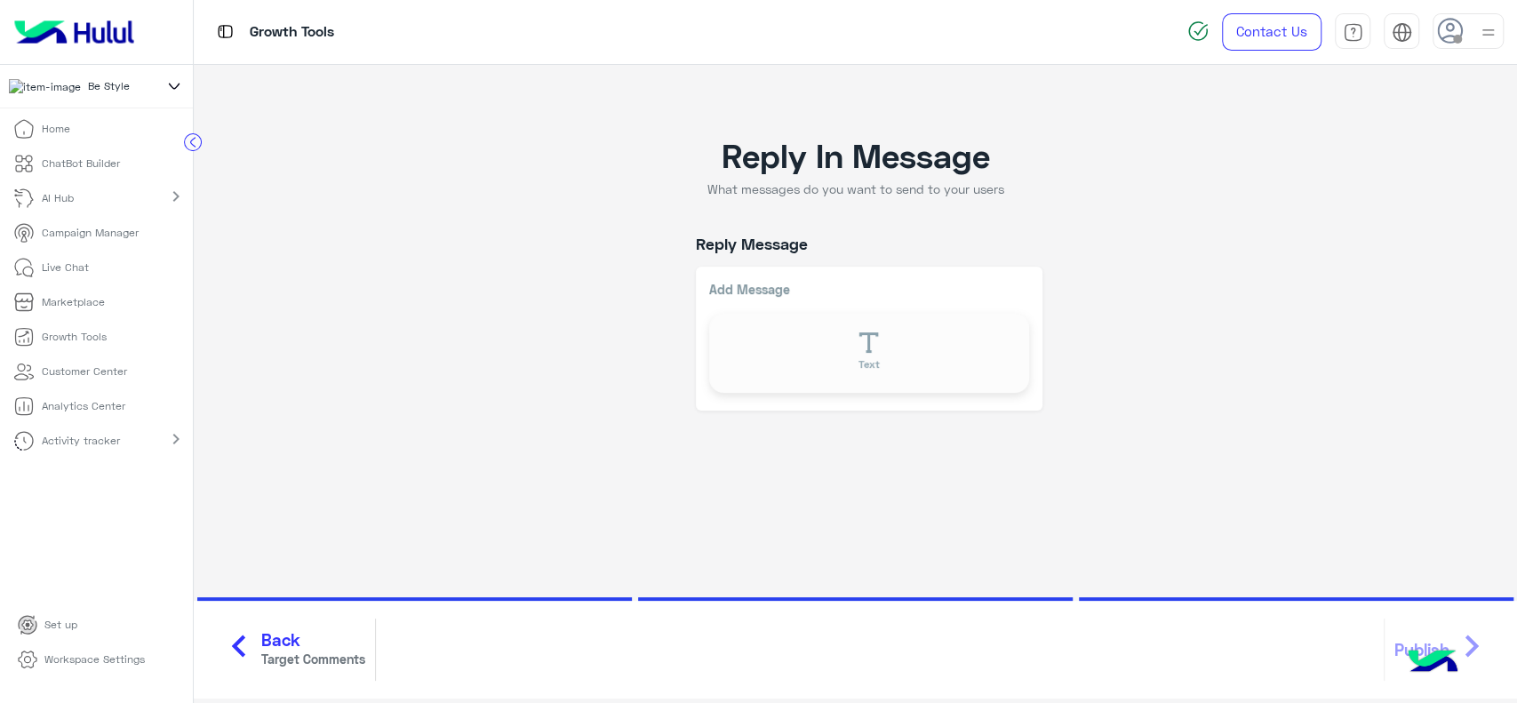
scroll to position [0, 0]
click at [97, 379] on p "Customer Center" at bounding box center [84, 371] width 85 height 16
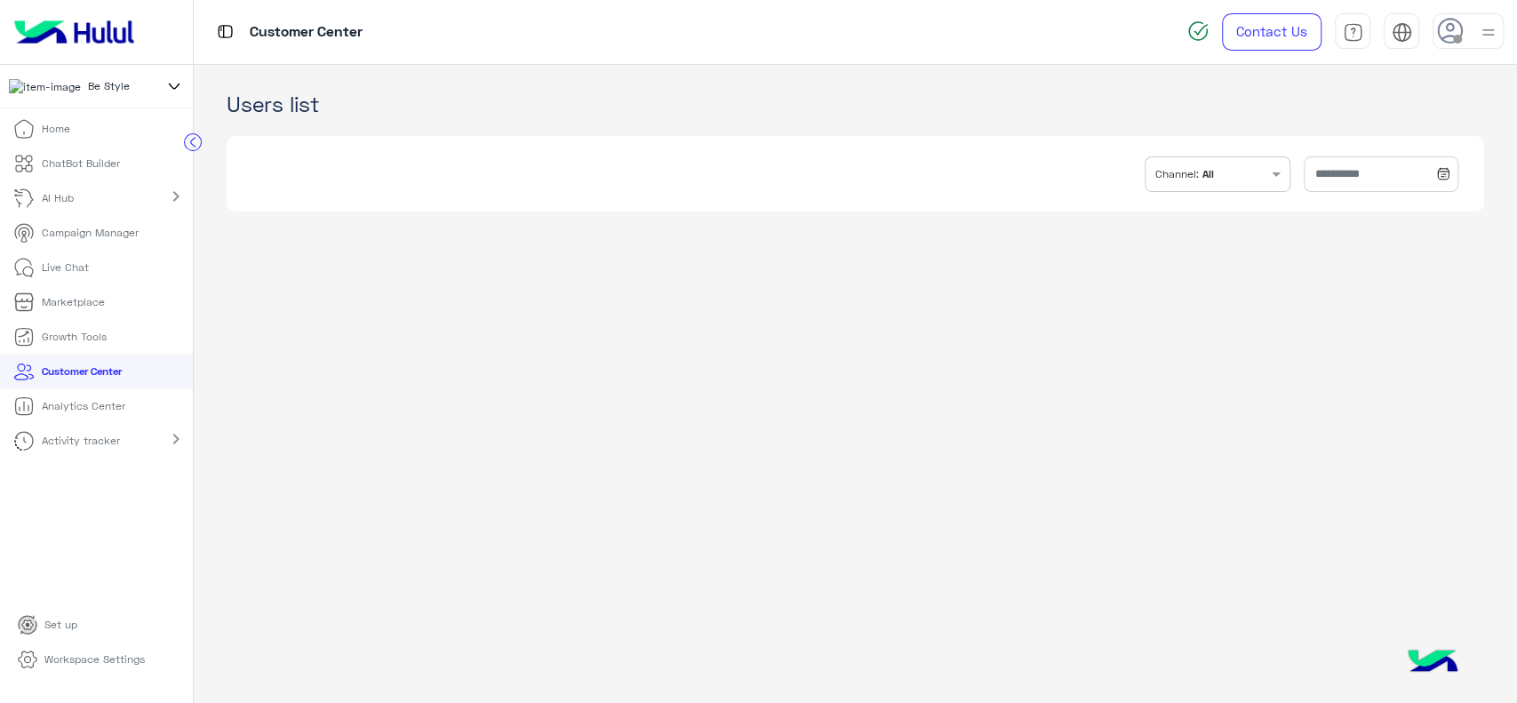
click at [104, 169] on p "ChatBot Builder" at bounding box center [81, 163] width 78 height 16
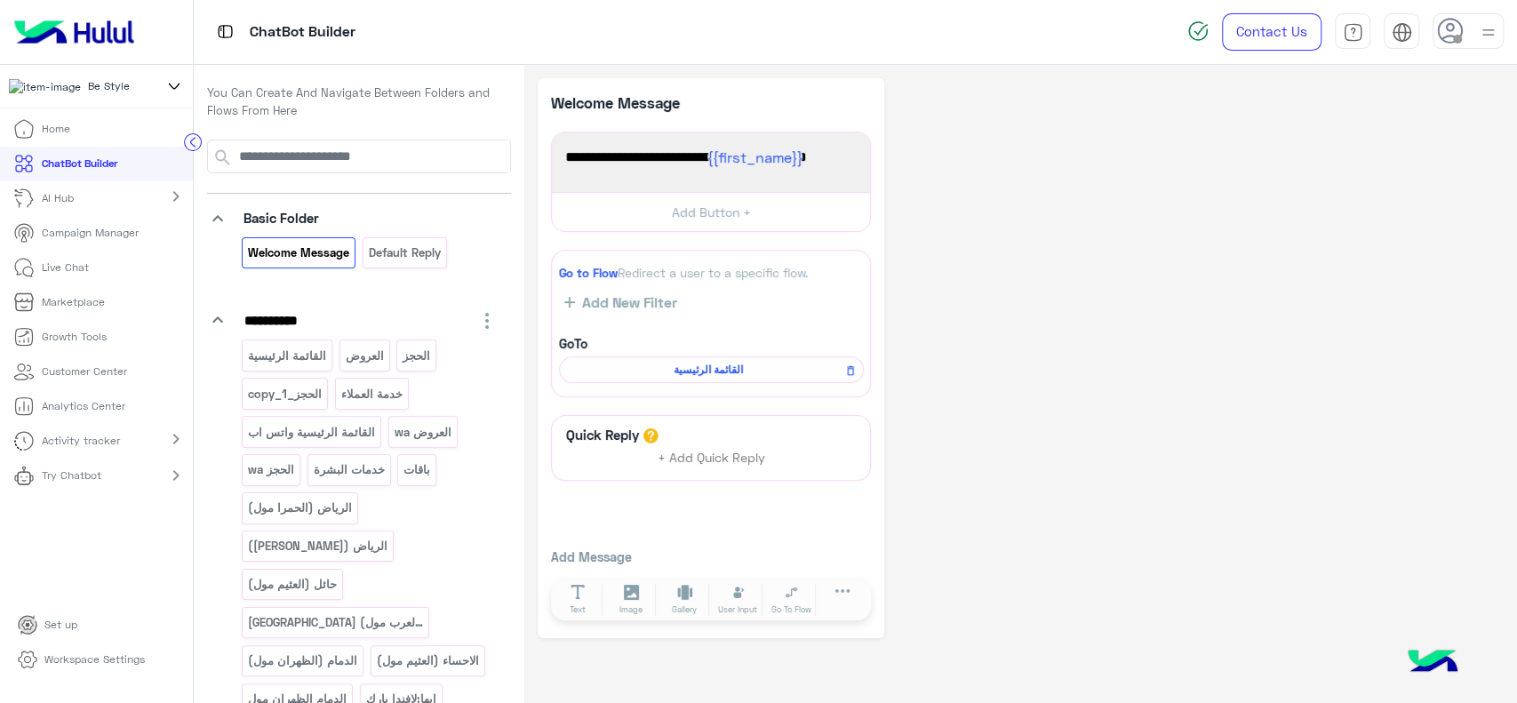
click at [1439, 650] on img at bounding box center [1432, 663] width 62 height 62
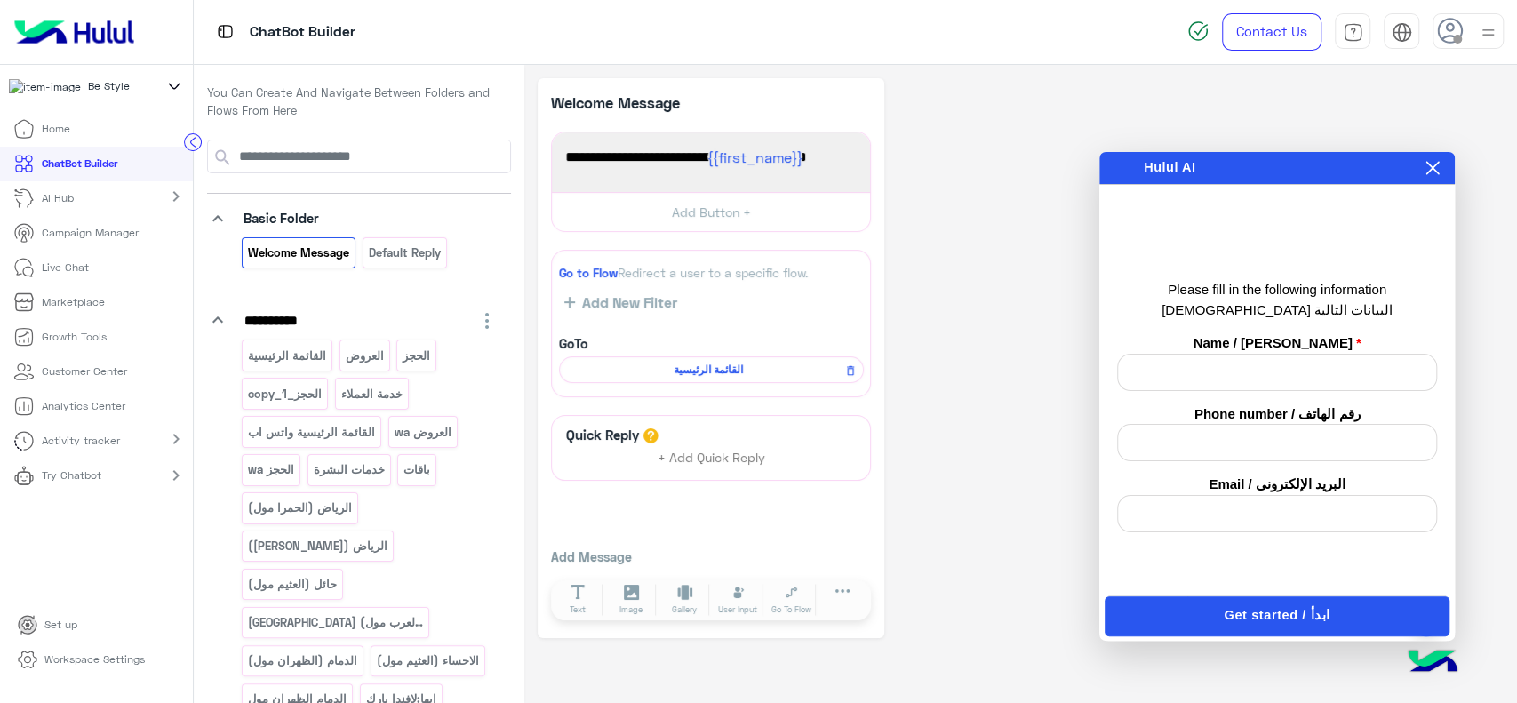
click at [1429, 164] on icon at bounding box center [1432, 168] width 13 height 13
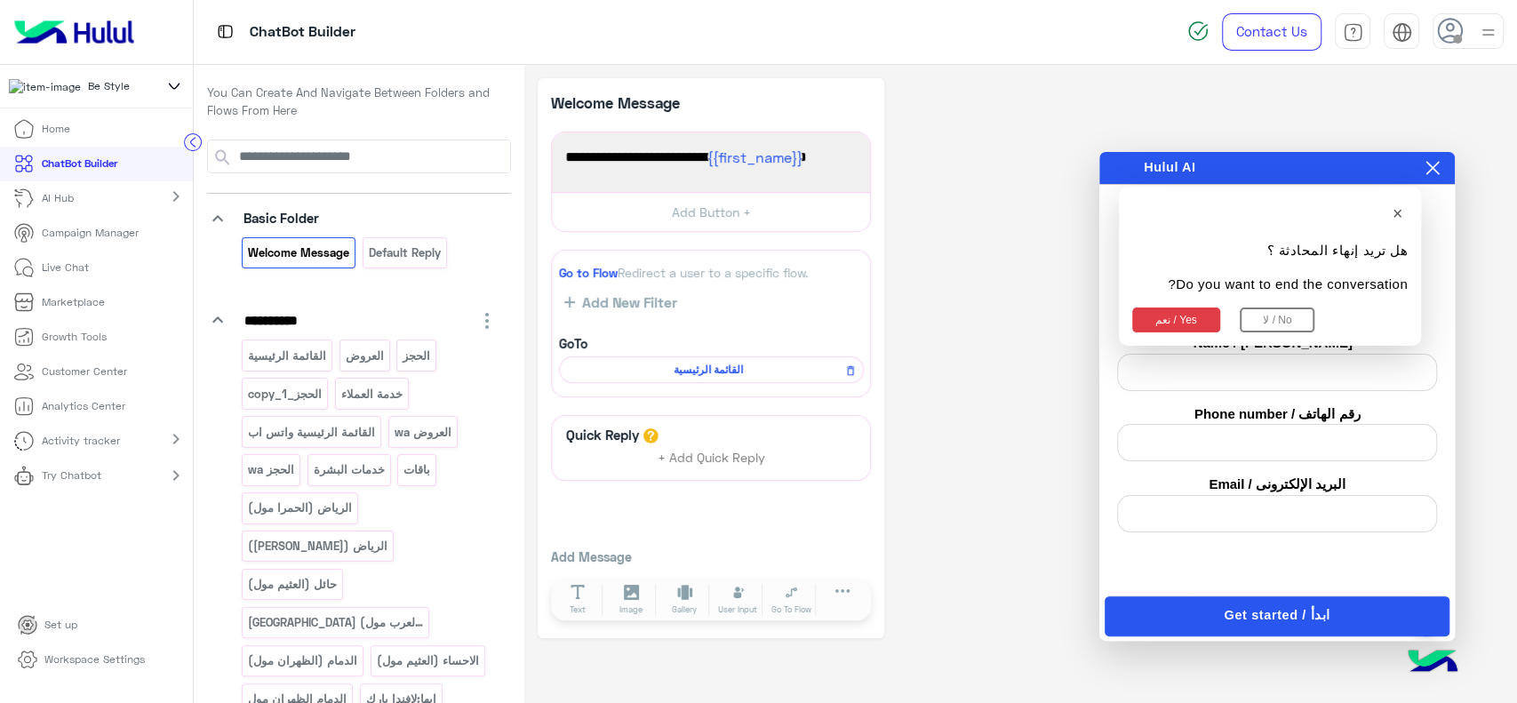
click at [1196, 315] on button "نعم / Yes" at bounding box center [1176, 319] width 88 height 25
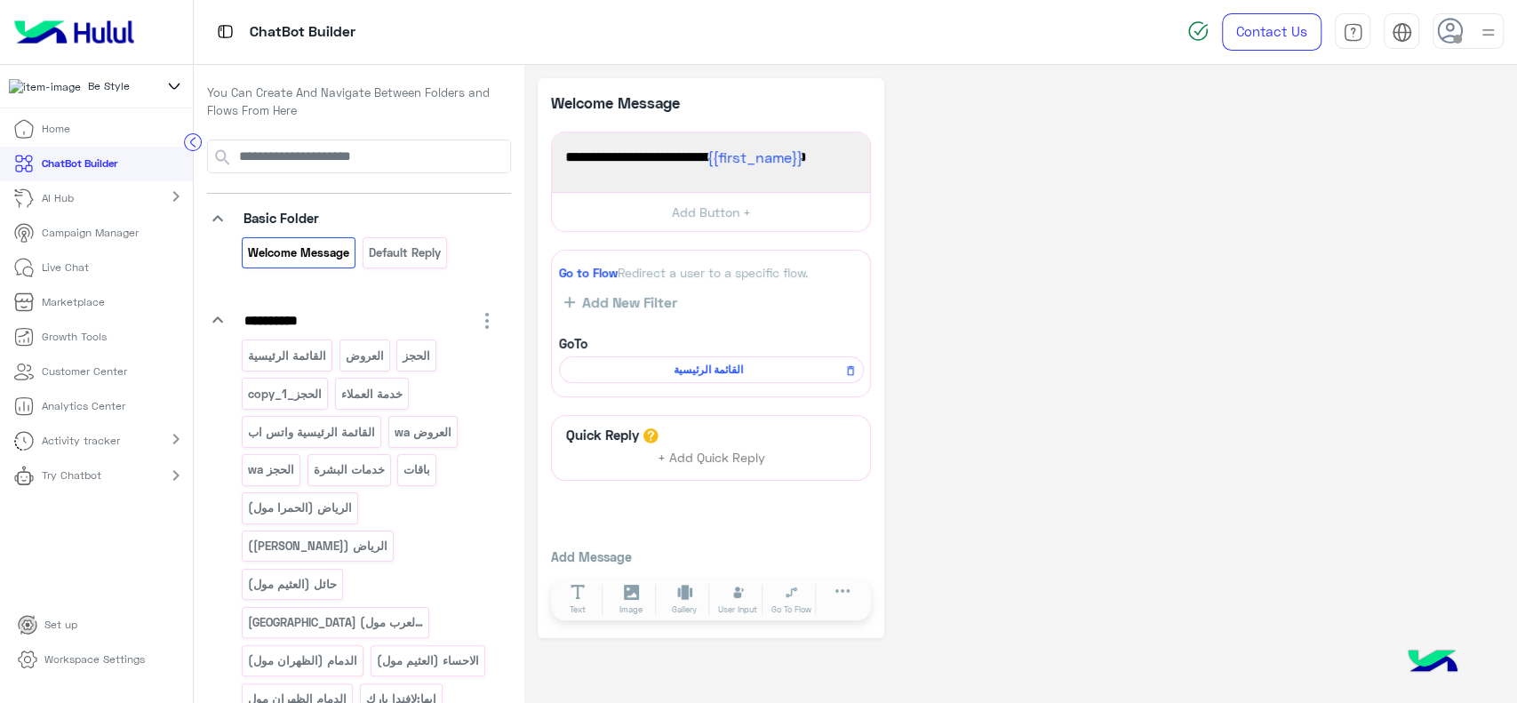
click at [72, 268] on p "Live Chat" at bounding box center [65, 267] width 47 height 16
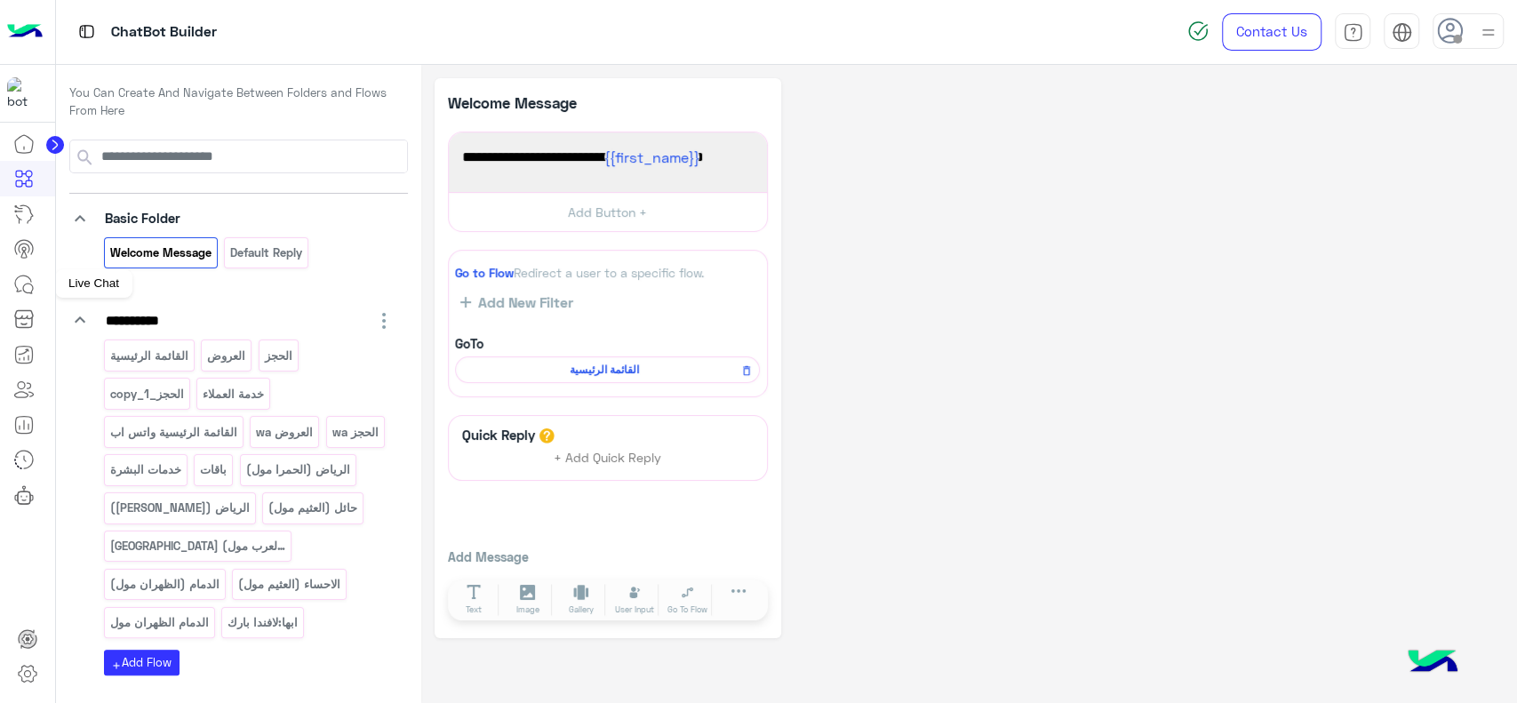
click at [32, 280] on icon at bounding box center [23, 284] width 21 height 21
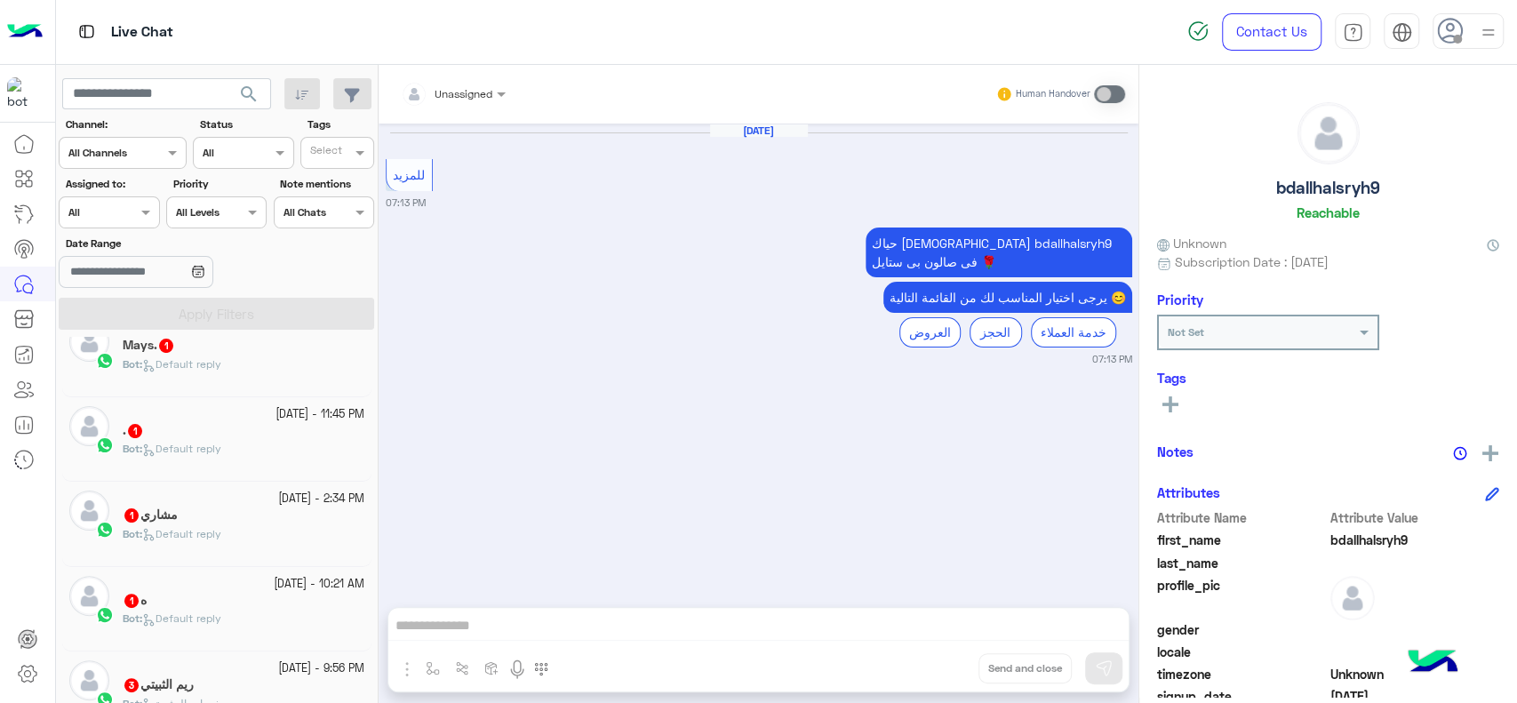
scroll to position [370, 0]
click at [150, 163] on div "Channel All Channels" at bounding box center [123, 153] width 128 height 32
click at [360, 273] on div "Date Range" at bounding box center [217, 263] width 323 height 56
click at [128, 211] on div at bounding box center [109, 210] width 99 height 17
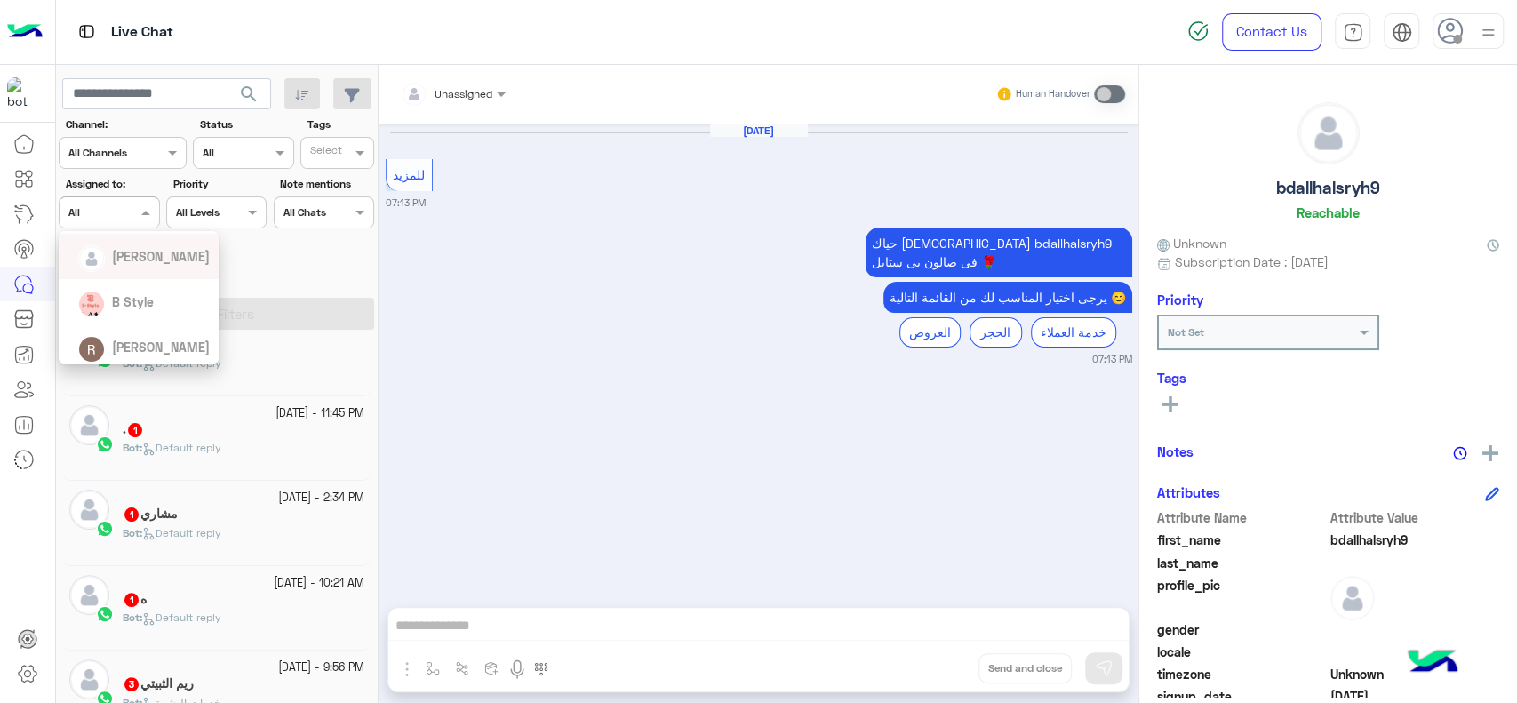
scroll to position [204, 0]
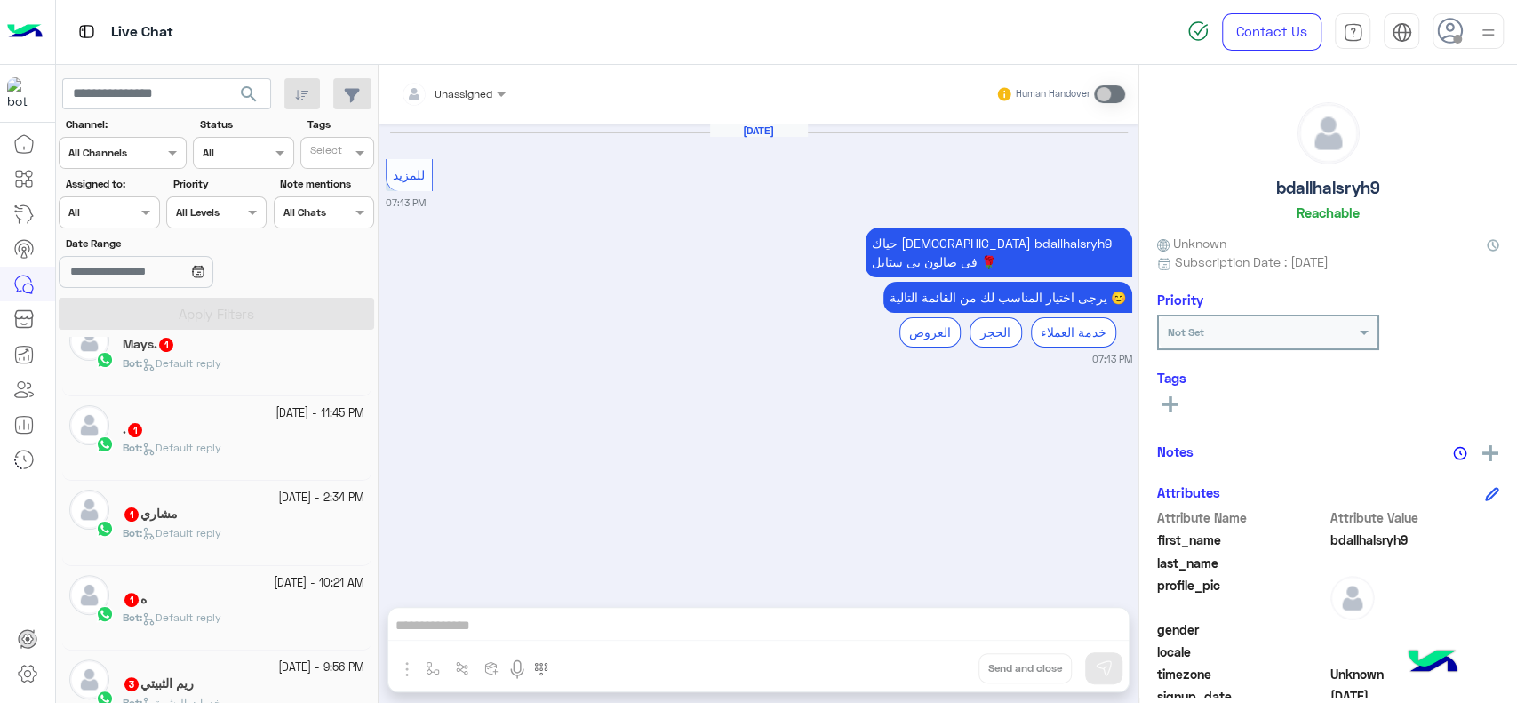
click at [494, 409] on div "Sep 26, 2025 للمزيد 07:13 PM حياك الله bdallhalsryh9 فى صالون بى ستايل 🌹 يرجى ا…" at bounding box center [758, 356] width 760 height 466
click at [27, 184] on icon at bounding box center [23, 178] width 21 height 21
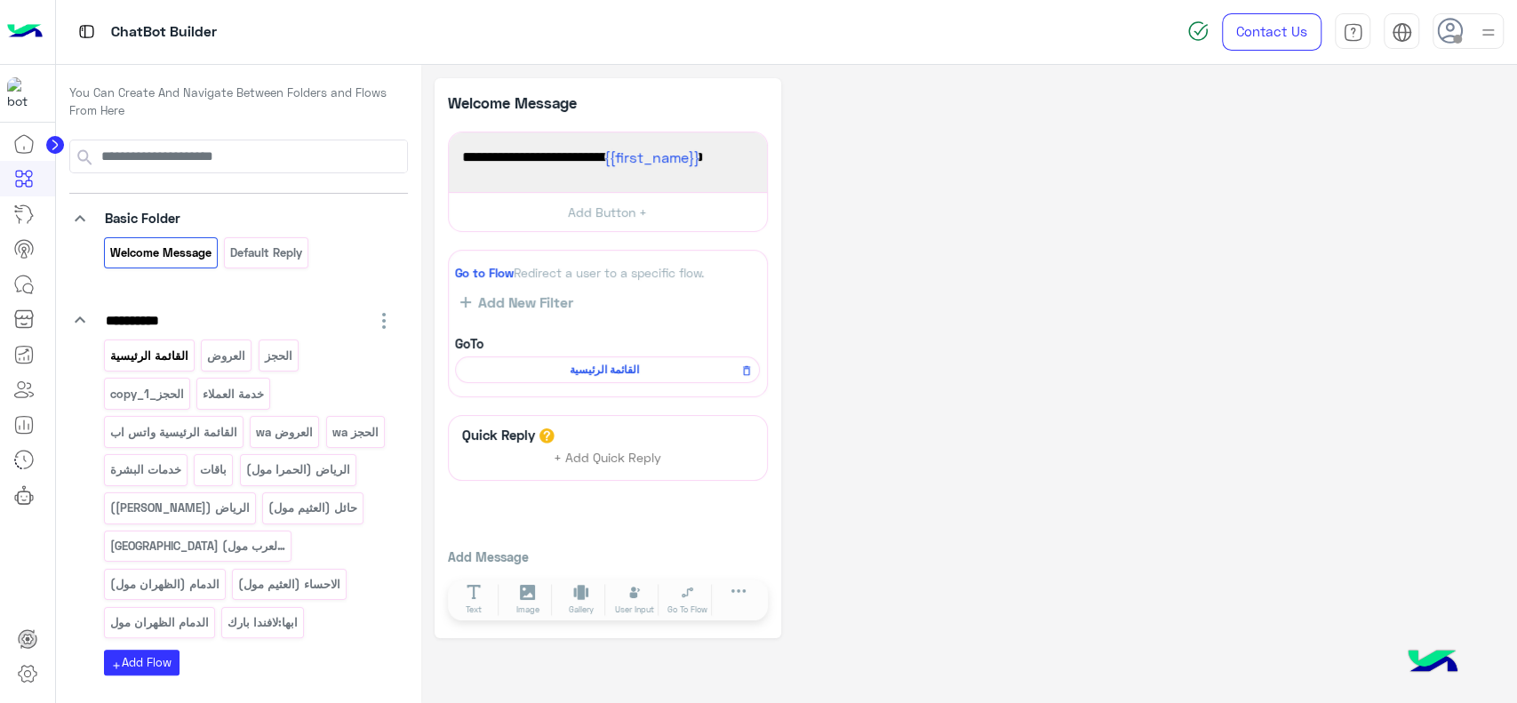
click at [171, 365] on div "القائمة الرئيسية" at bounding box center [149, 354] width 91 height 31
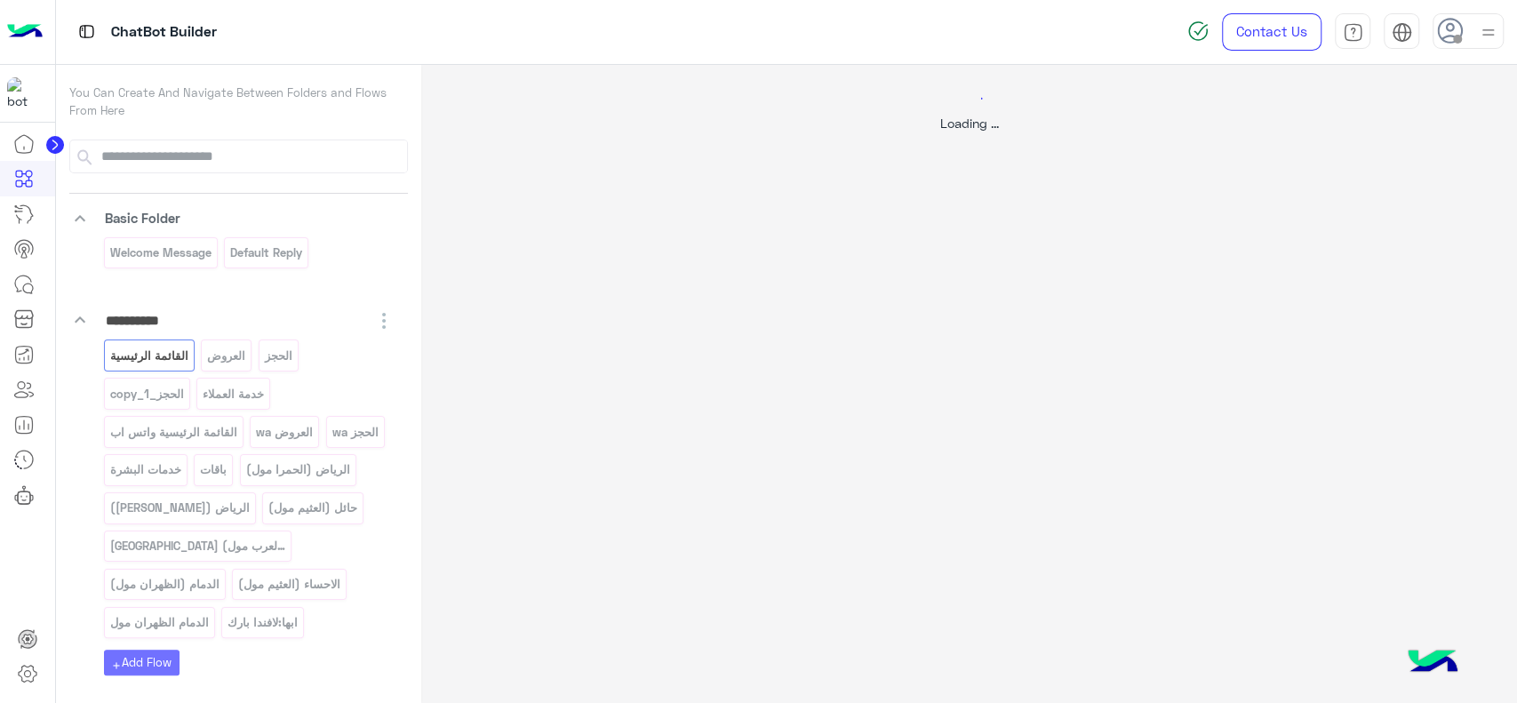
select select "*"
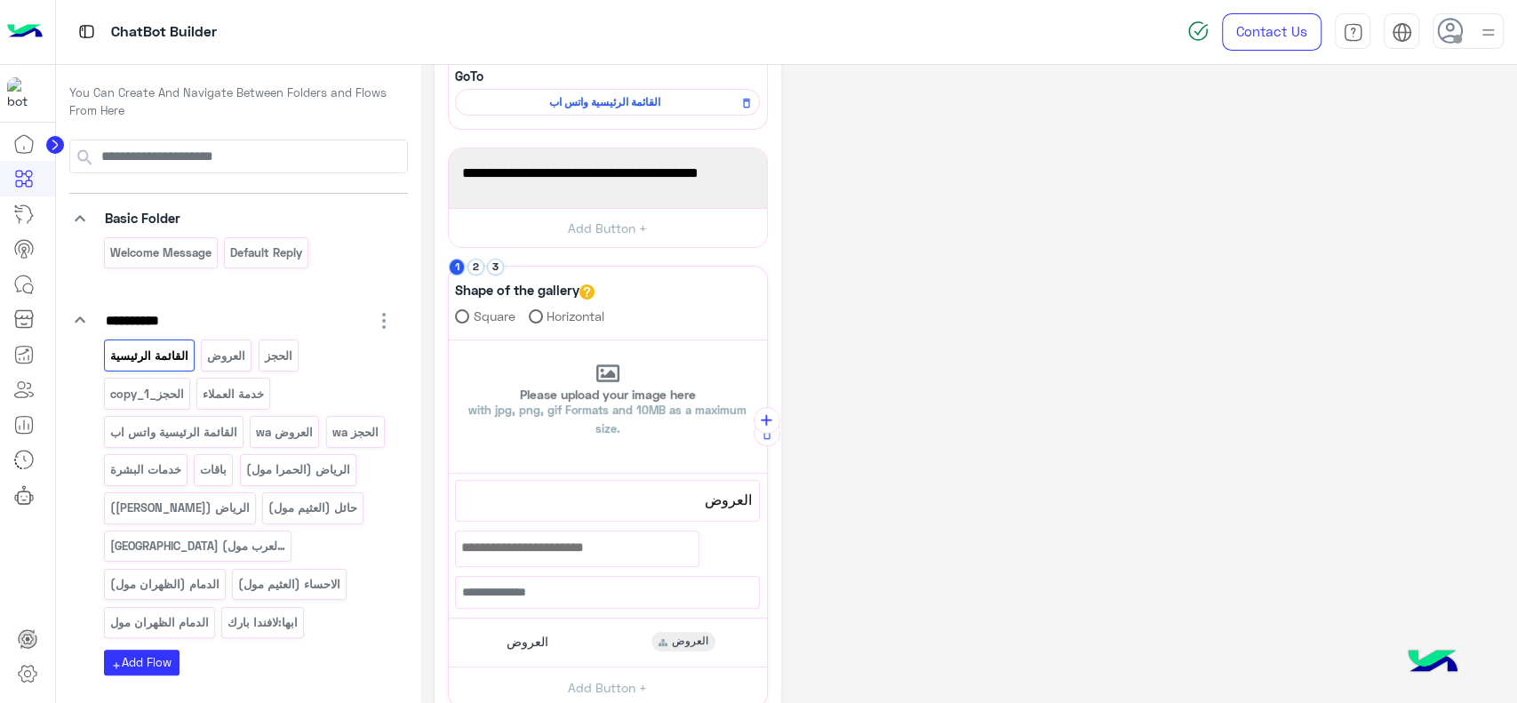
scroll to position [214, 0]
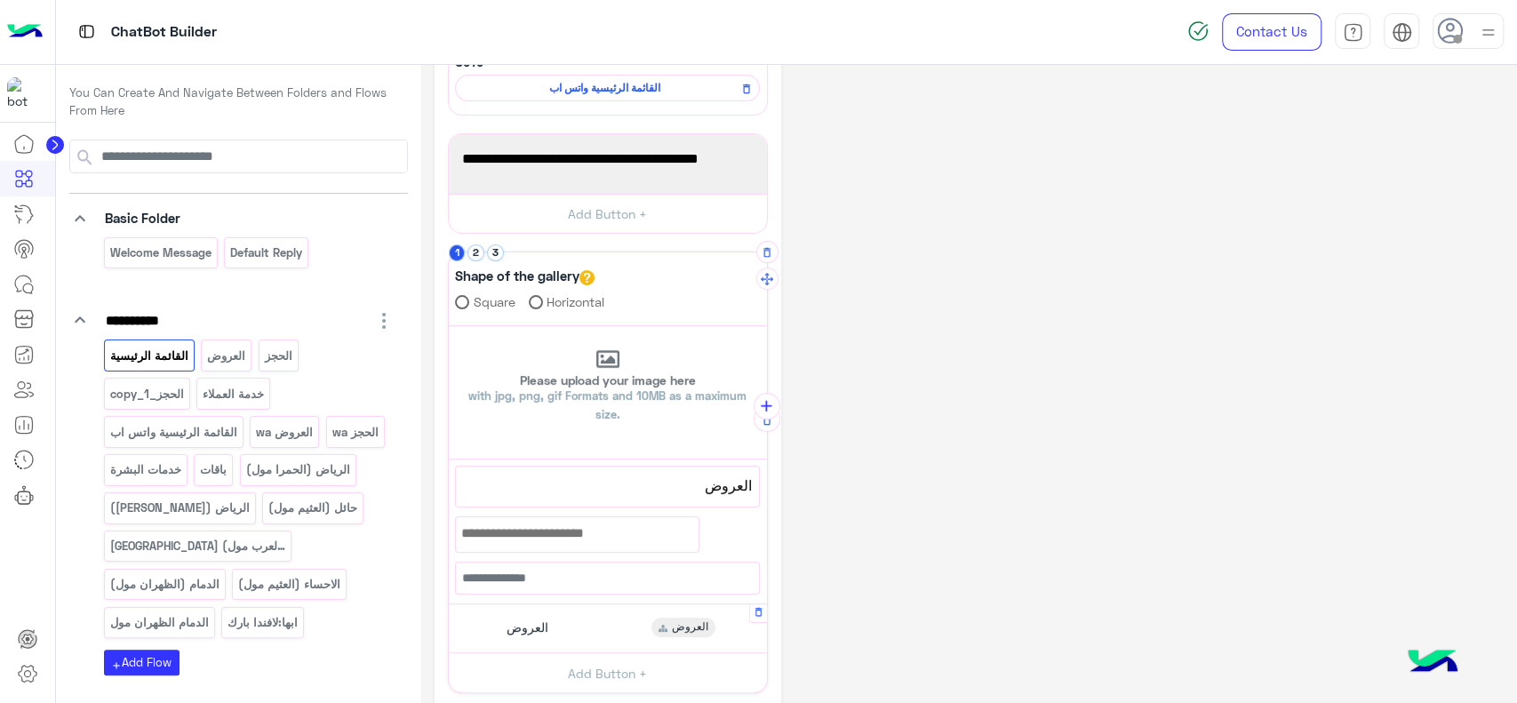
click at [541, 611] on div "العروض العروض" at bounding box center [607, 628] width 305 height 35
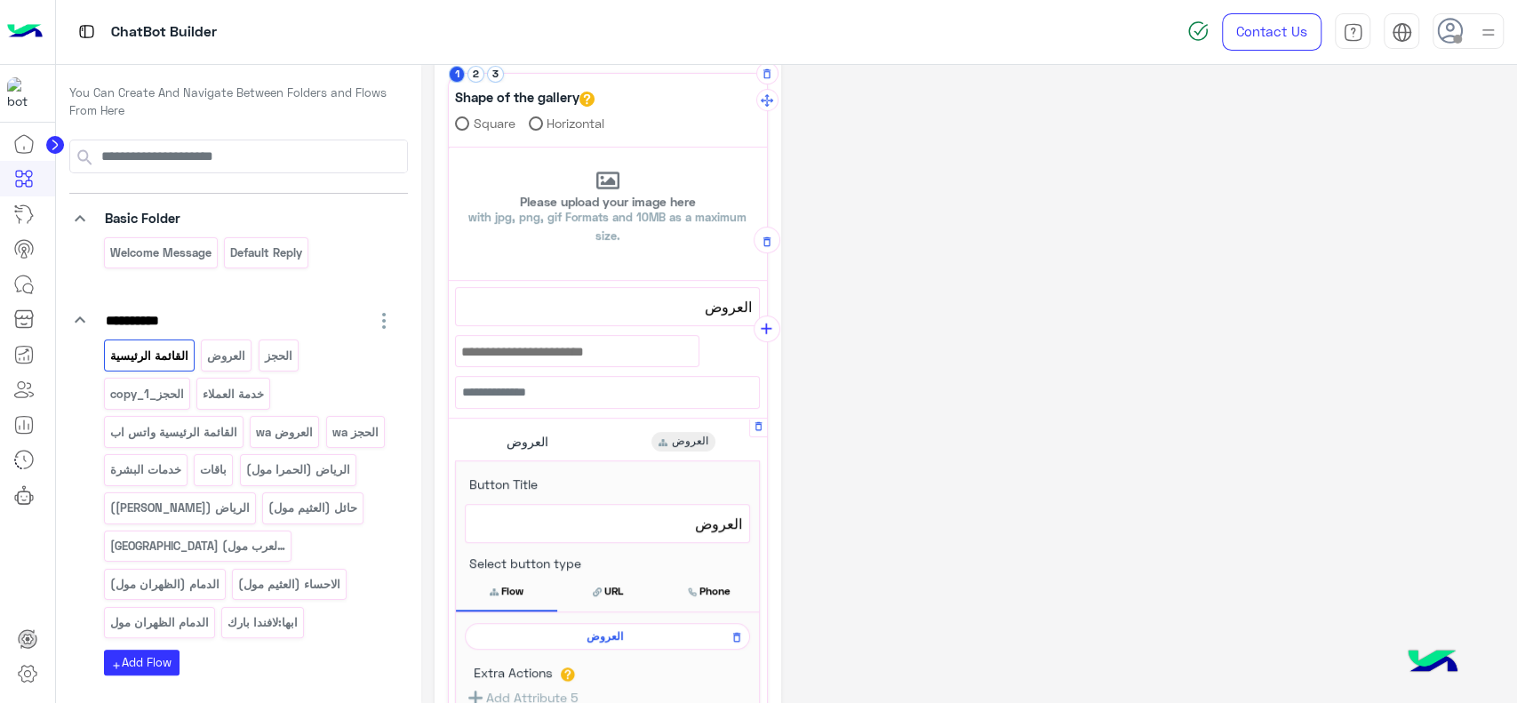
scroll to position [395, 0]
click at [541, 625] on span "العروض" at bounding box center [603, 633] width 259 height 16
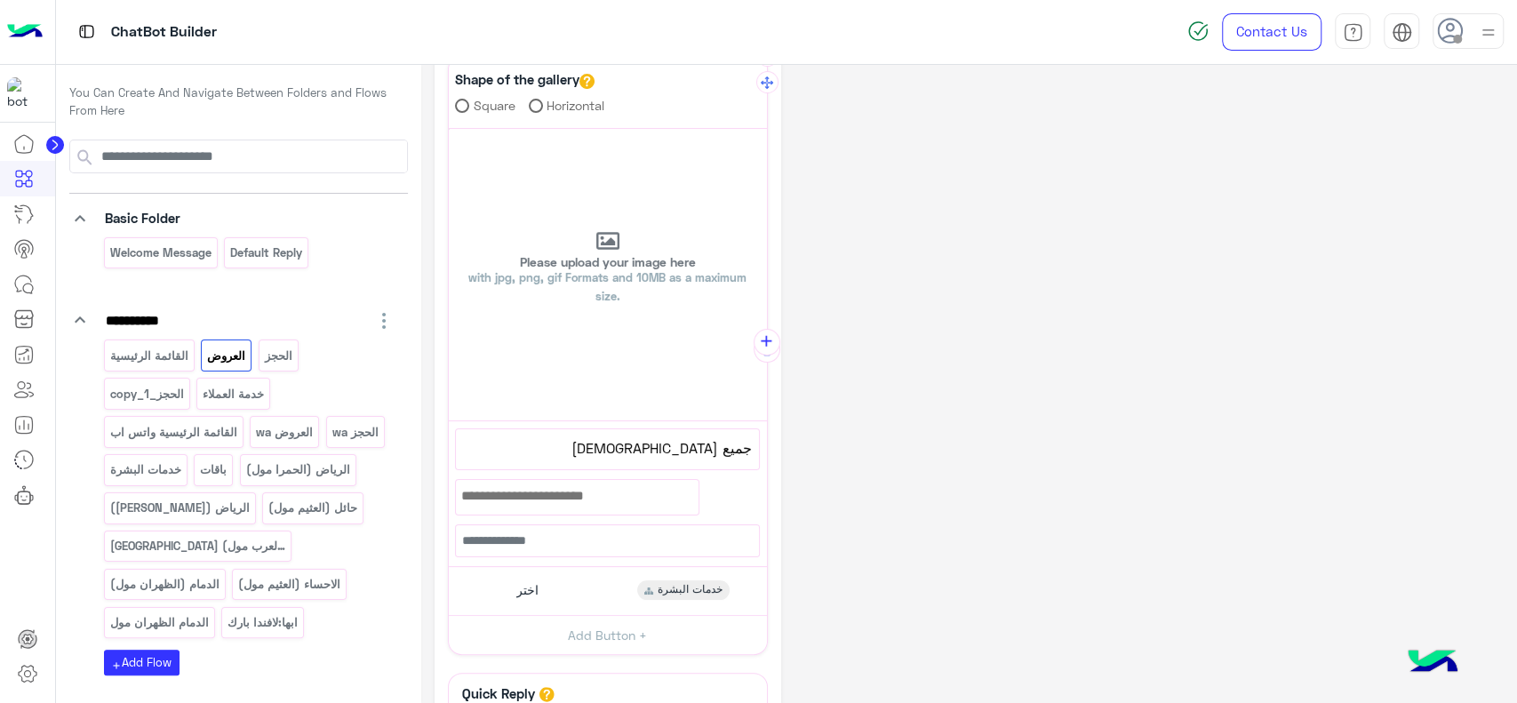
scroll to position [125, 0]
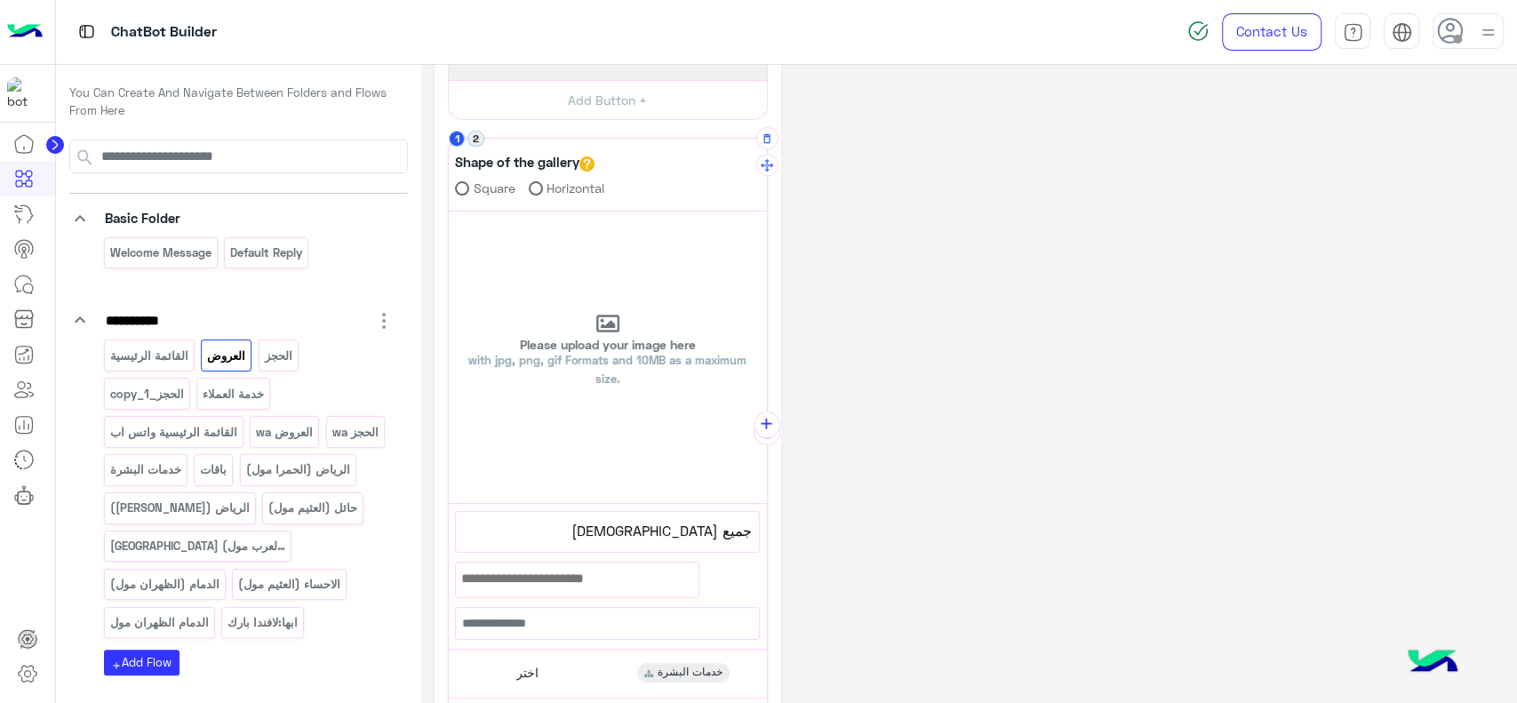
click at [477, 138] on button "2" at bounding box center [475, 139] width 17 height 17
click at [188, 346] on div "القائمة الرئيسية" at bounding box center [149, 354] width 91 height 31
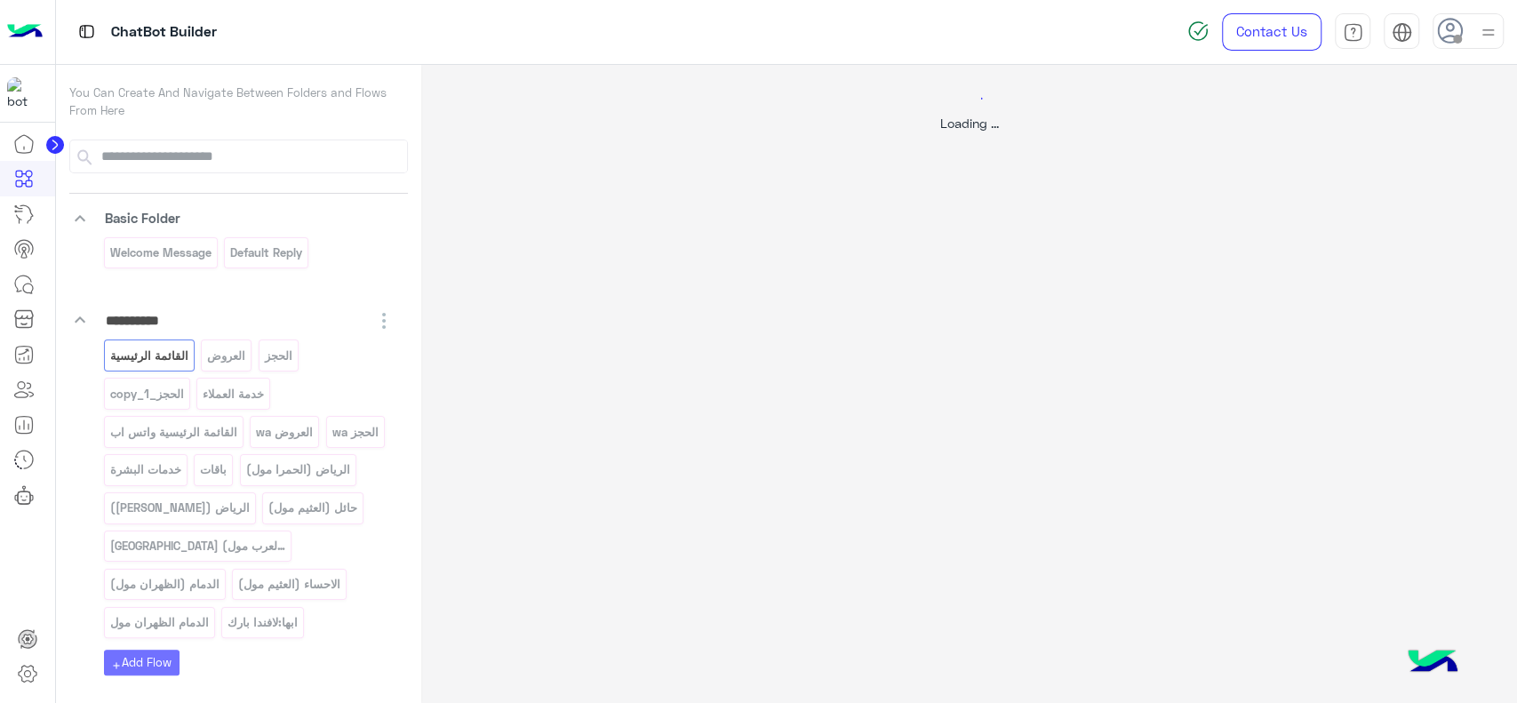
scroll to position [0, 0]
select select "*"
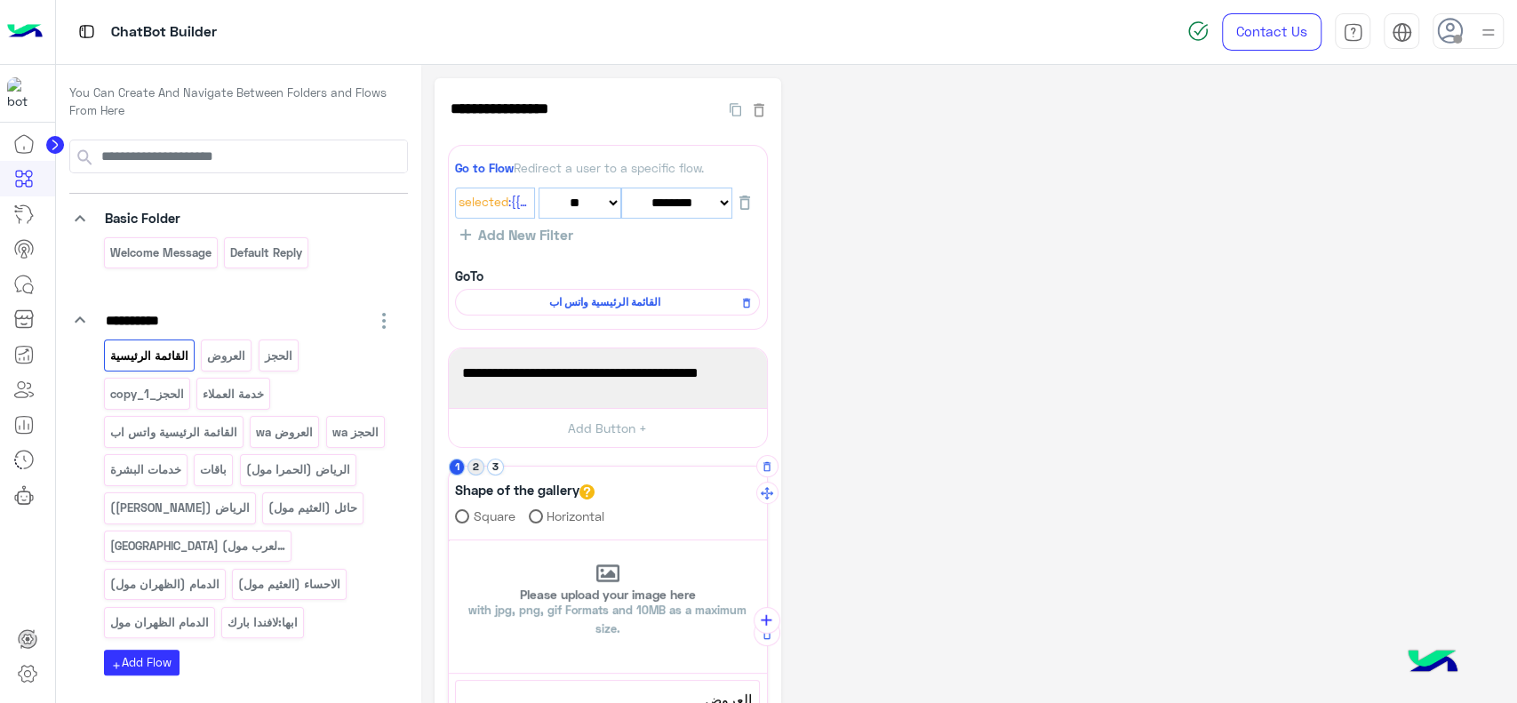
click at [481, 464] on button "2" at bounding box center [475, 466] width 17 height 17
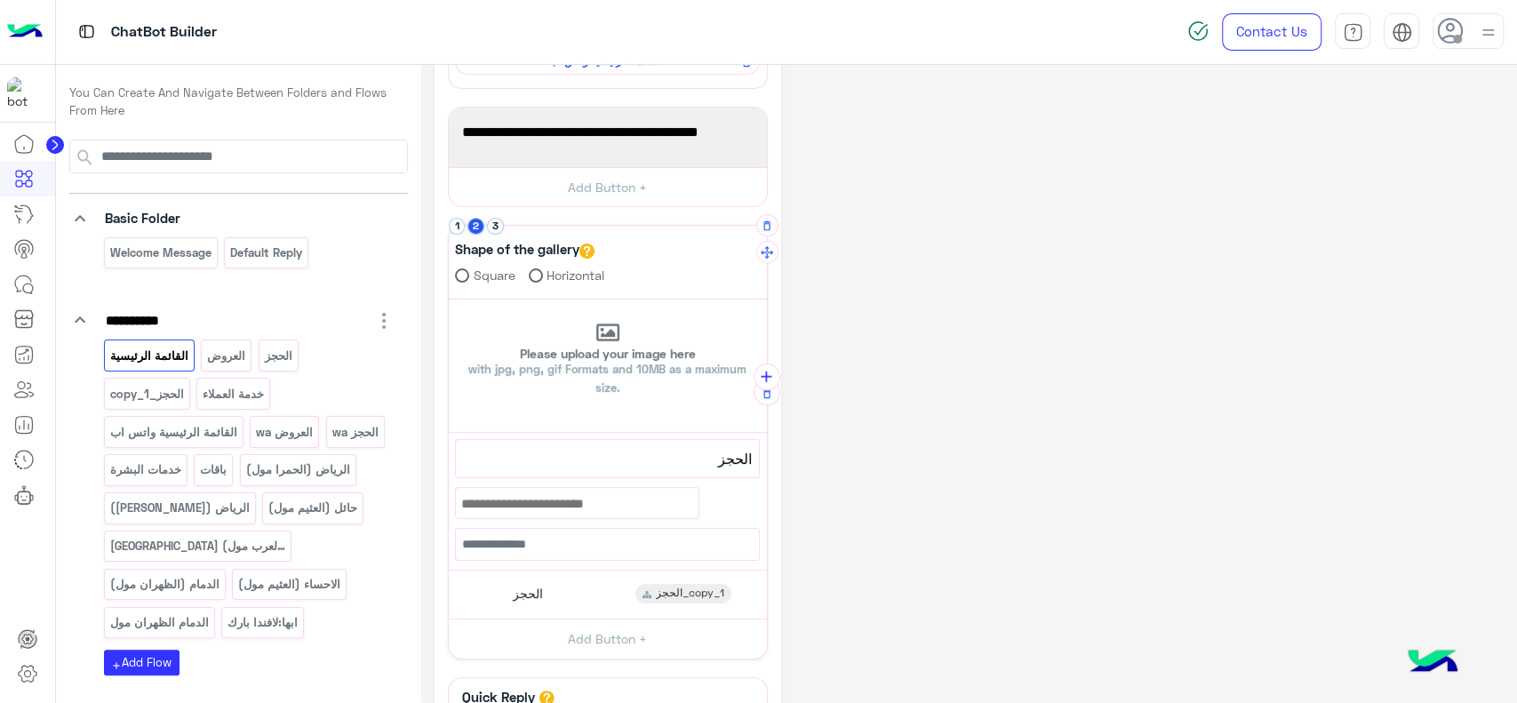
scroll to position [258, 0]
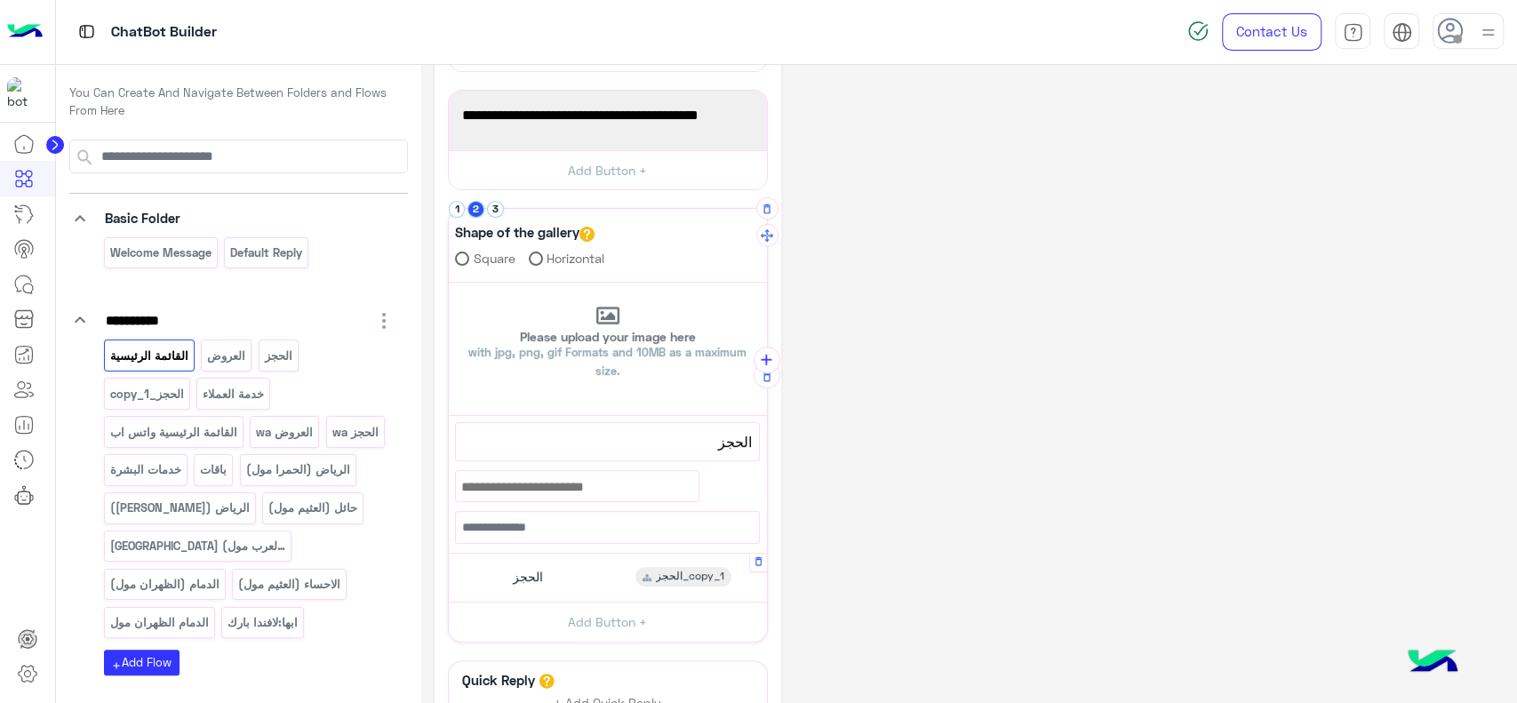
click at [506, 572] on div "الحجز" at bounding box center [525, 577] width 49 height 20
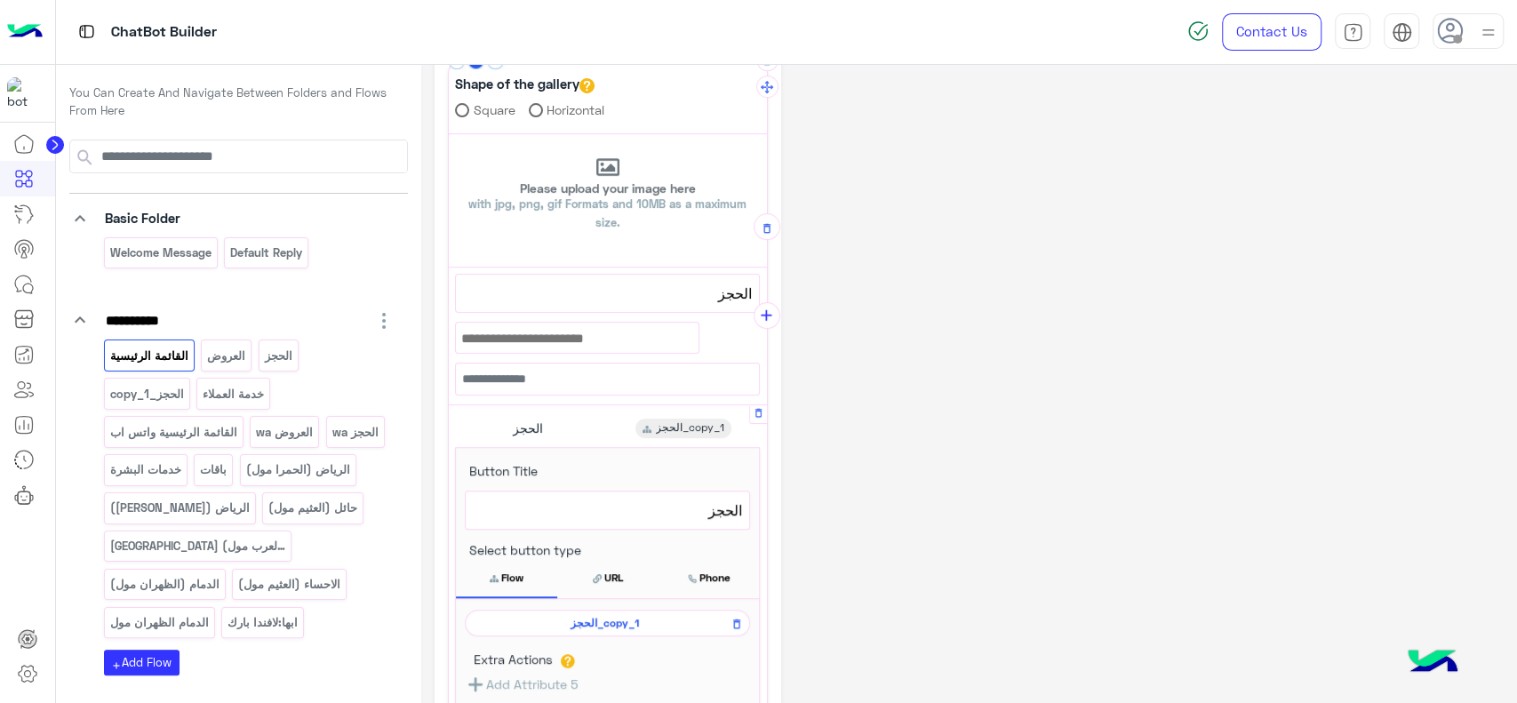
scroll to position [409, 0]
click at [521, 612] on span "الحجز_copy_1" at bounding box center [603, 620] width 259 height 16
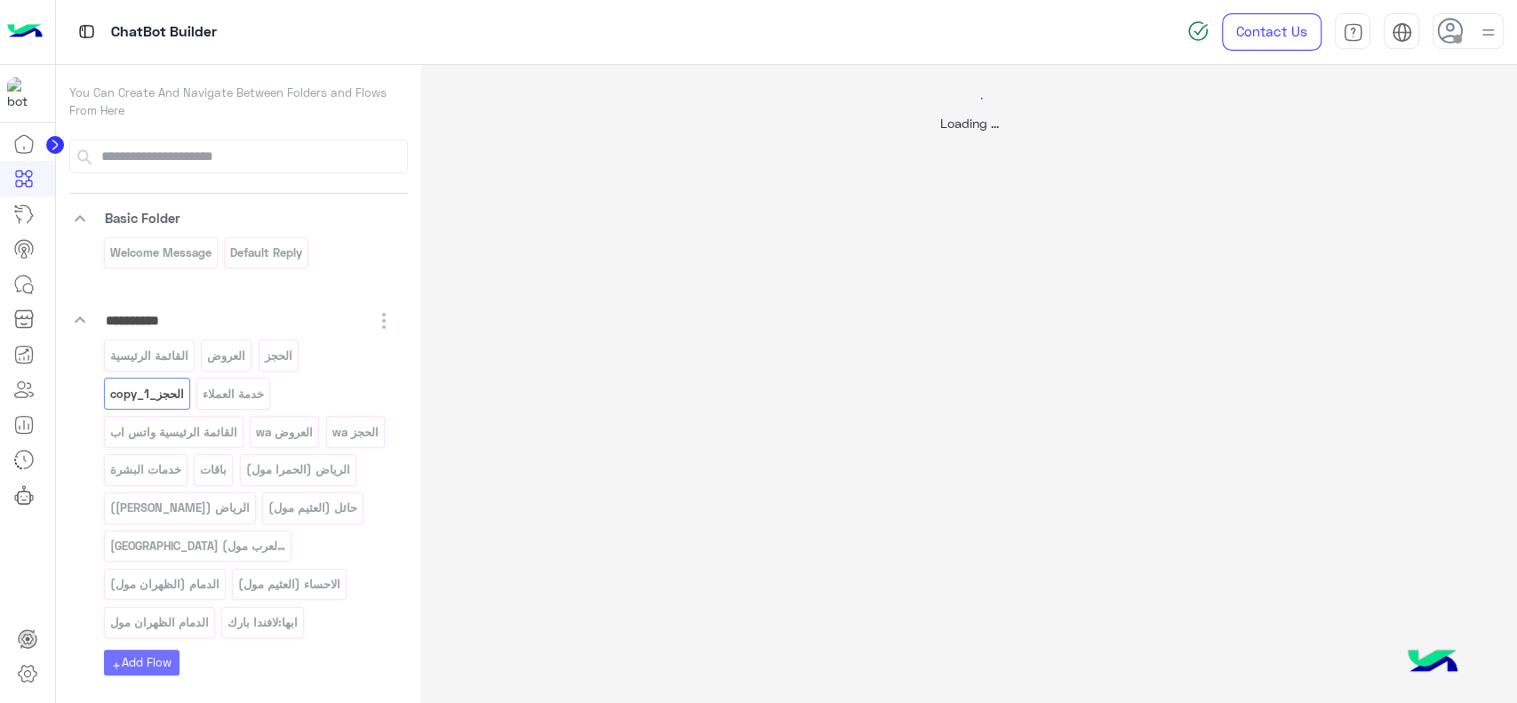
scroll to position [0, 0]
select select "*"
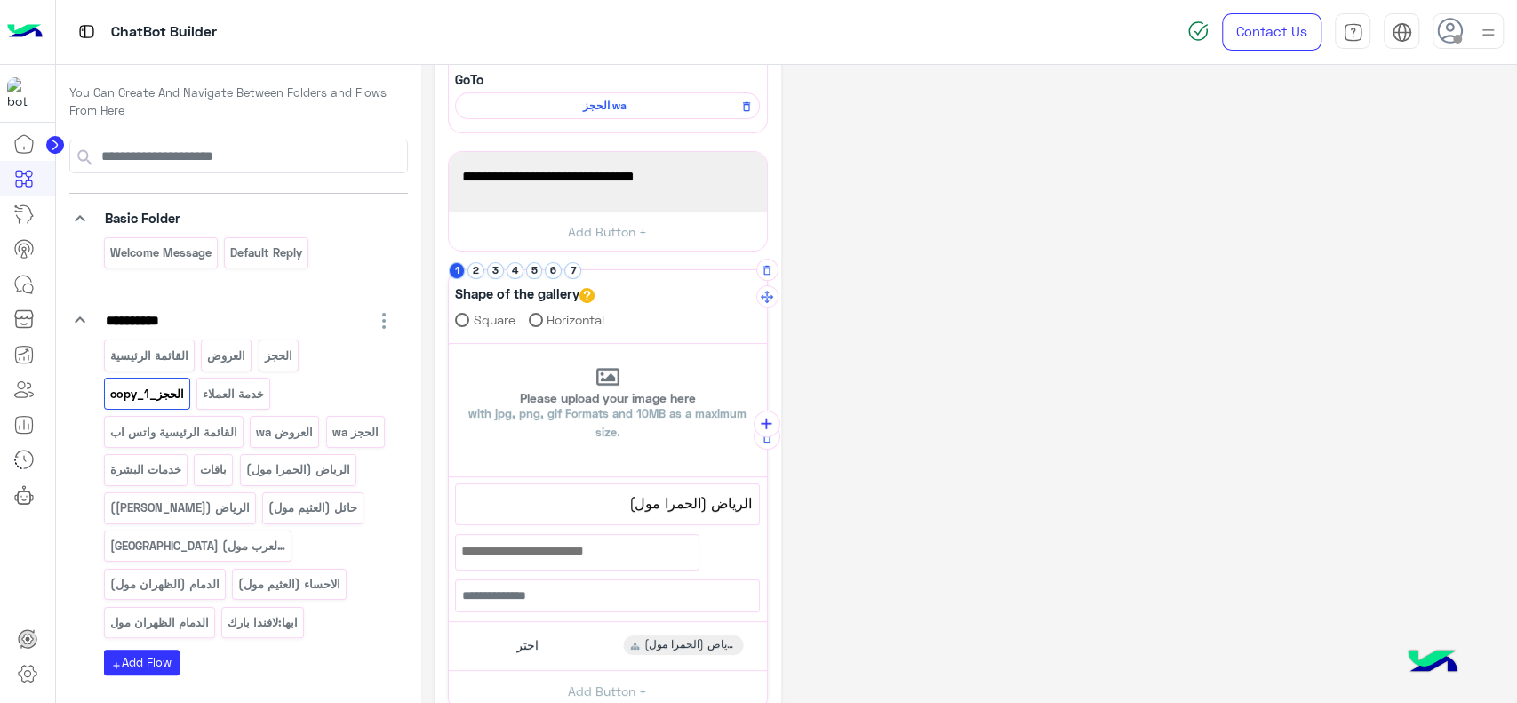
scroll to position [201, 0]
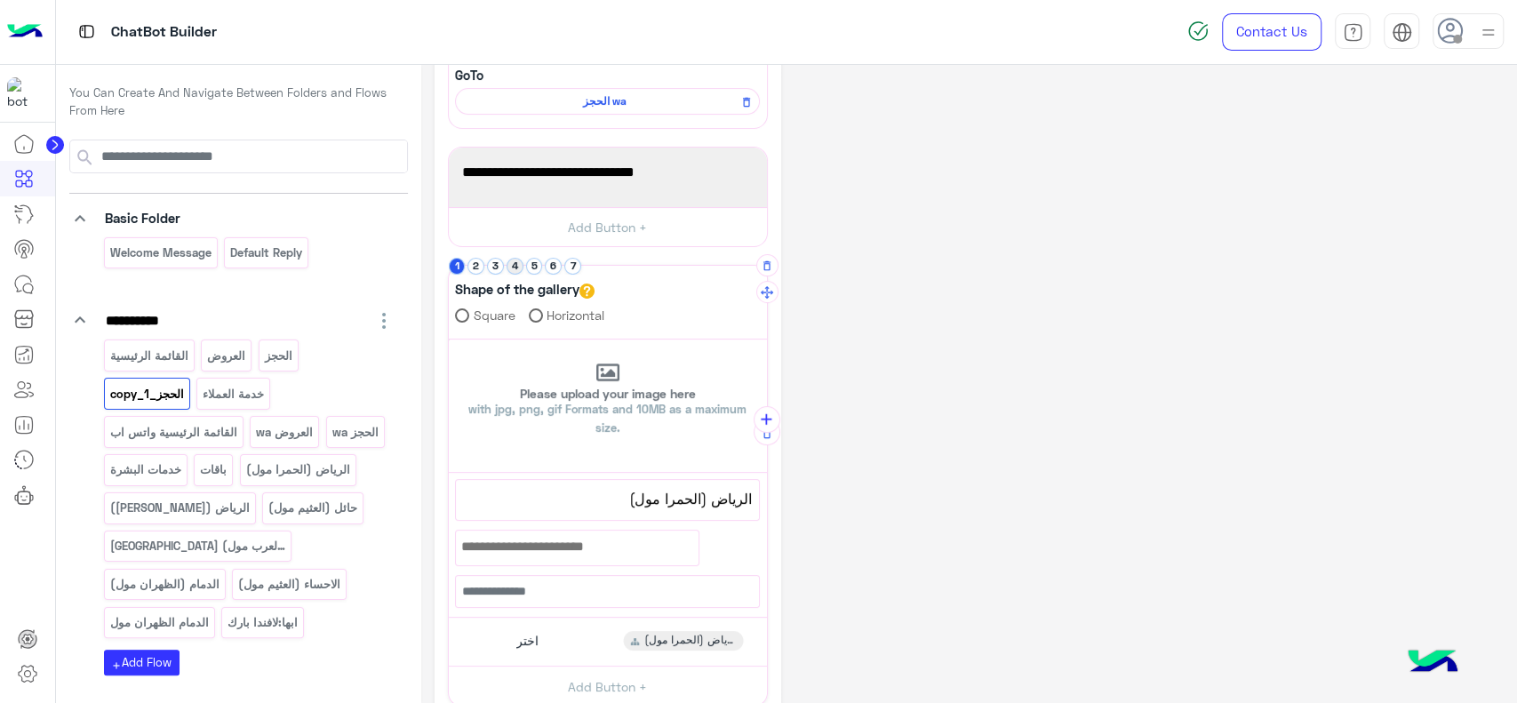
click at [514, 267] on button "4" at bounding box center [514, 266] width 17 height 17
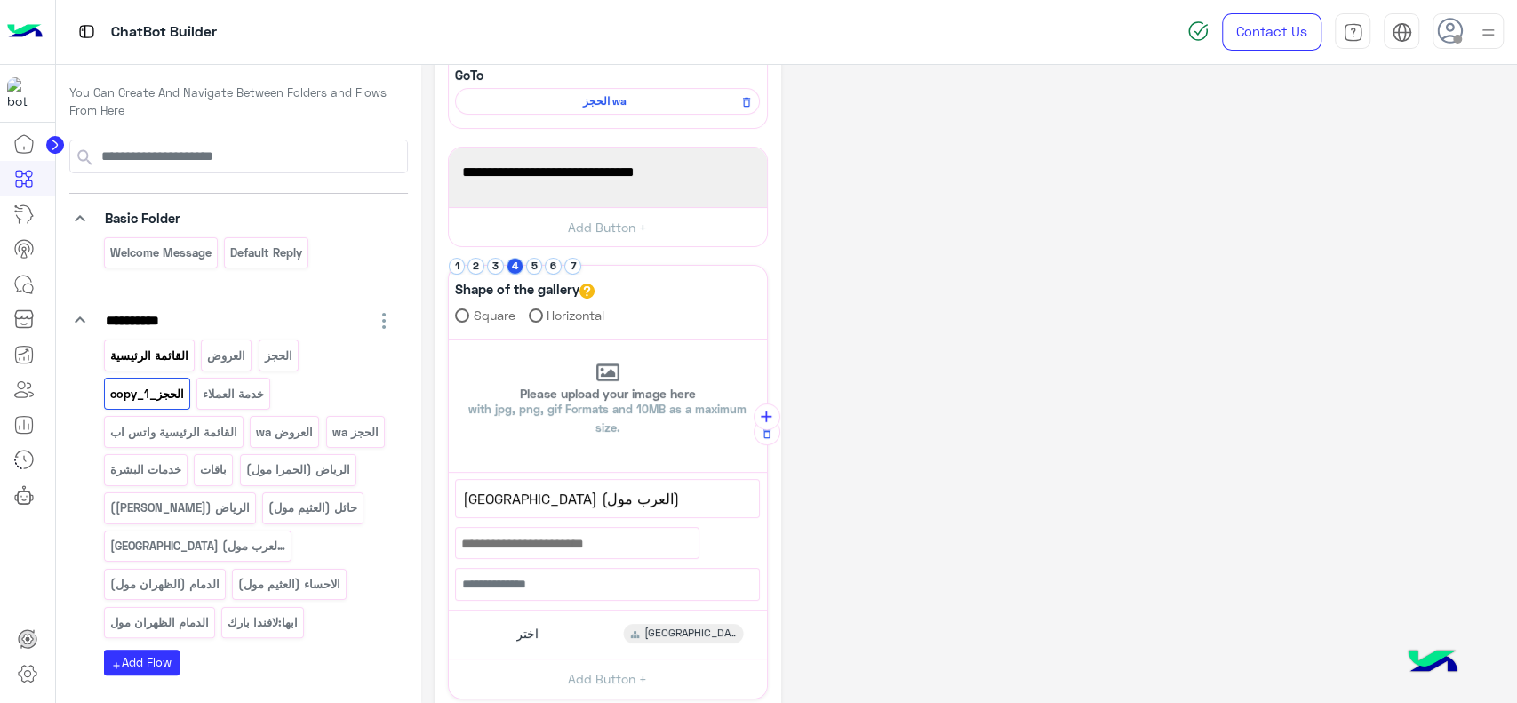
click at [149, 346] on p "القائمة الرئيسية" at bounding box center [148, 356] width 81 height 20
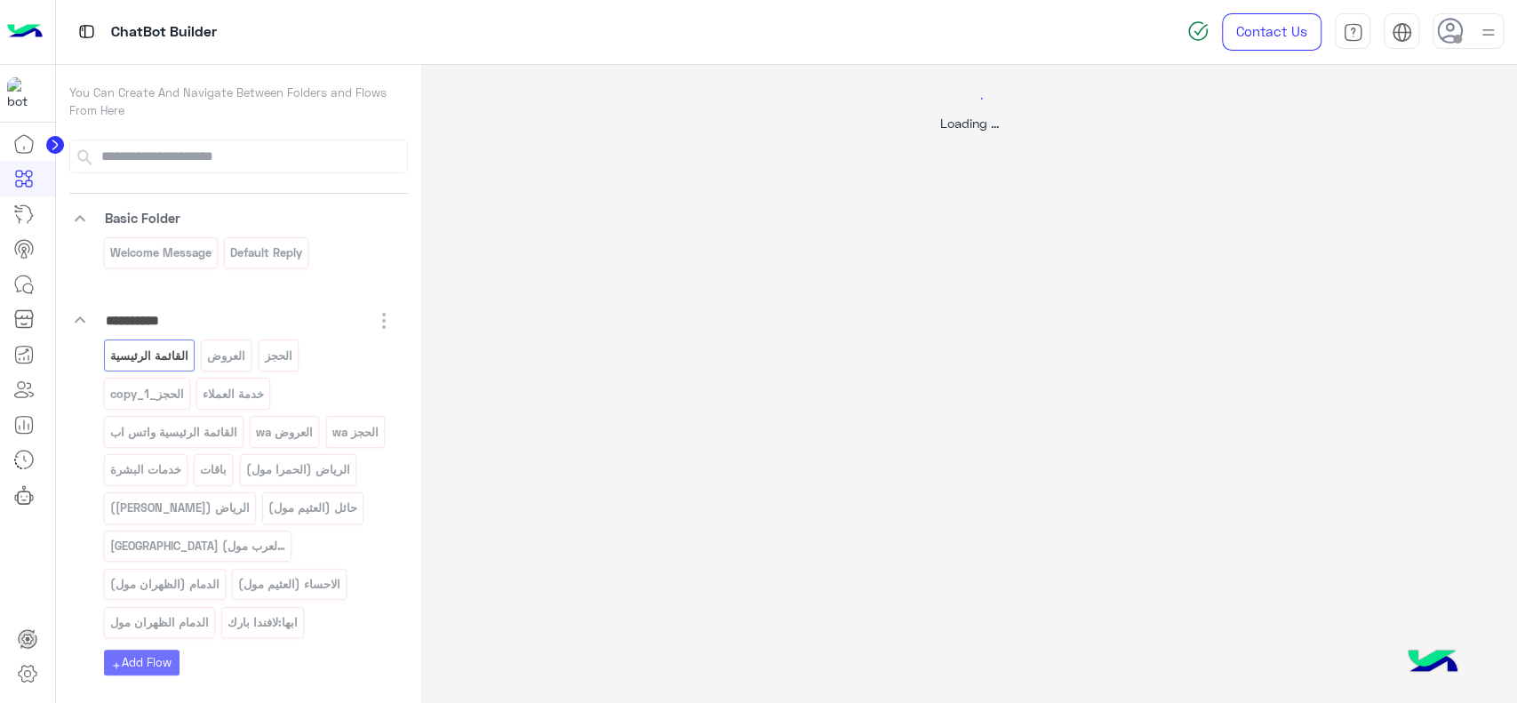
select select "*"
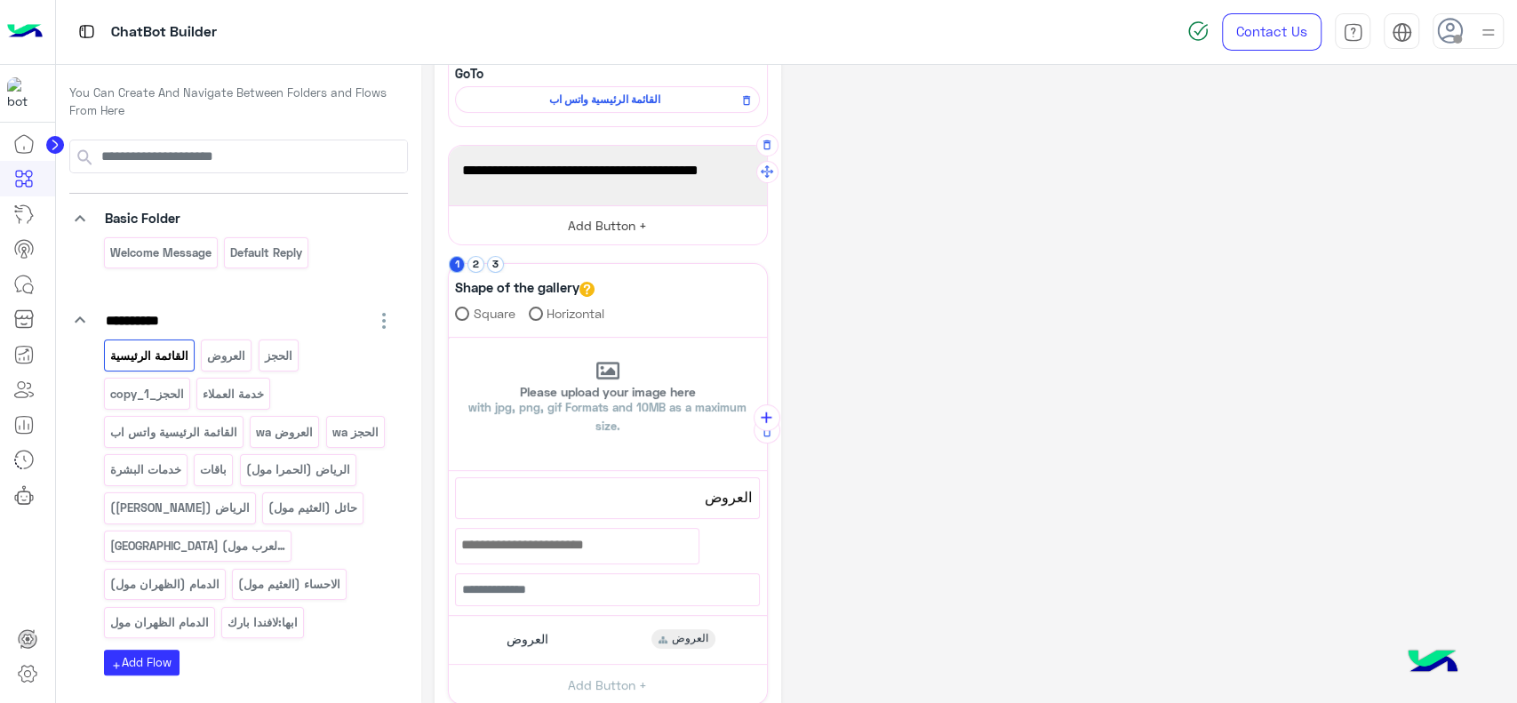
scroll to position [229, 0]
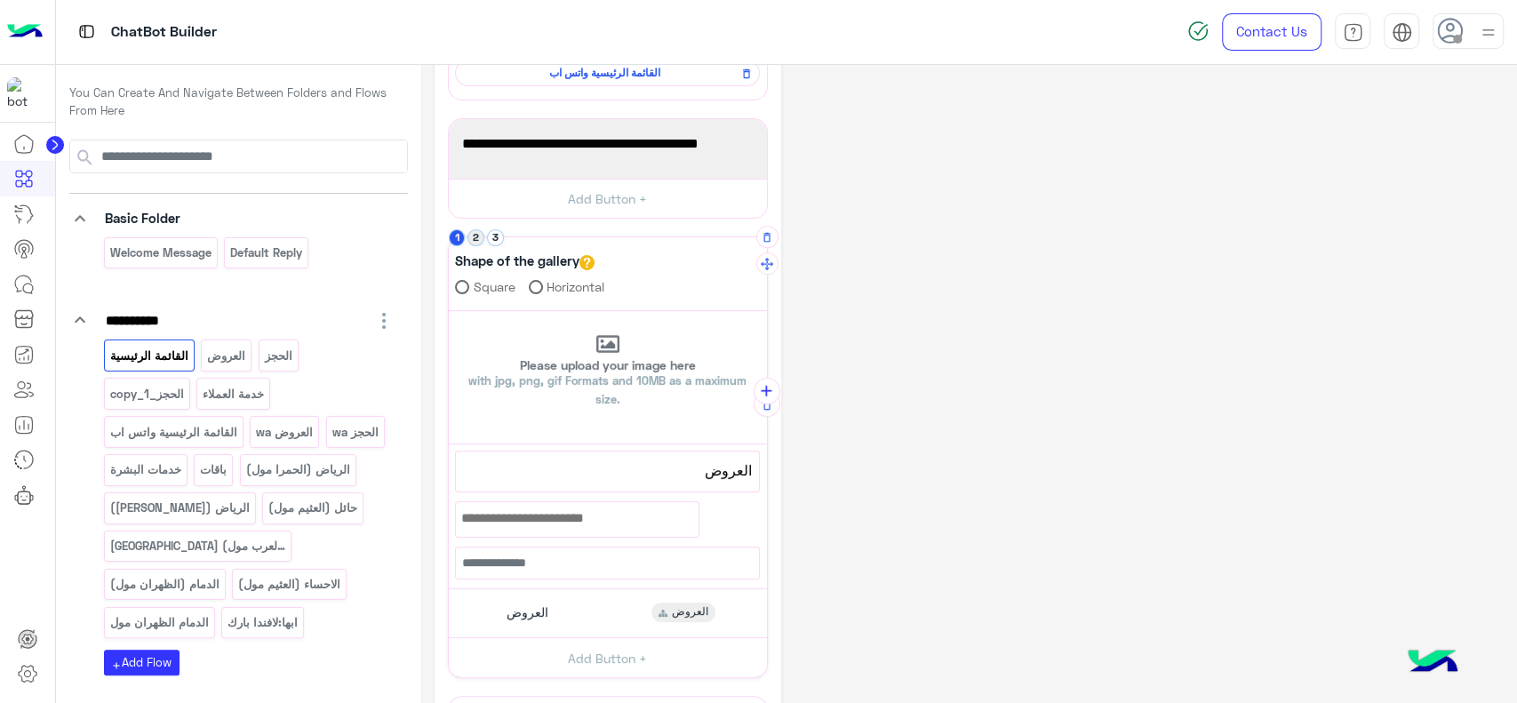
click at [477, 238] on button "2" at bounding box center [475, 237] width 17 height 17
click at [498, 238] on button "3" at bounding box center [495, 237] width 17 height 17
click at [458, 234] on button "1" at bounding box center [457, 237] width 17 height 17
